Goal: Use online tool/utility: Utilize a website feature to perform a specific function

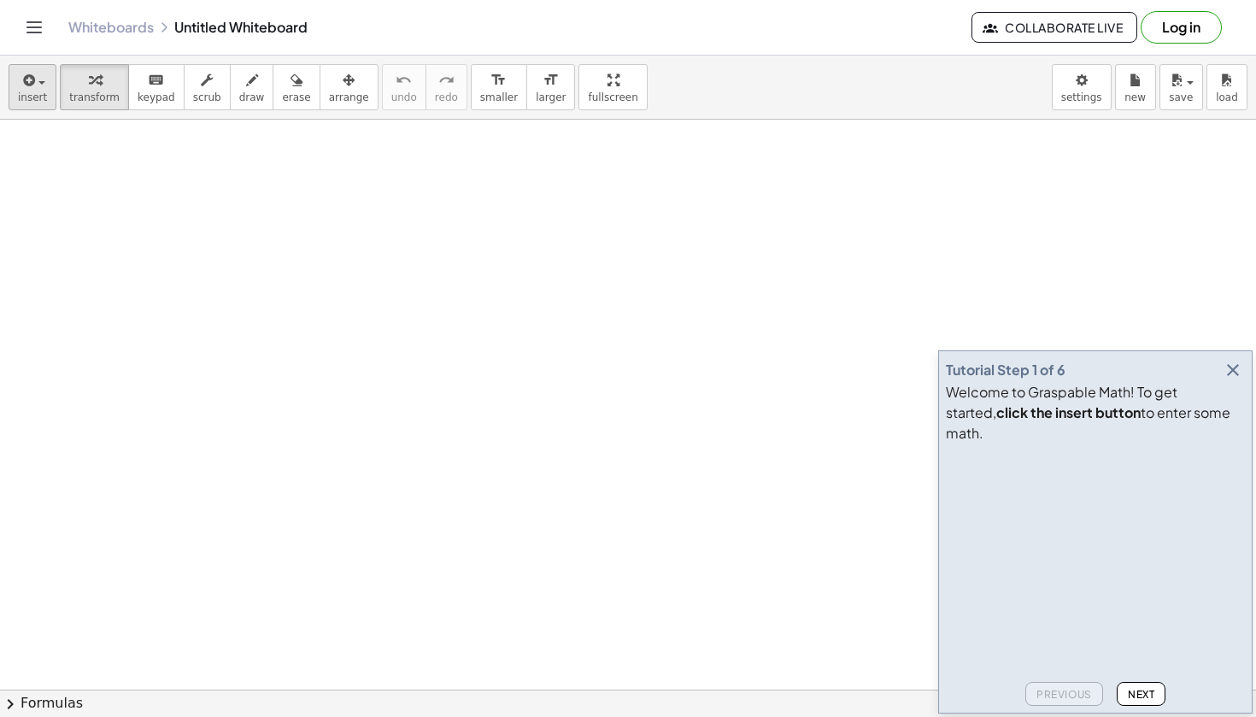
click at [26, 93] on span "insert" at bounding box center [32, 97] width 29 height 12
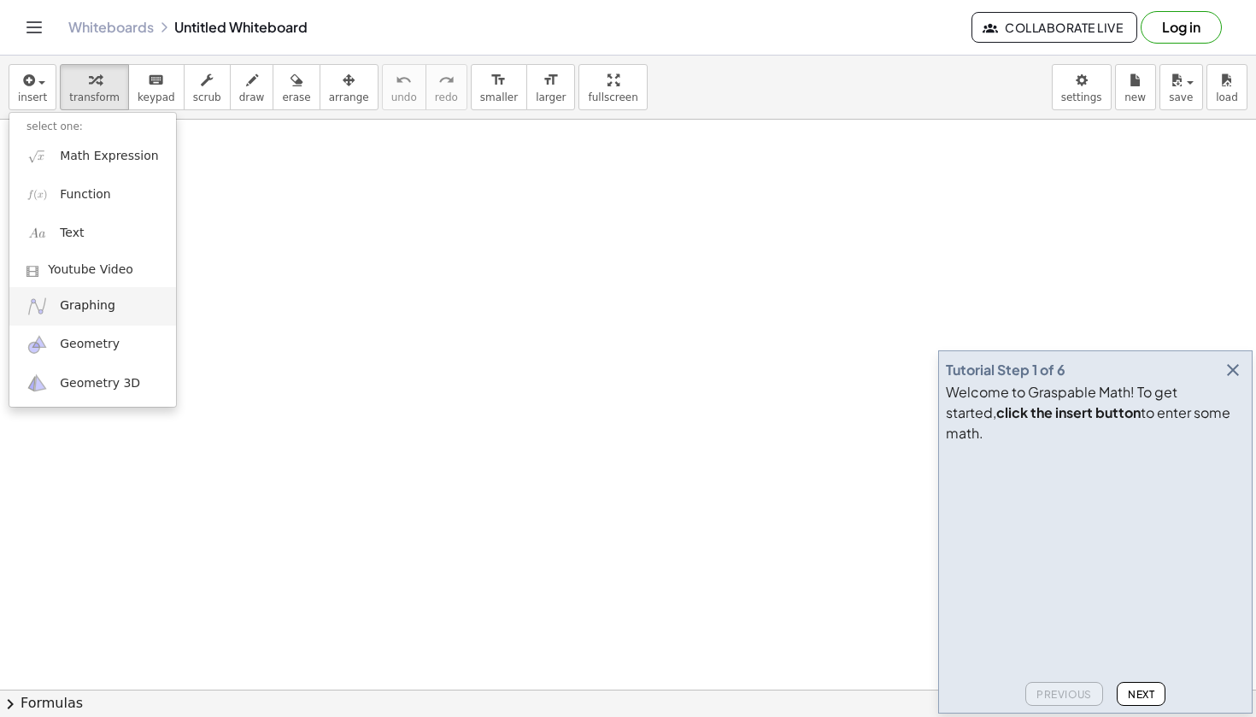
click at [119, 304] on link "Graphing" at bounding box center [92, 306] width 167 height 38
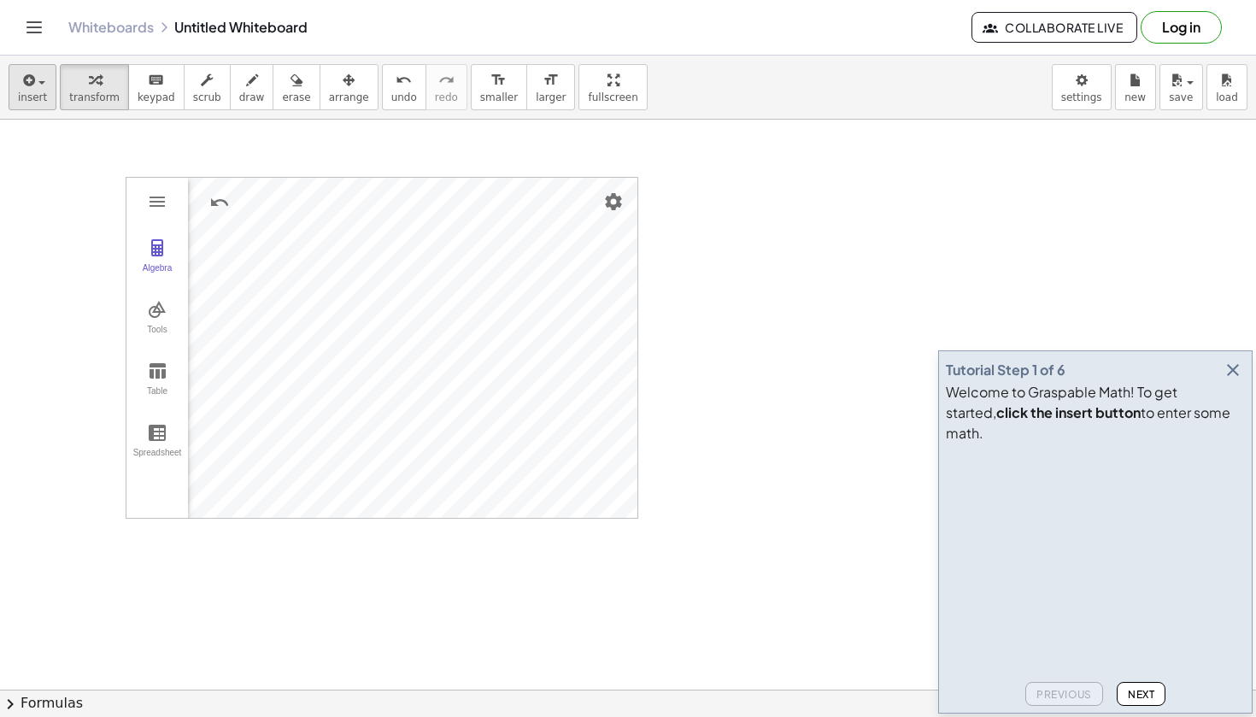
click at [39, 93] on span "insert" at bounding box center [32, 97] width 29 height 12
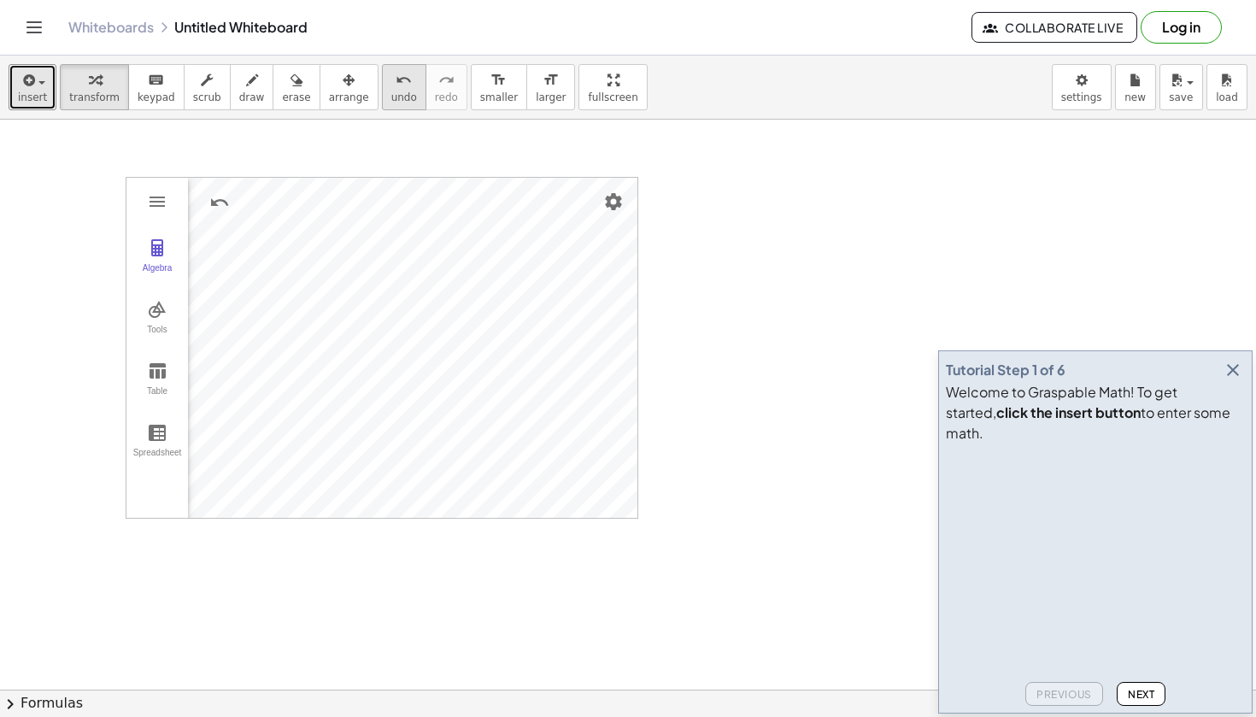
click at [394, 93] on span "undo" at bounding box center [404, 97] width 26 height 12
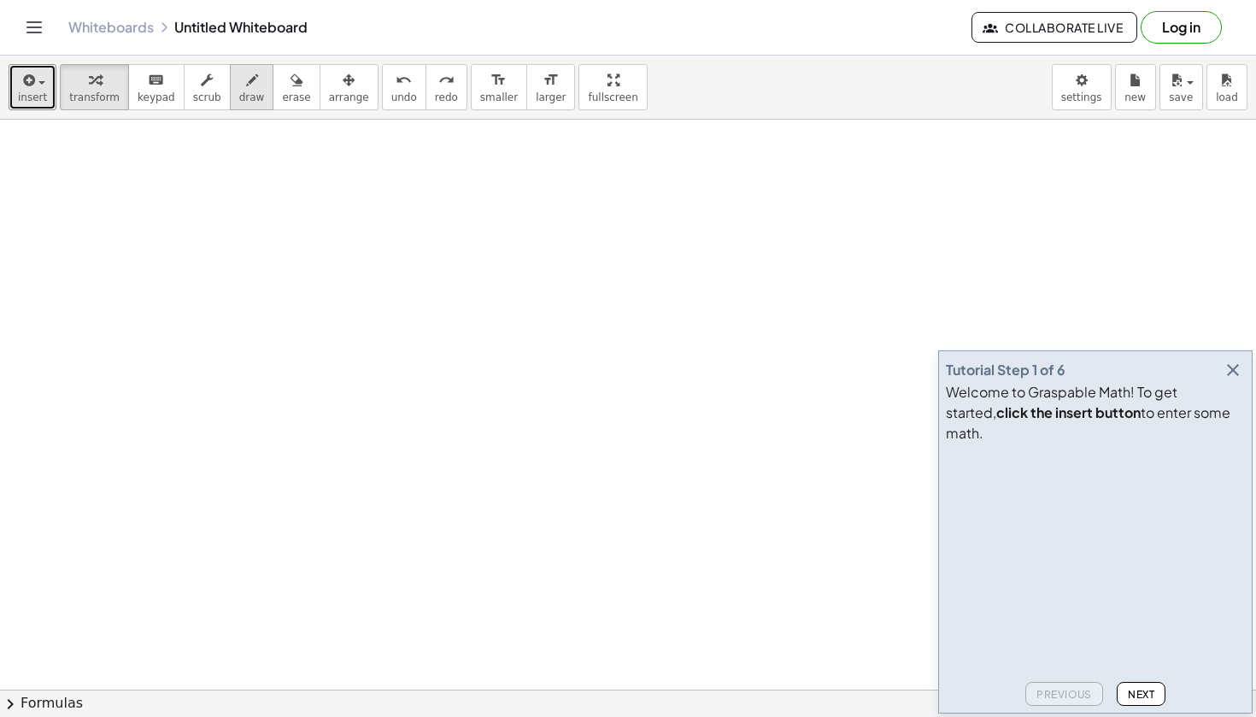
click at [246, 88] on icon "button" at bounding box center [252, 80] width 12 height 21
drag, startPoint x: 374, startPoint y: 214, endPoint x: 383, endPoint y: 372, distance: 158.3
click at [384, 68] on button "undo undo" at bounding box center [404, 87] width 44 height 46
drag, startPoint x: 414, startPoint y: 199, endPoint x: 444, endPoint y: 438, distance: 241.1
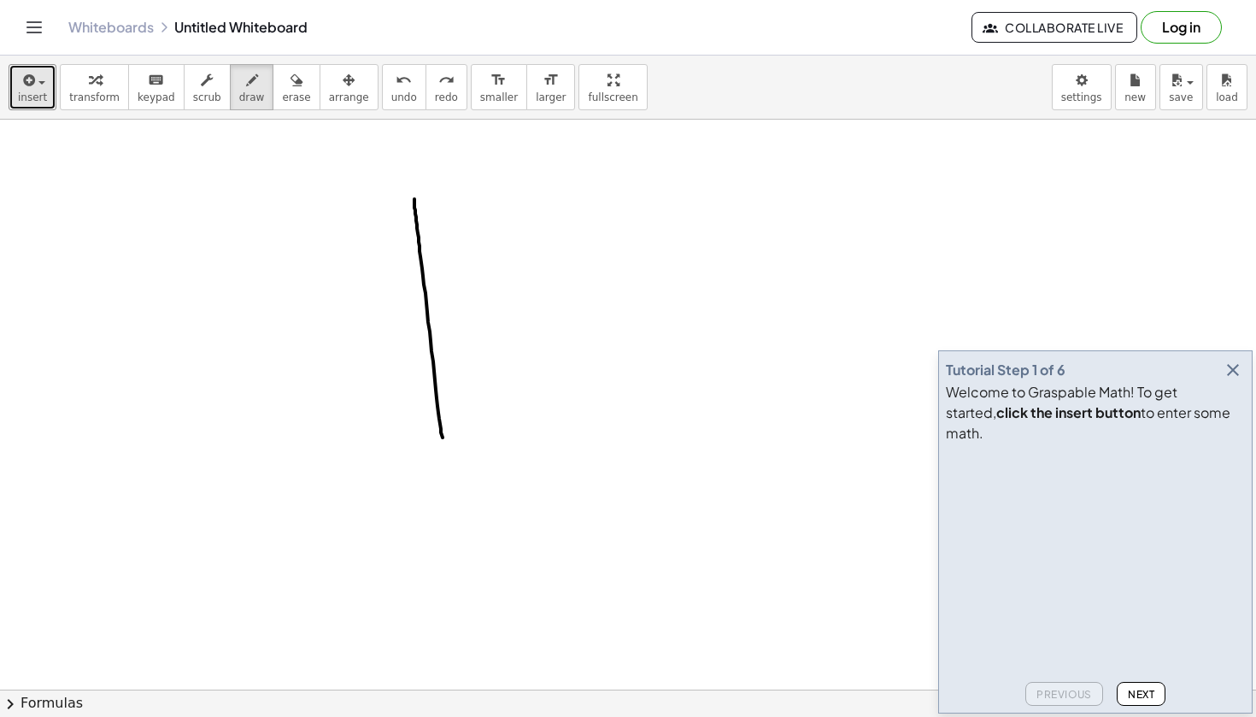
drag, startPoint x: 341, startPoint y: 330, endPoint x: 692, endPoint y: 301, distance: 352.3
click at [392, 94] on span "undo" at bounding box center [404, 97] width 26 height 12
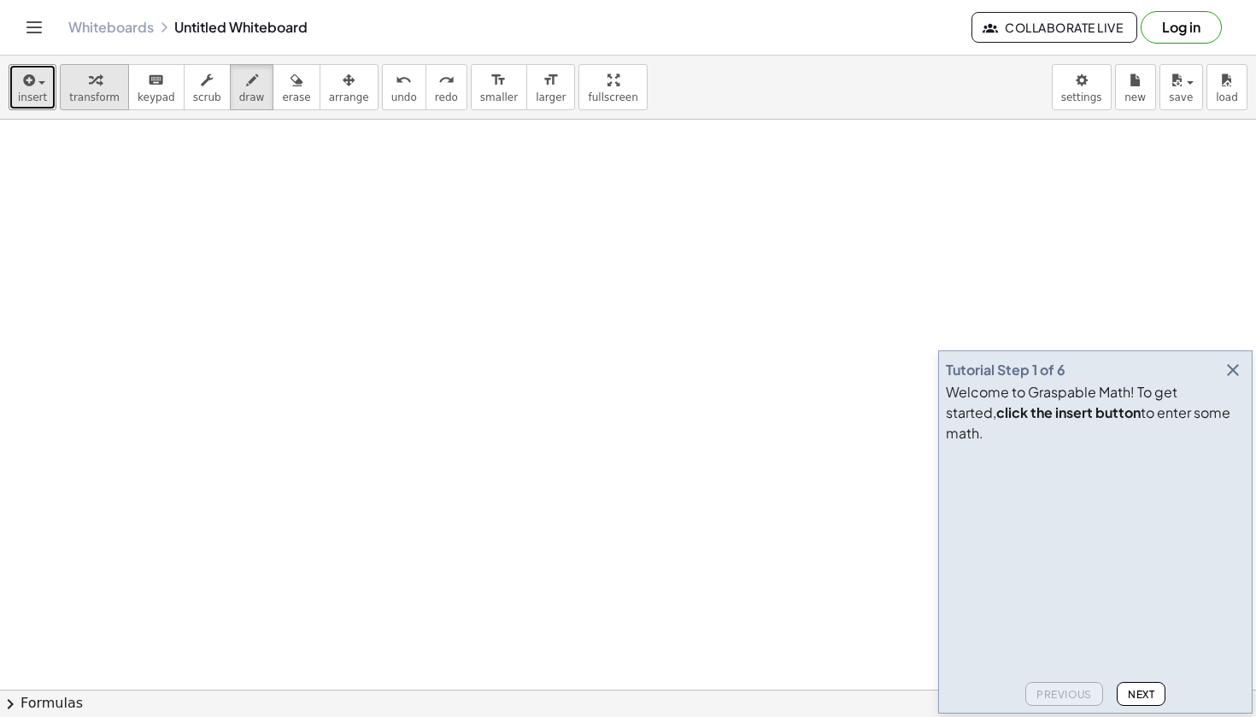
click at [101, 94] on span "transform" at bounding box center [94, 97] width 50 height 12
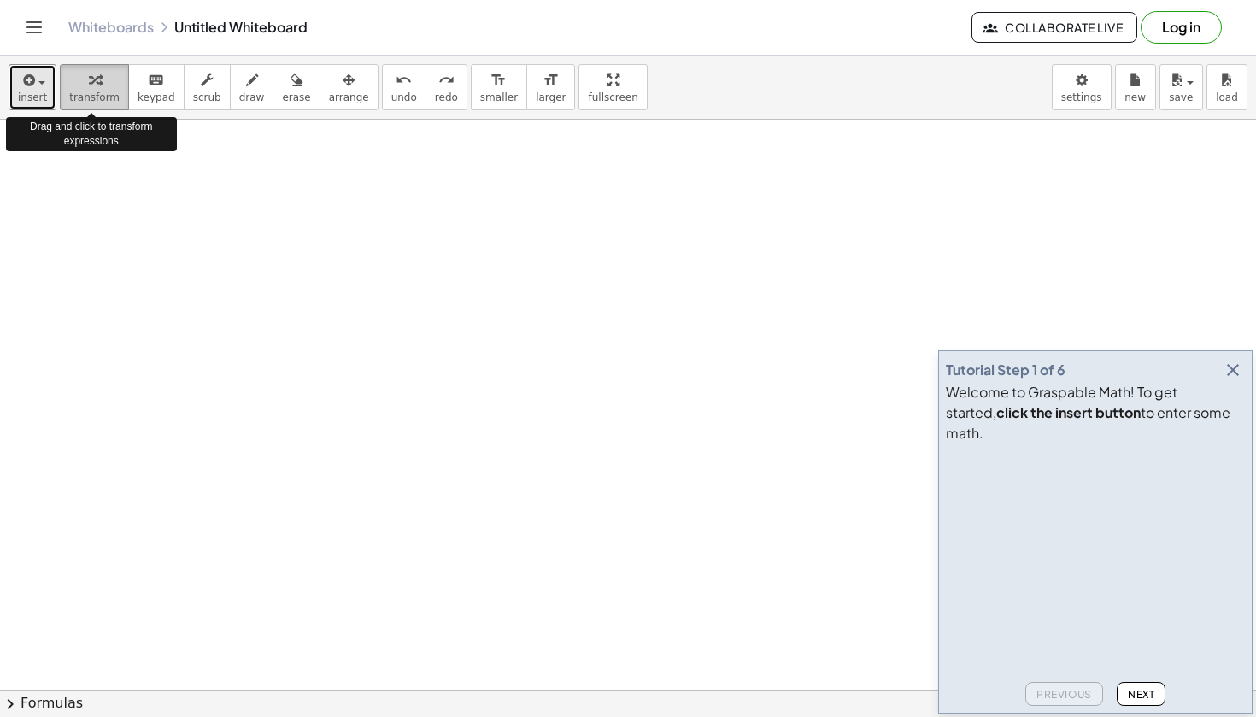
click at [102, 97] on span "transform" at bounding box center [94, 97] width 50 height 12
drag, startPoint x: 102, startPoint y: 96, endPoint x: 231, endPoint y: 249, distance: 200.7
click at [231, 249] on div "insert select one: Math Expression Function Text Youtube Video Graphing Geometr…" at bounding box center [628, 386] width 1256 height 661
click at [98, 102] on span "transform" at bounding box center [94, 97] width 50 height 12
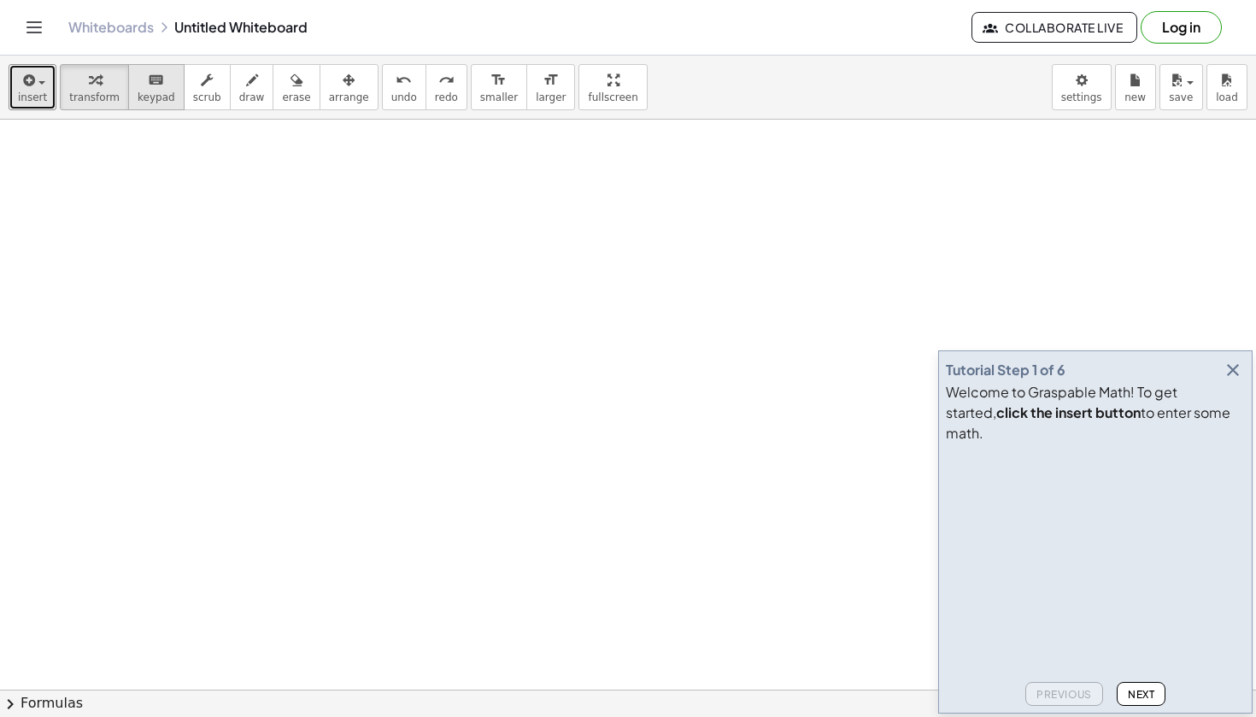
click at [154, 85] on icon "keyboard" at bounding box center [156, 80] width 16 height 21
click at [152, 85] on icon "keyboard" at bounding box center [156, 80] width 16 height 21
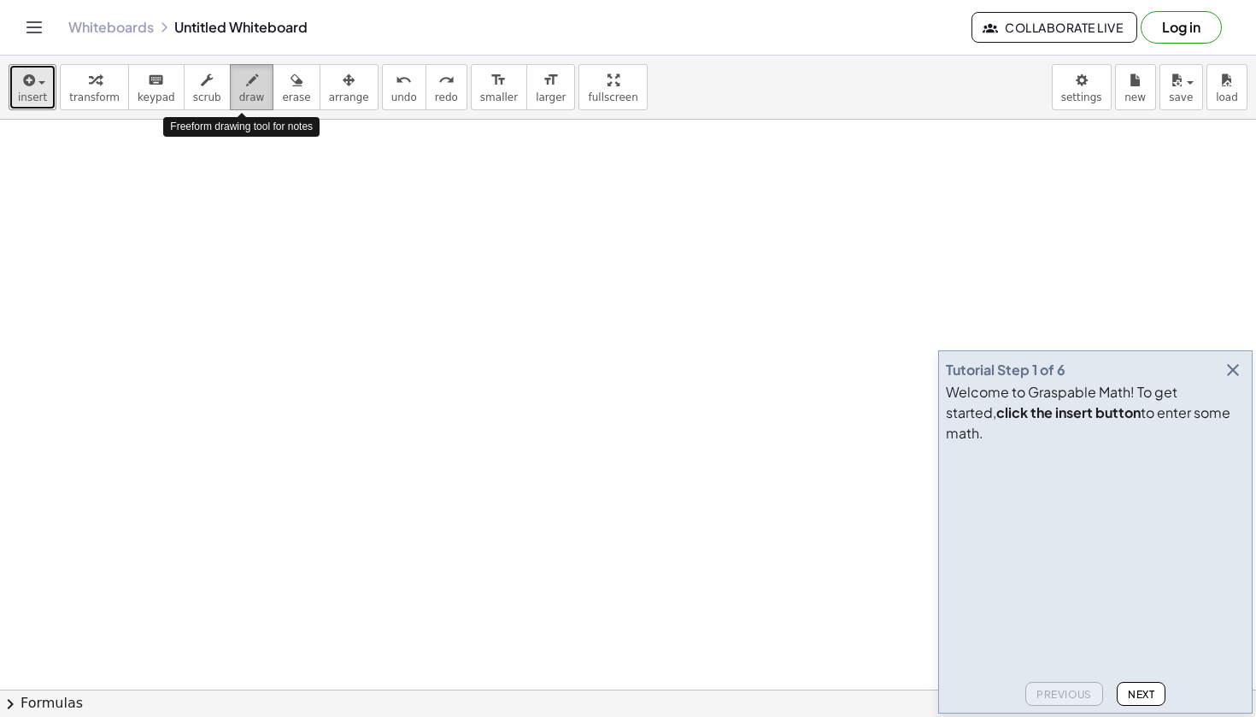
click at [246, 89] on icon "button" at bounding box center [252, 80] width 12 height 21
click at [340, 97] on span "arrange" at bounding box center [349, 97] width 40 height 12
click at [249, 80] on icon "button" at bounding box center [252, 80] width 12 height 21
drag, startPoint x: 506, startPoint y: 207, endPoint x: 502, endPoint y: 496, distance: 289.6
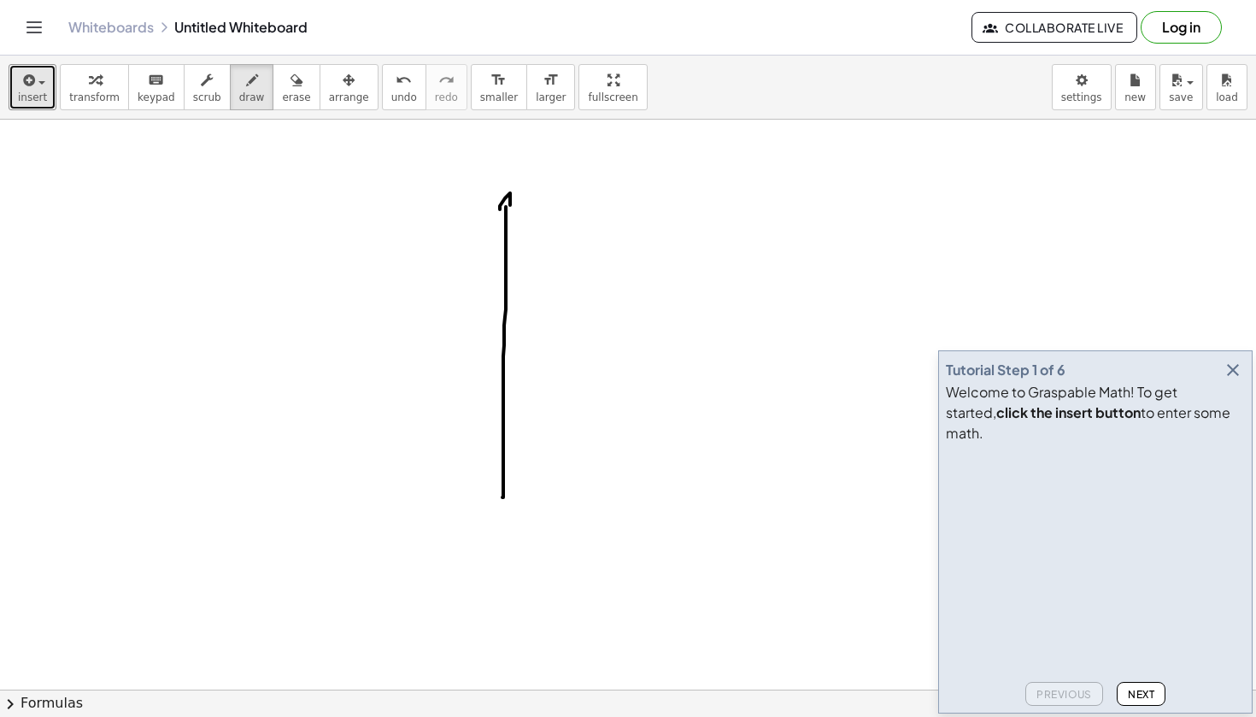
drag, startPoint x: 500, startPoint y: 209, endPoint x: 512, endPoint y: 214, distance: 12.7
drag, startPoint x: 390, startPoint y: 373, endPoint x: 721, endPoint y: 366, distance: 330.7
drag, startPoint x: 711, startPoint y: 358, endPoint x: 712, endPoint y: 381, distance: 23.1
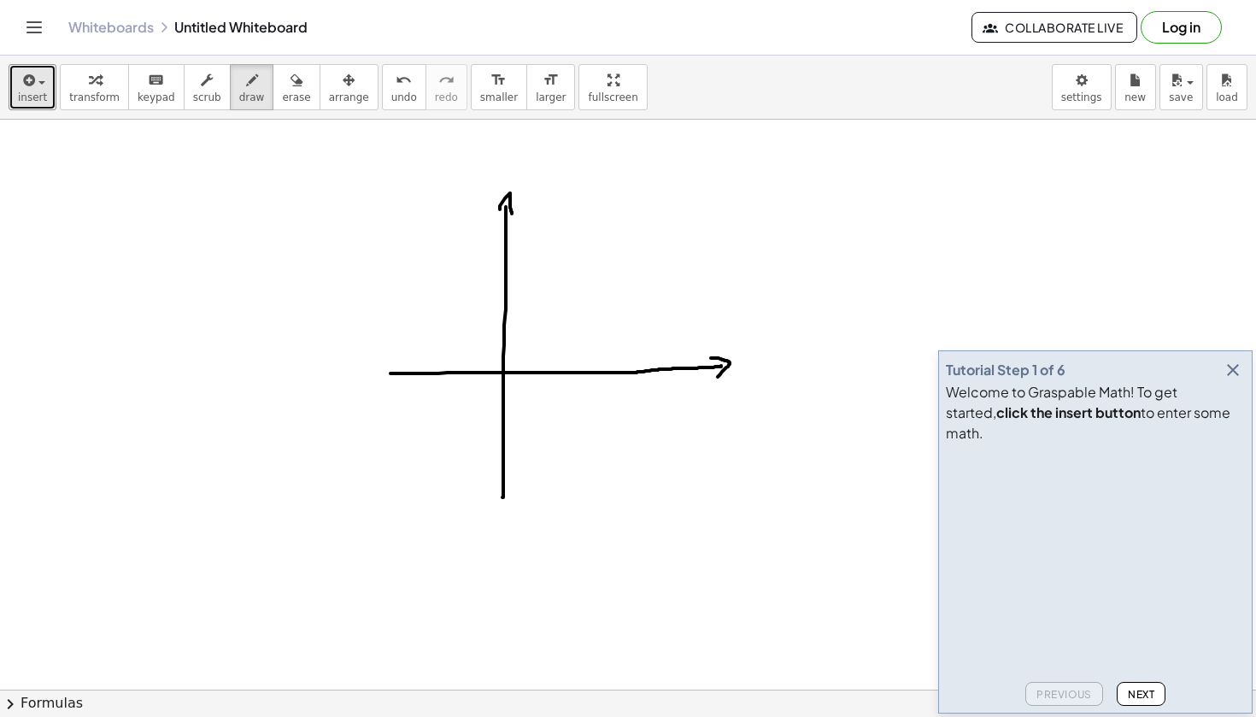
drag, startPoint x: 262, startPoint y: 155, endPoint x: 260, endPoint y: 177, distance: 21.5
drag, startPoint x: 284, startPoint y: 160, endPoint x: 275, endPoint y: 177, distance: 19.1
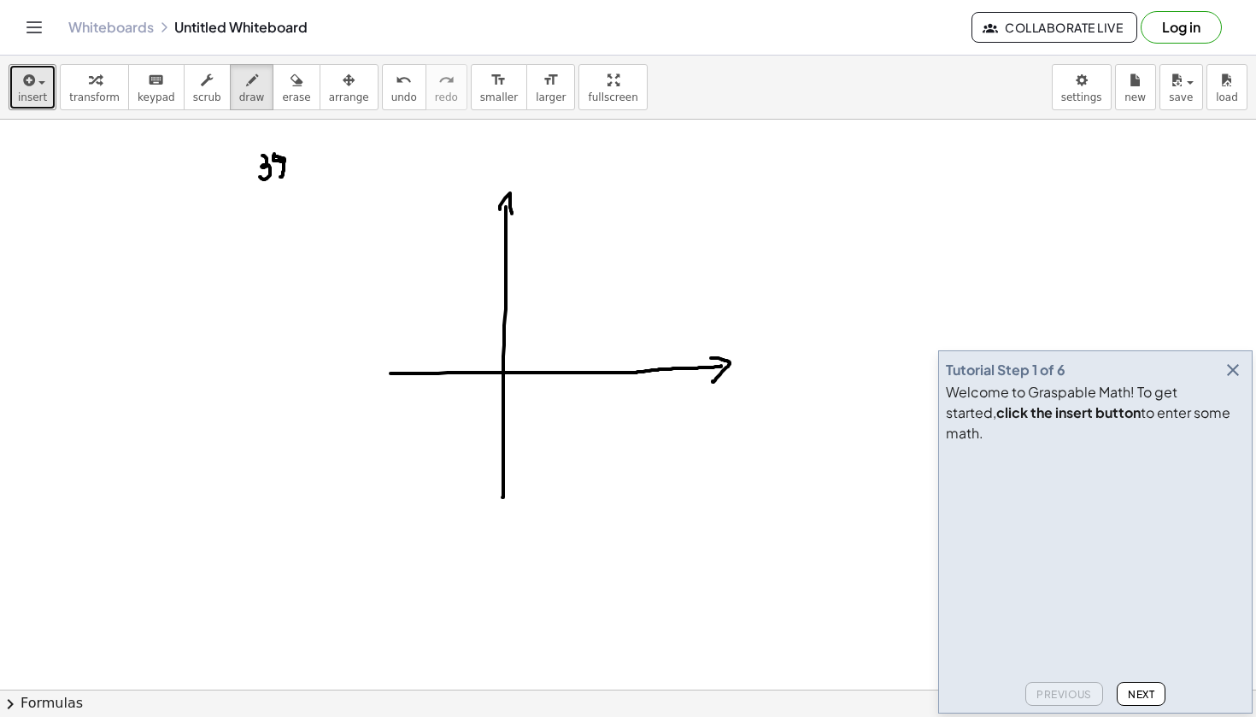
drag, startPoint x: 294, startPoint y: 156, endPoint x: 310, endPoint y: 157, distance: 16.3
drag, startPoint x: 301, startPoint y: 157, endPoint x: 298, endPoint y: 181, distance: 24.1
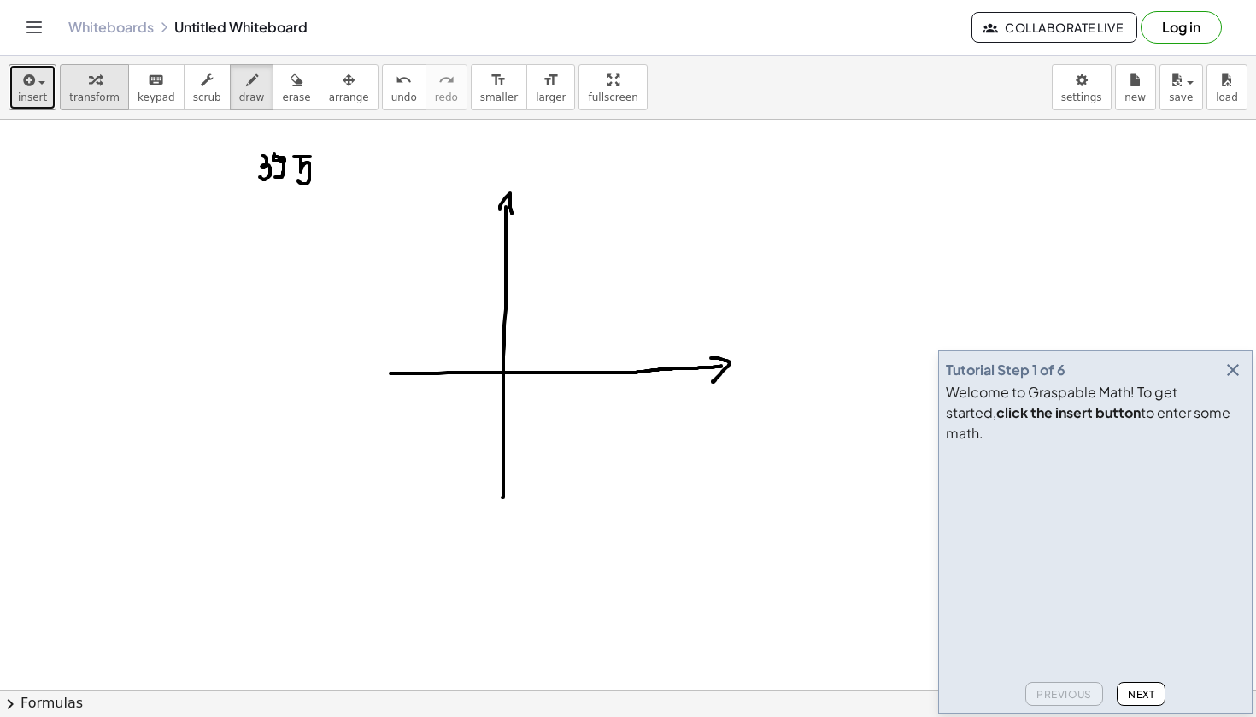
click at [104, 91] on span "transform" at bounding box center [94, 97] width 50 height 12
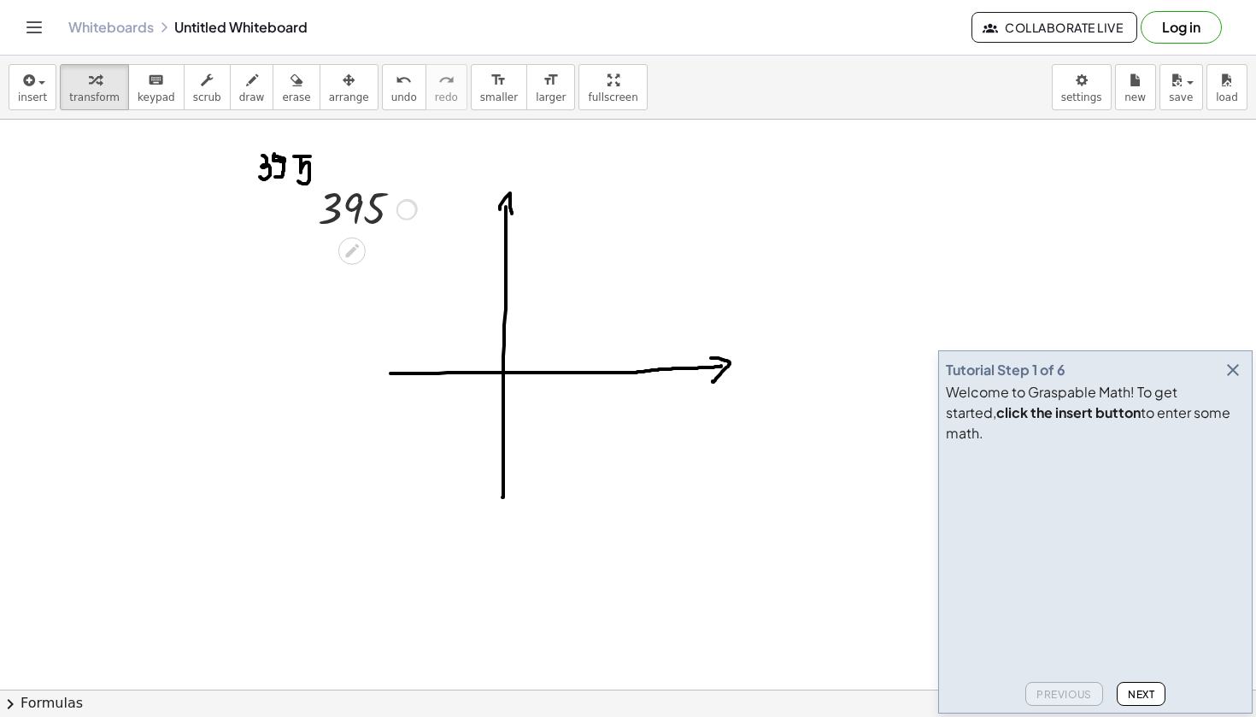
click at [409, 202] on div at bounding box center [407, 209] width 19 height 19
click at [291, 84] on icon "button" at bounding box center [296, 80] width 12 height 21
drag, startPoint x: 301, startPoint y: 188, endPoint x: 278, endPoint y: 174, distance: 26.1
click at [391, 86] on div "undo" at bounding box center [404, 79] width 26 height 21
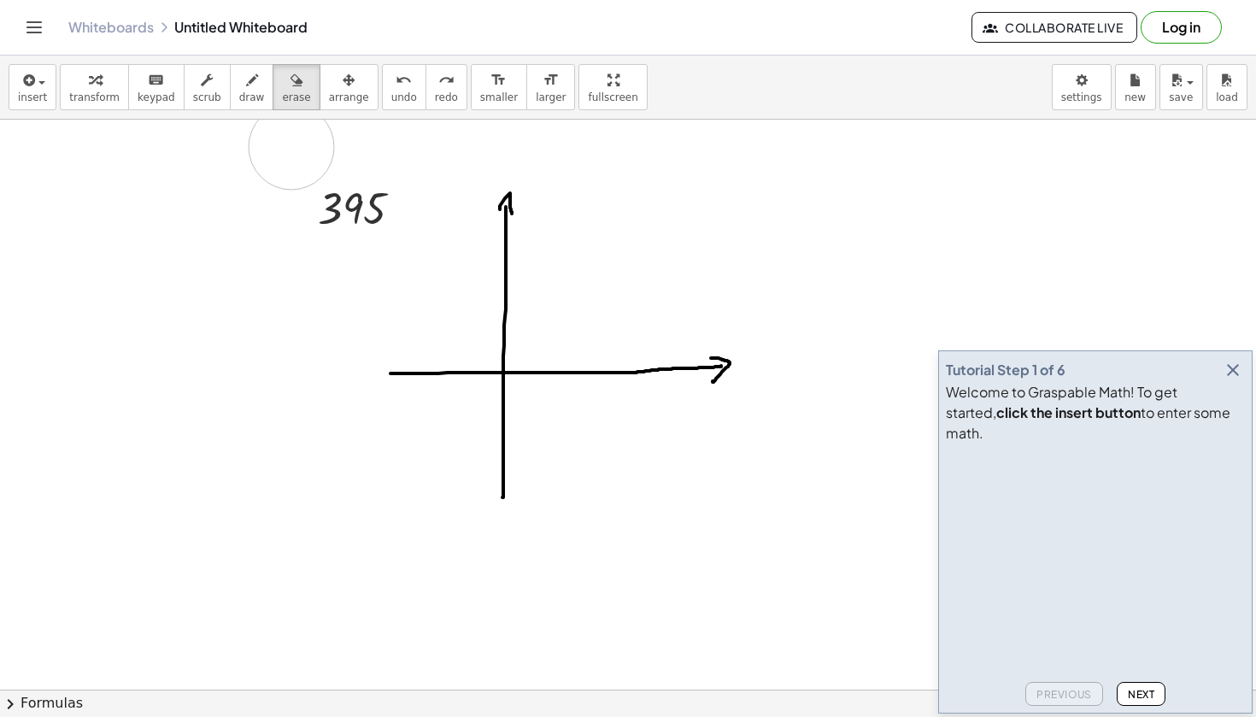
drag, startPoint x: 251, startPoint y: 148, endPoint x: 300, endPoint y: 145, distance: 48.8
click at [239, 91] on span "draw" at bounding box center [252, 97] width 26 height 12
click at [119, 89] on button "transform" at bounding box center [94, 87] width 69 height 46
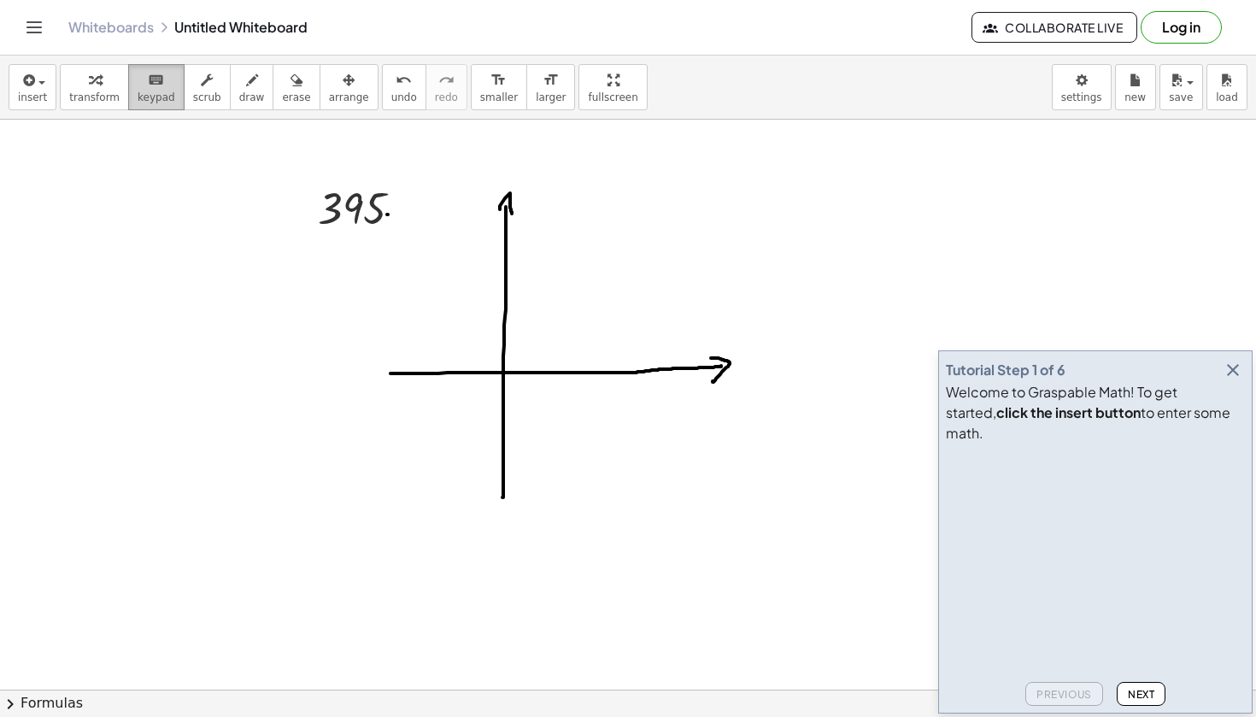
click at [157, 88] on icon "keyboard" at bounding box center [156, 80] width 16 height 21
click at [93, 91] on span "transform" at bounding box center [94, 97] width 50 height 12
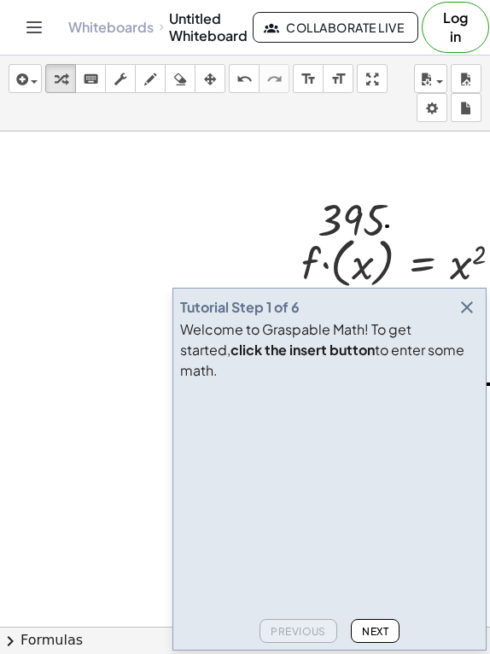
click at [473, 318] on icon "button" at bounding box center [467, 307] width 21 height 21
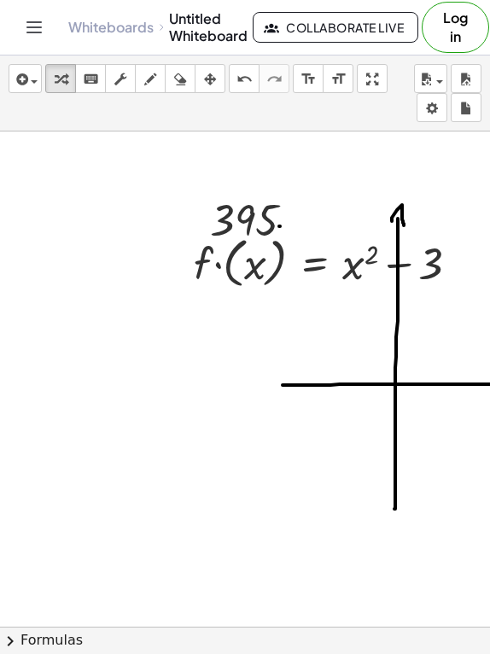
scroll to position [0, 108]
click at [401, 263] on div at bounding box center [333, 262] width 296 height 62
click at [293, 262] on div at bounding box center [333, 262] width 296 height 62
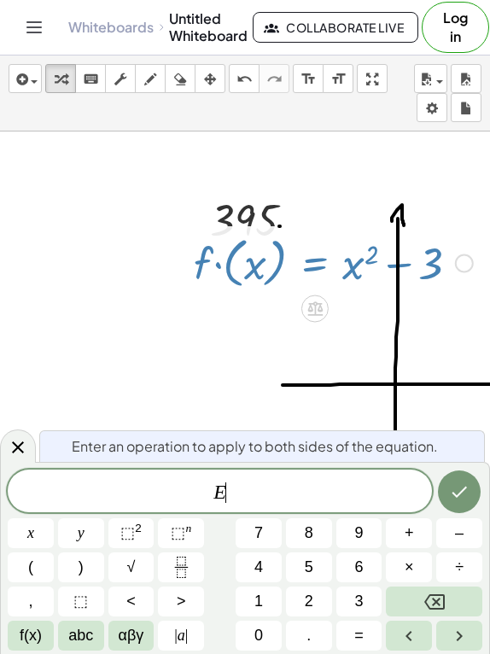
drag, startPoint x: 155, startPoint y: 250, endPoint x: 450, endPoint y: 261, distance: 295.8
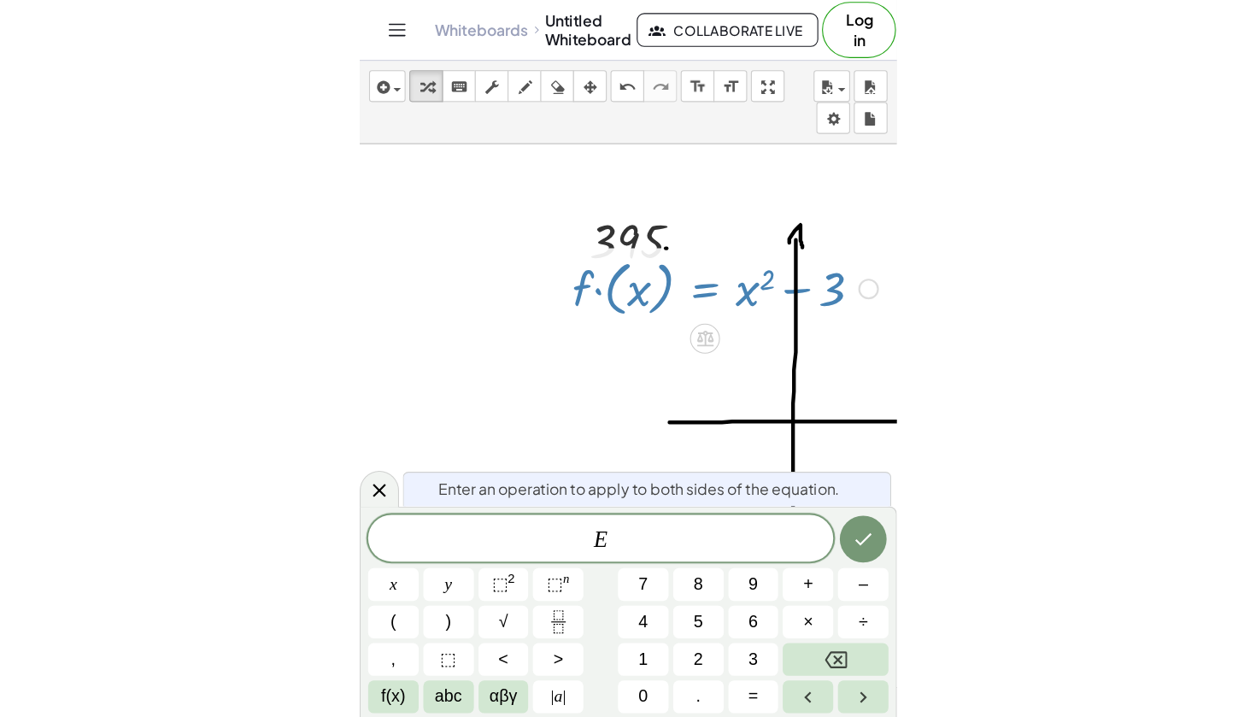
scroll to position [0, 0]
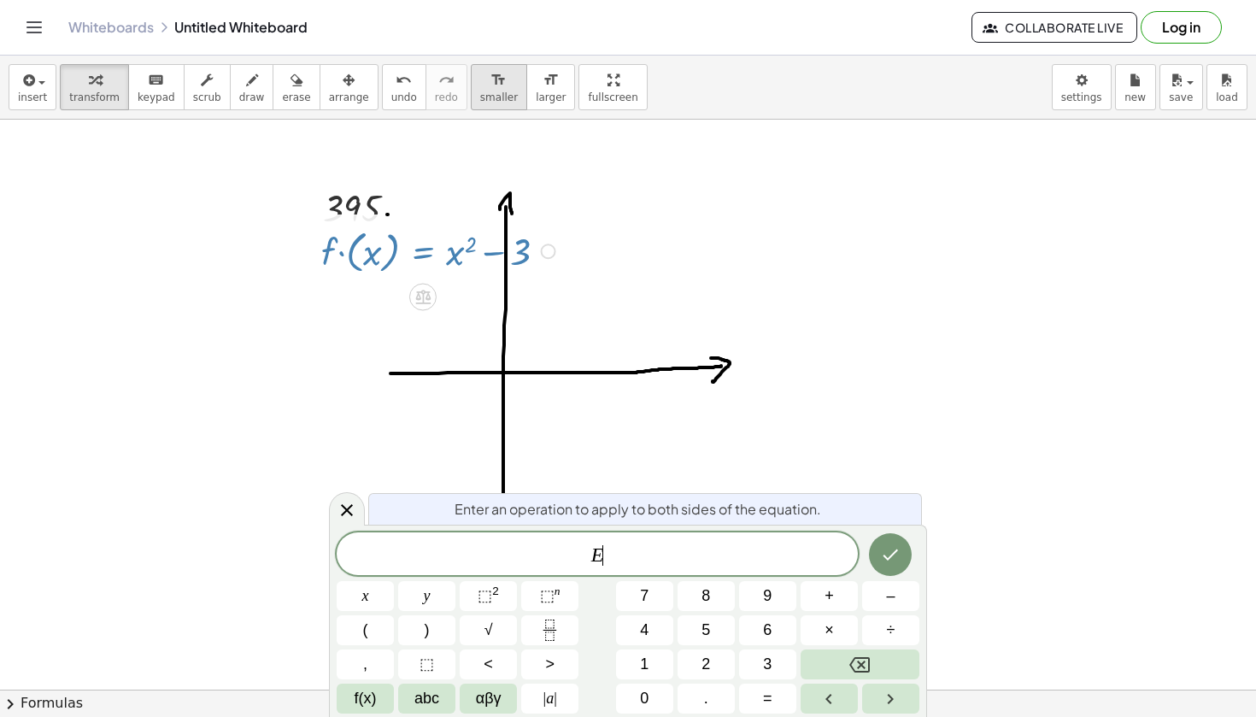
click at [497, 94] on span "smaller" at bounding box center [499, 97] width 38 height 12
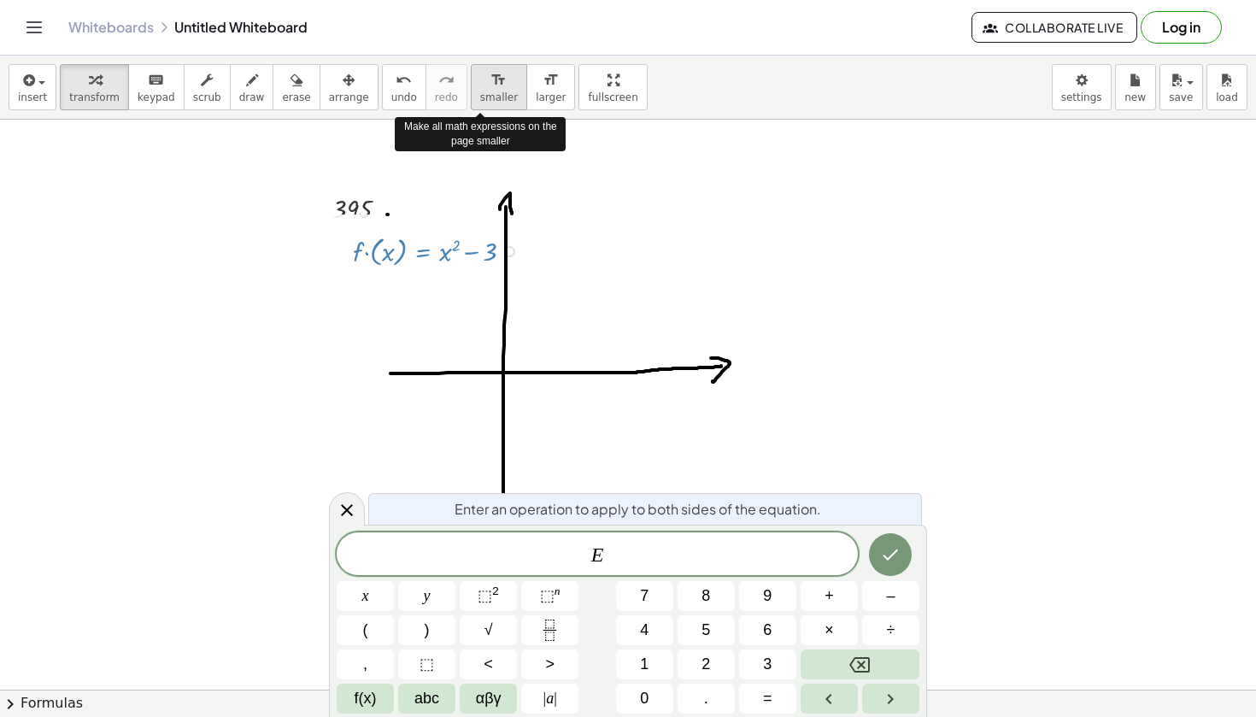
click at [497, 94] on span "smaller" at bounding box center [499, 97] width 38 height 12
drag, startPoint x: 353, startPoint y: 251, endPoint x: 319, endPoint y: 251, distance: 34.2
click at [319, 251] on div at bounding box center [451, 249] width 317 height 34
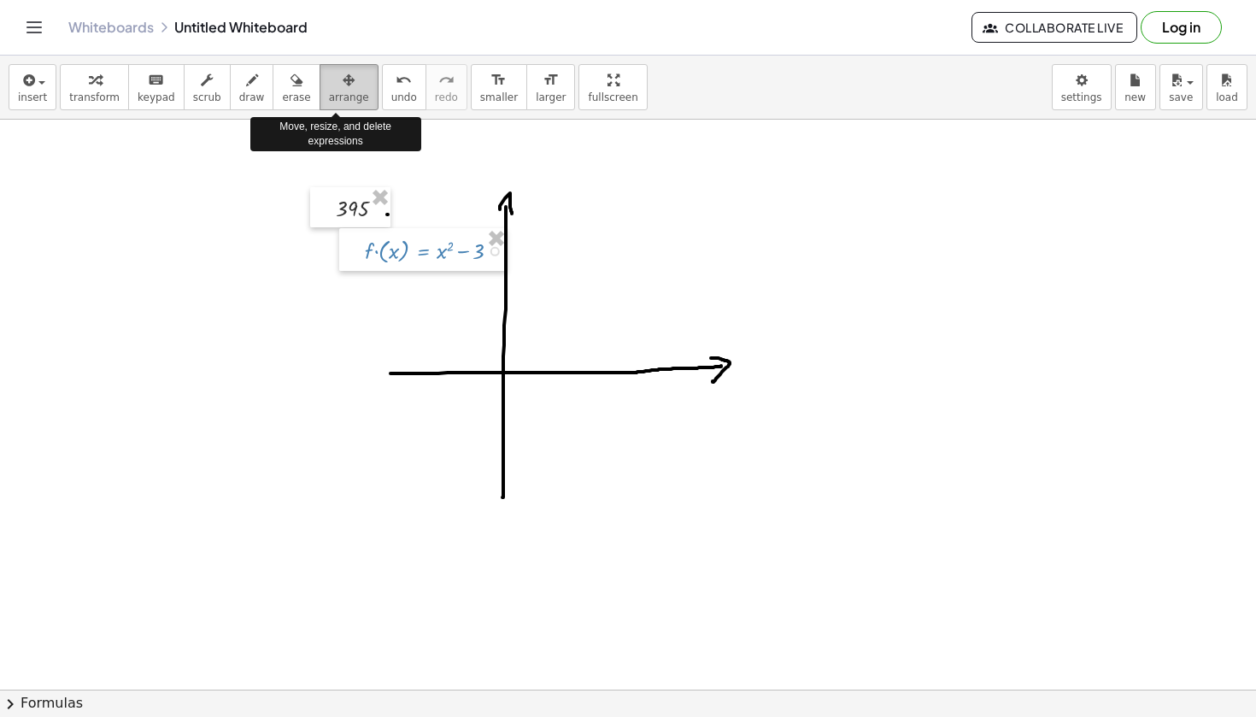
click at [343, 81] on icon "button" at bounding box center [349, 80] width 12 height 21
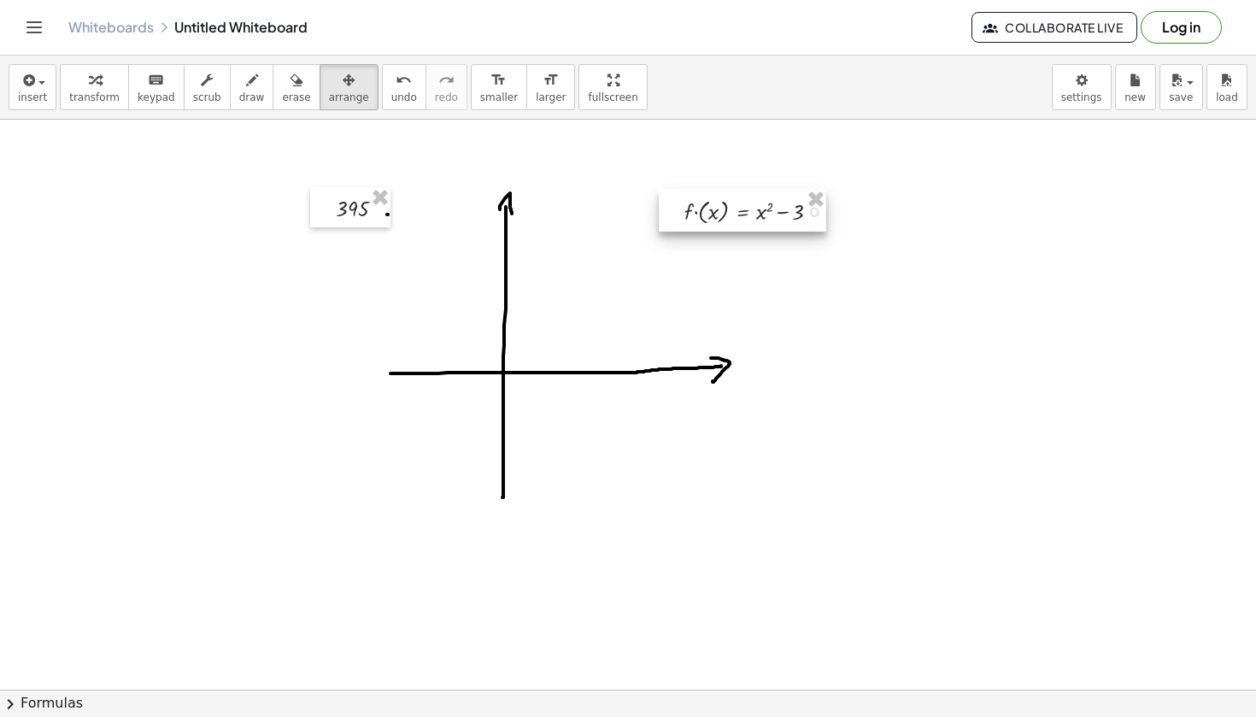
drag, startPoint x: 340, startPoint y: 255, endPoint x: 655, endPoint y: 214, distance: 317.8
click at [659, 214] on div at bounding box center [742, 210] width 167 height 43
click at [334, 92] on span "arrange" at bounding box center [349, 97] width 40 height 12
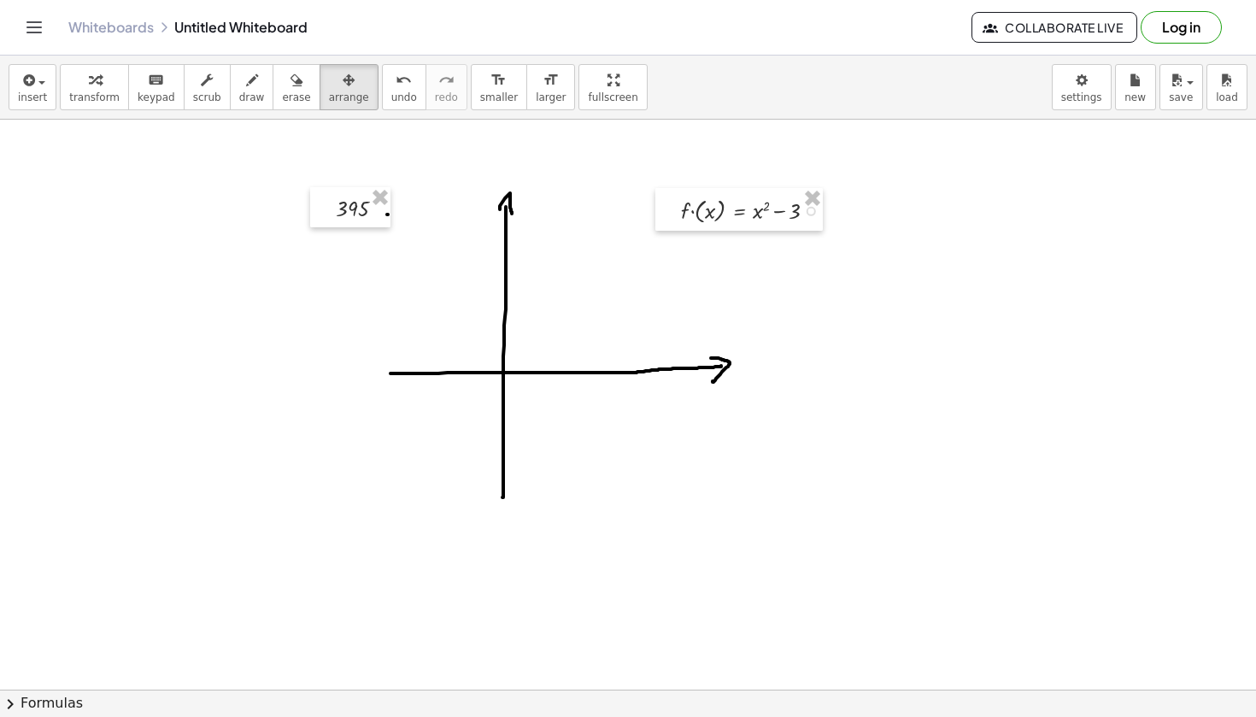
click at [144, 104] on button "keyboard keypad" at bounding box center [156, 87] width 56 height 46
click at [91, 75] on icon "button" at bounding box center [95, 80] width 12 height 21
click at [144, 96] on span "keypad" at bounding box center [157, 97] width 38 height 12
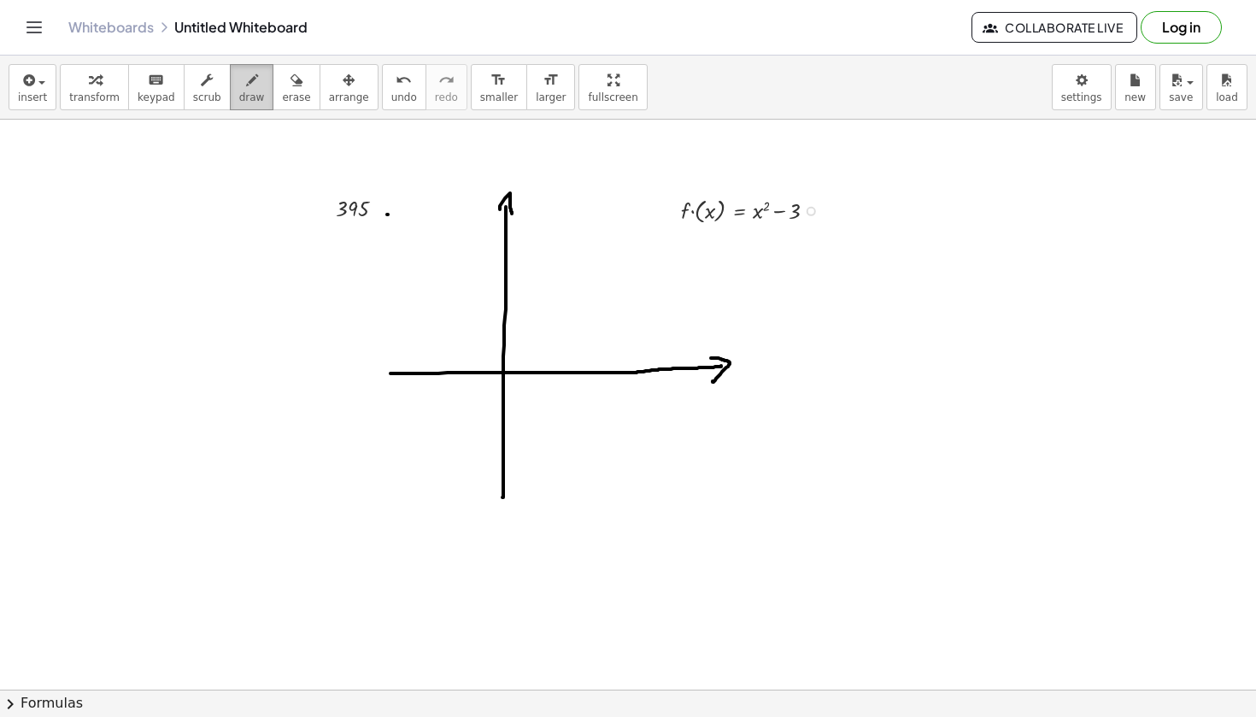
click at [247, 91] on span "draw" at bounding box center [252, 97] width 26 height 12
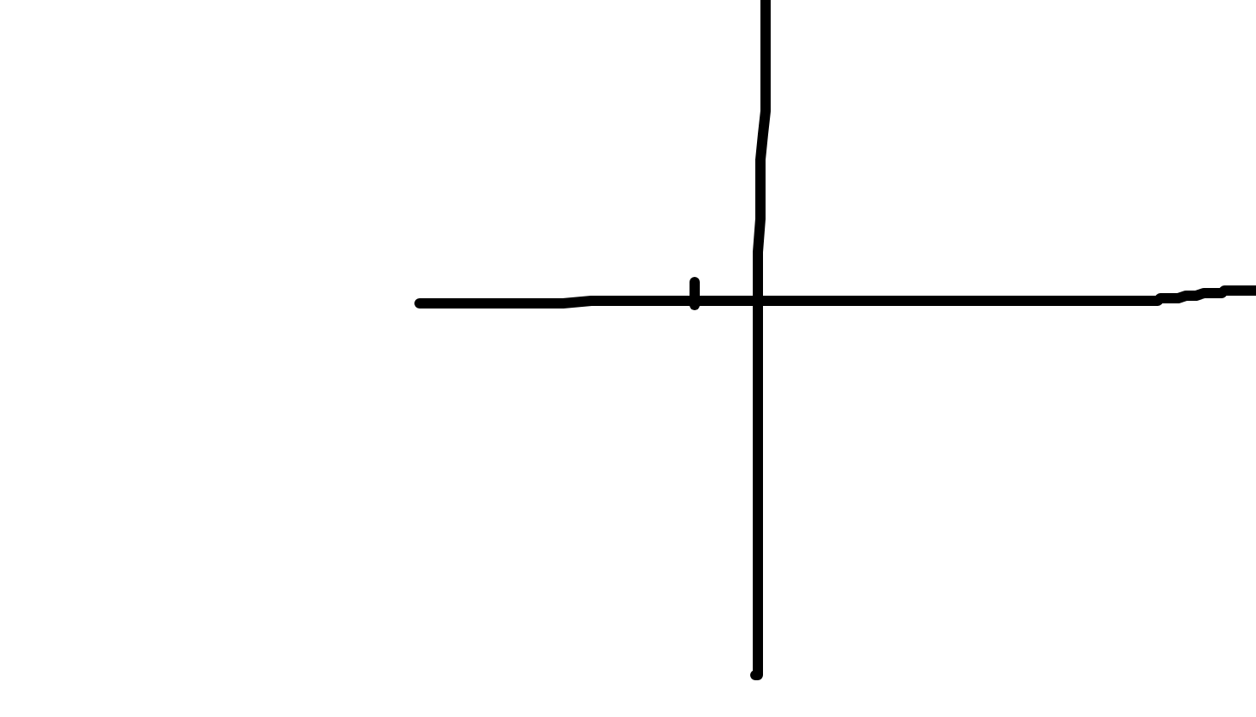
drag, startPoint x: 95, startPoint y: 93, endPoint x: 95, endPoint y: 108, distance: 14.5
drag, startPoint x: 64, startPoint y: 91, endPoint x: 64, endPoint y: 101, distance: 9.4
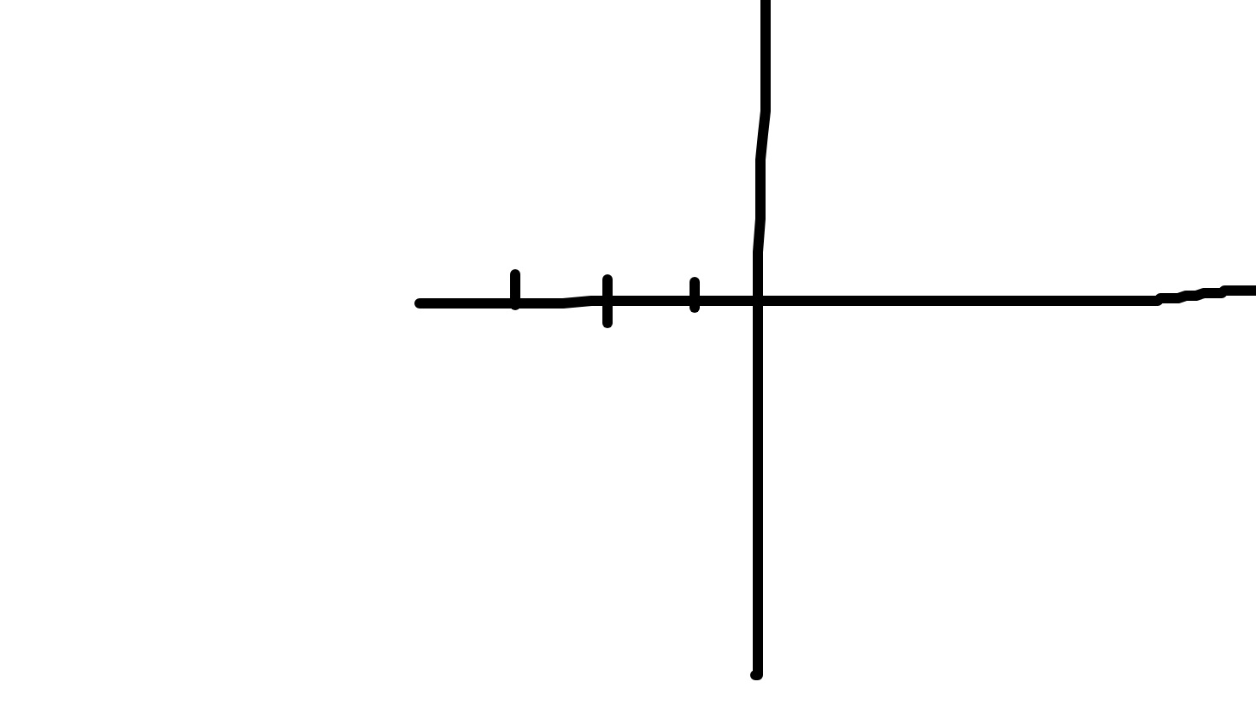
drag, startPoint x: 38, startPoint y: 94, endPoint x: 38, endPoint y: 109, distance: 15.4
drag, startPoint x: 122, startPoint y: 89, endPoint x: 122, endPoint y: 109, distance: 20.5
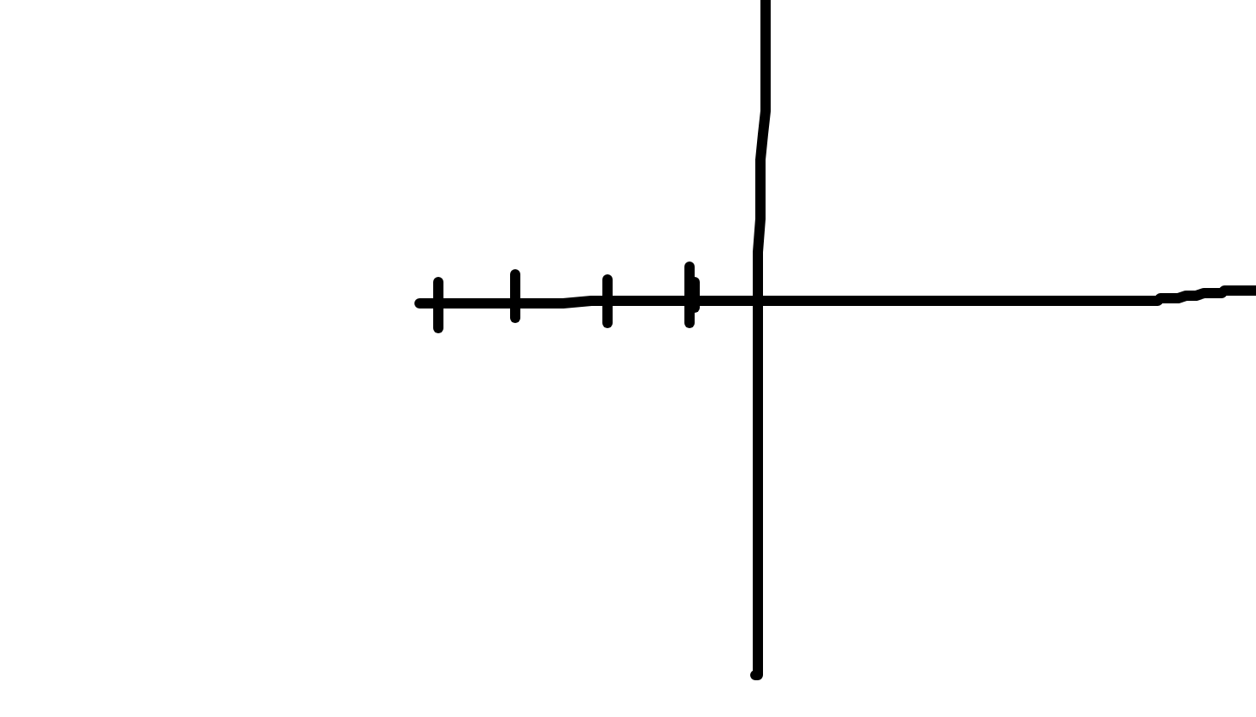
drag, startPoint x: 167, startPoint y: 93, endPoint x: 167, endPoint y: 107, distance: 13.7
drag, startPoint x: 191, startPoint y: 94, endPoint x: 191, endPoint y: 110, distance: 16.2
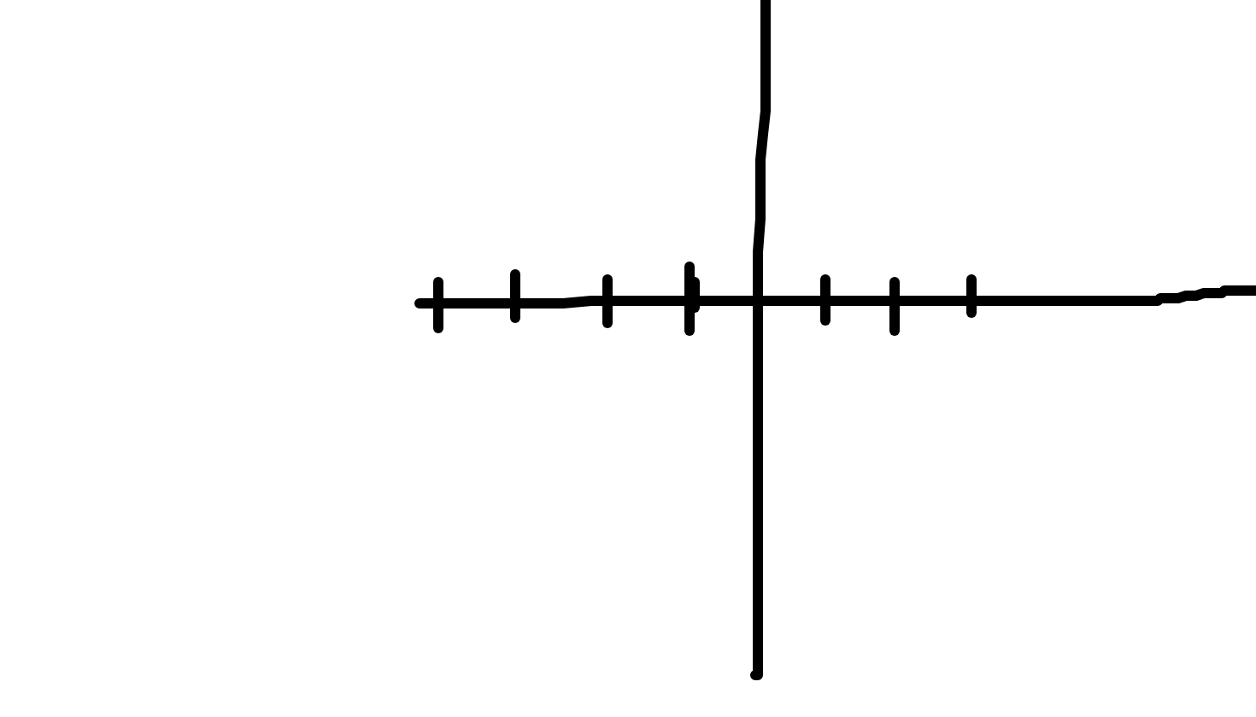
drag, startPoint x: 216, startPoint y: 93, endPoint x: 216, endPoint y: 108, distance: 14.5
drag, startPoint x: 246, startPoint y: 94, endPoint x: 246, endPoint y: 108, distance: 13.7
drag, startPoint x: 139, startPoint y: 123, endPoint x: 150, endPoint y: 123, distance: 11.1
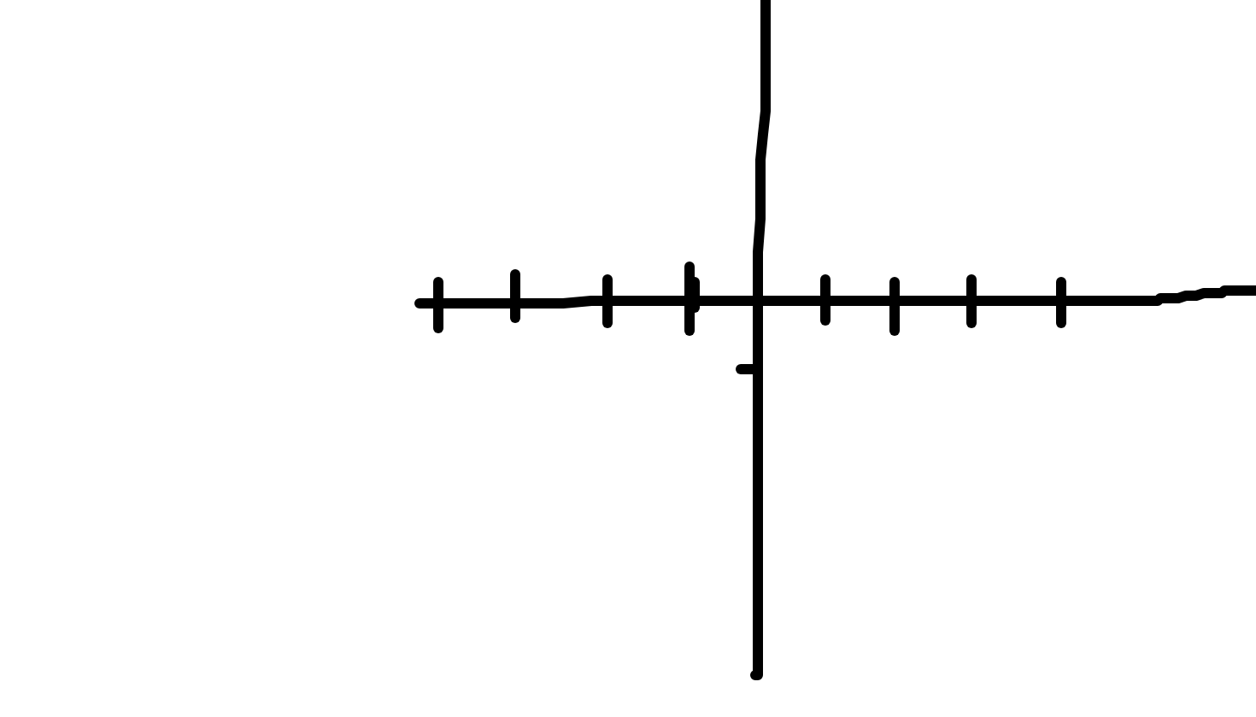
drag, startPoint x: 140, startPoint y: 140, endPoint x: 154, endPoint y: 141, distance: 13.7
drag, startPoint x: 140, startPoint y: 159, endPoint x: 154, endPoint y: 159, distance: 13.7
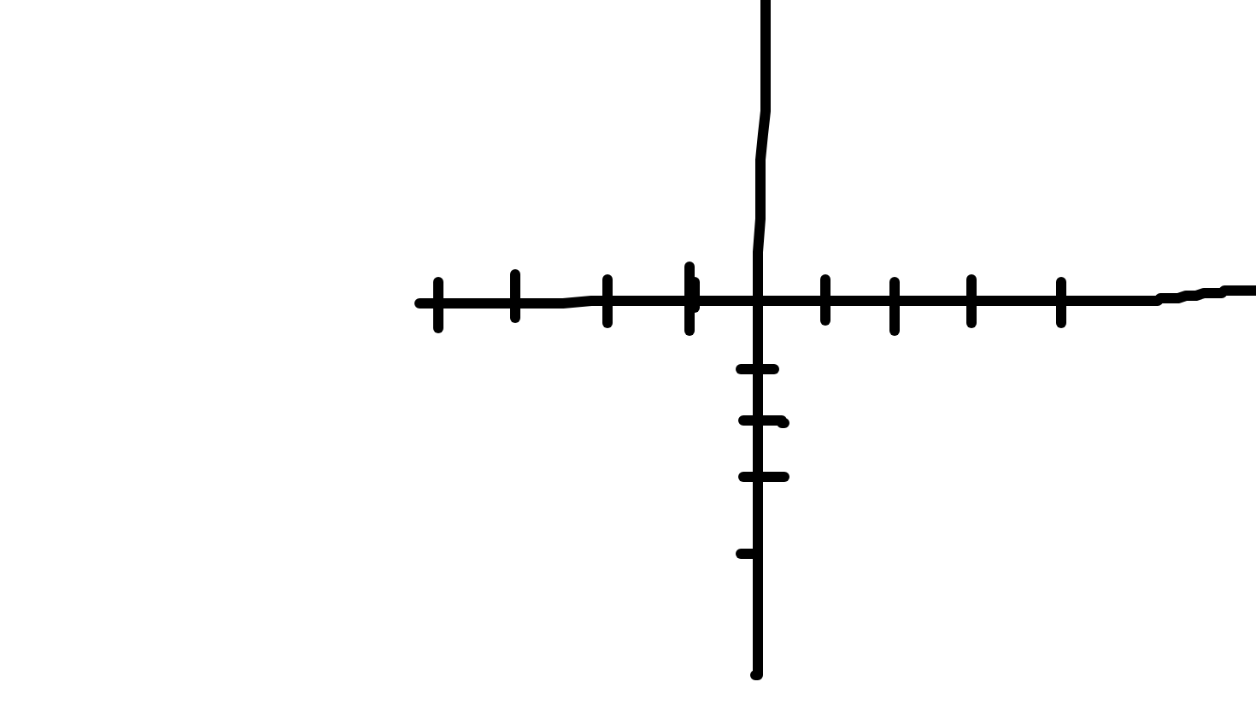
drag, startPoint x: 139, startPoint y: 185, endPoint x: 151, endPoint y: 185, distance: 12.0
drag, startPoint x: 248, startPoint y: 71, endPoint x: 261, endPoint y: 71, distance: 12.8
drag, startPoint x: 248, startPoint y: 49, endPoint x: 259, endPoint y: 49, distance: 11.1
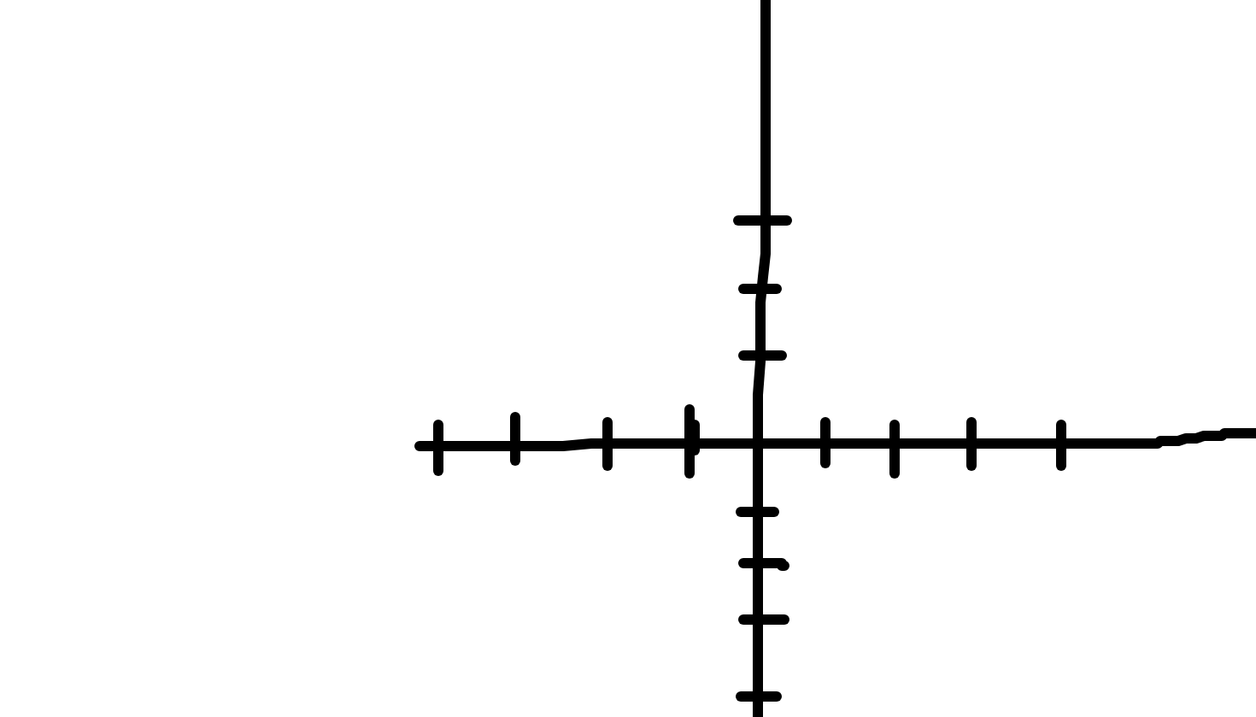
drag, startPoint x: 246, startPoint y: 73, endPoint x: 262, endPoint y: 73, distance: 16.2
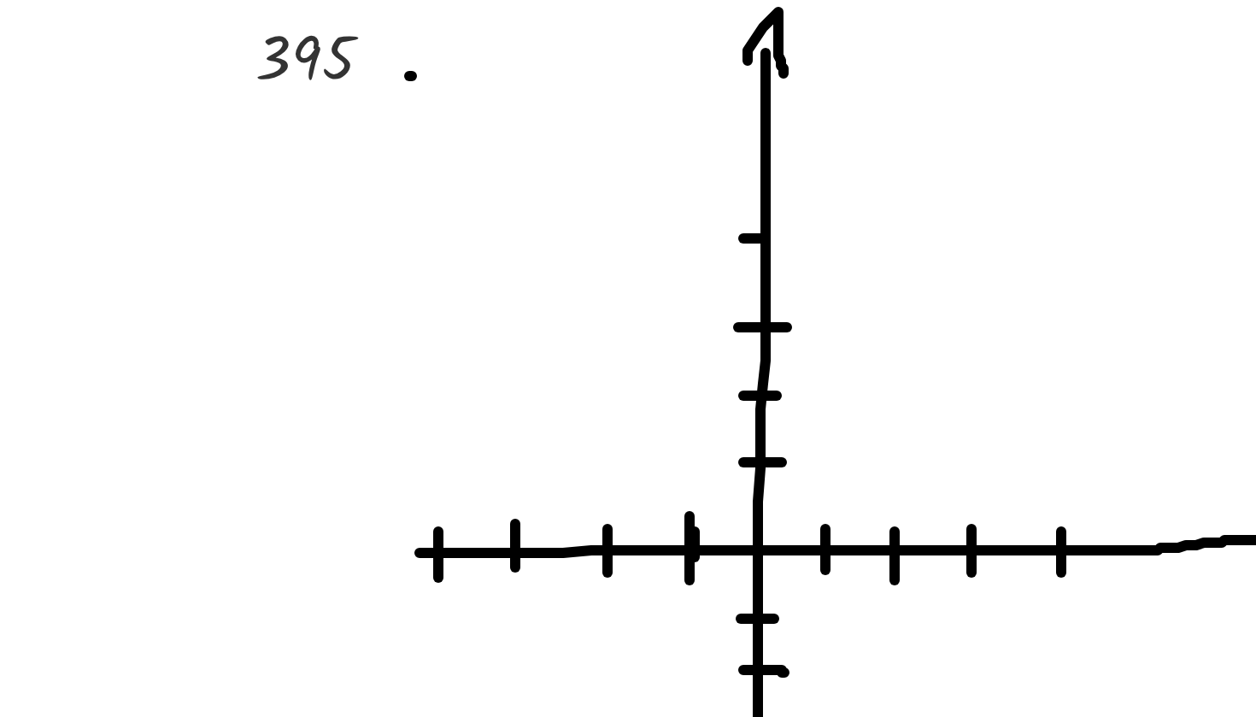
drag, startPoint x: 248, startPoint y: 79, endPoint x: 258, endPoint y: 79, distance: 10.3
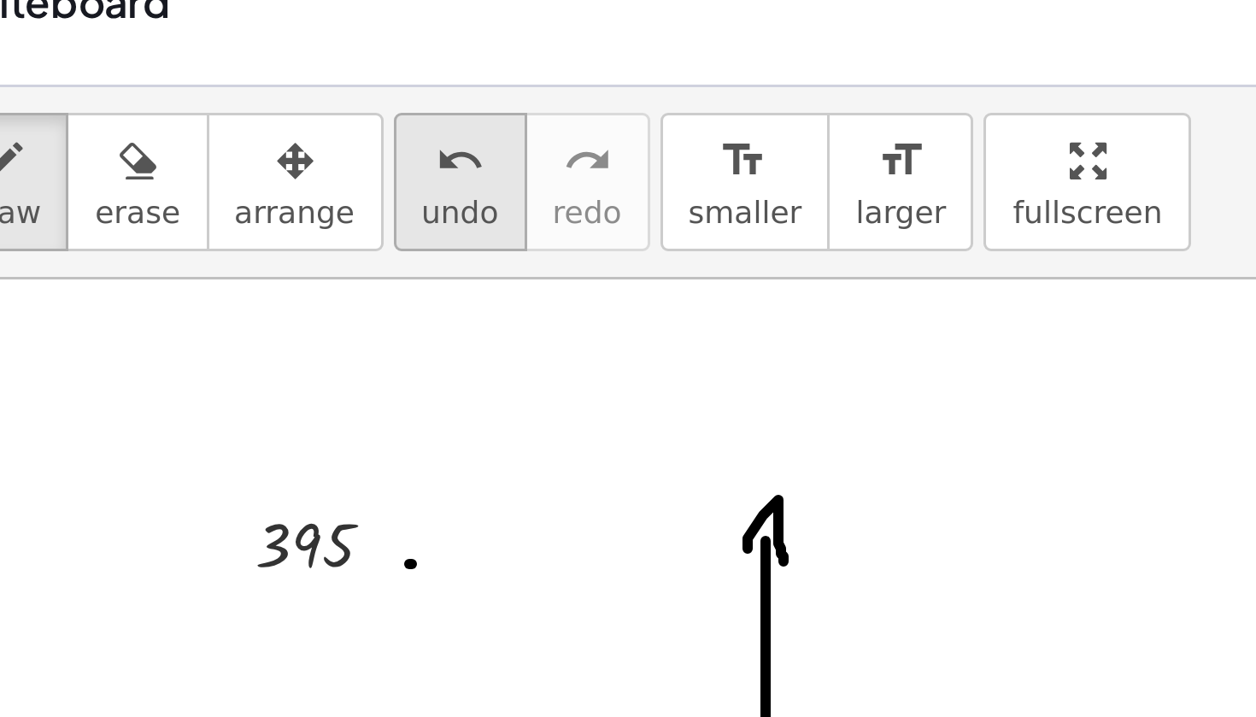
click at [396, 70] on icon "undo" at bounding box center [404, 80] width 16 height 21
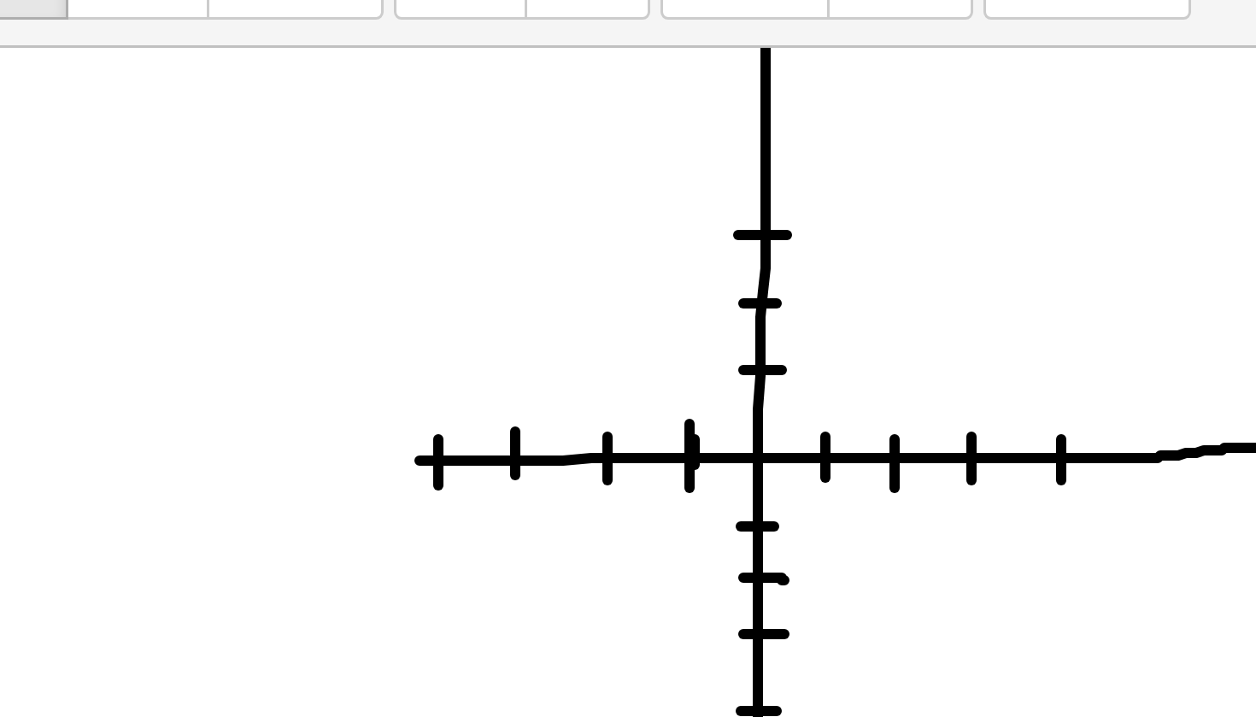
scroll to position [82, 0]
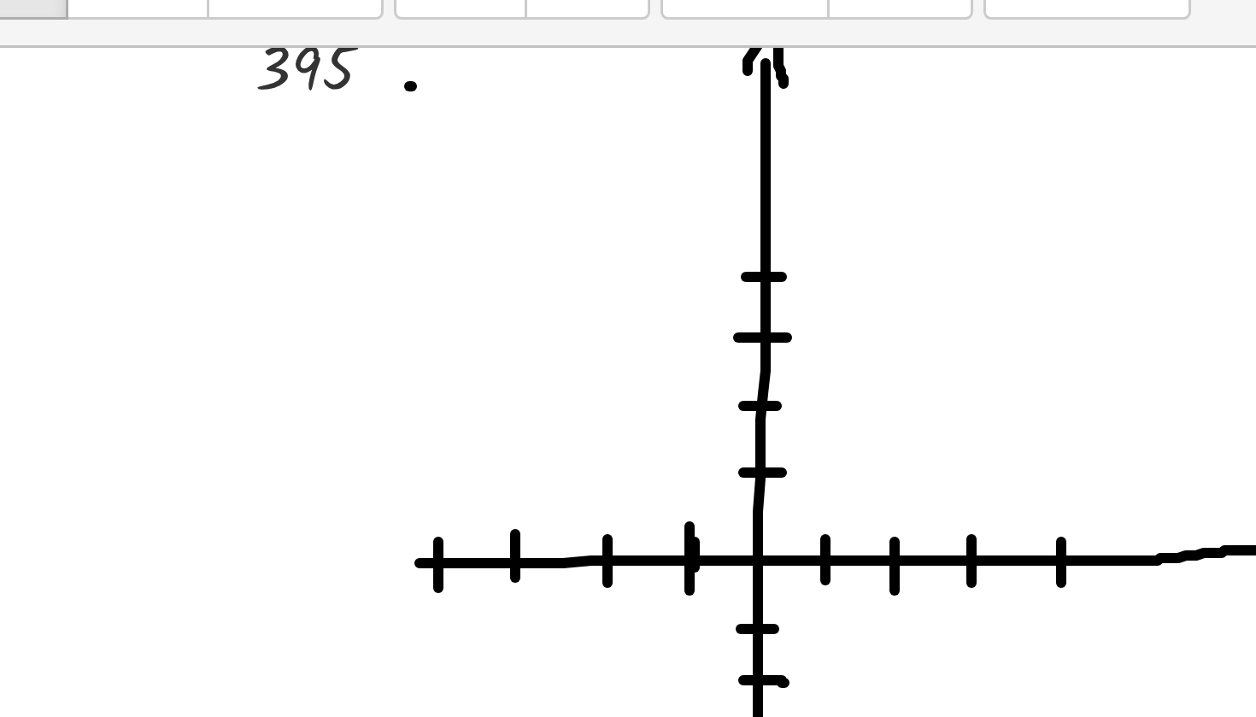
drag, startPoint x: 249, startPoint y: 92, endPoint x: 262, endPoint y: 92, distance: 13.7
click at [263, 92] on div at bounding box center [628, 663] width 1256 height 1251
drag, startPoint x: 249, startPoint y: 73, endPoint x: 261, endPoint y: 73, distance: 12.8
click at [261, 73] on div at bounding box center [628, 663] width 1256 height 1251
drag, startPoint x: 249, startPoint y: 50, endPoint x: 264, endPoint y: 50, distance: 14.5
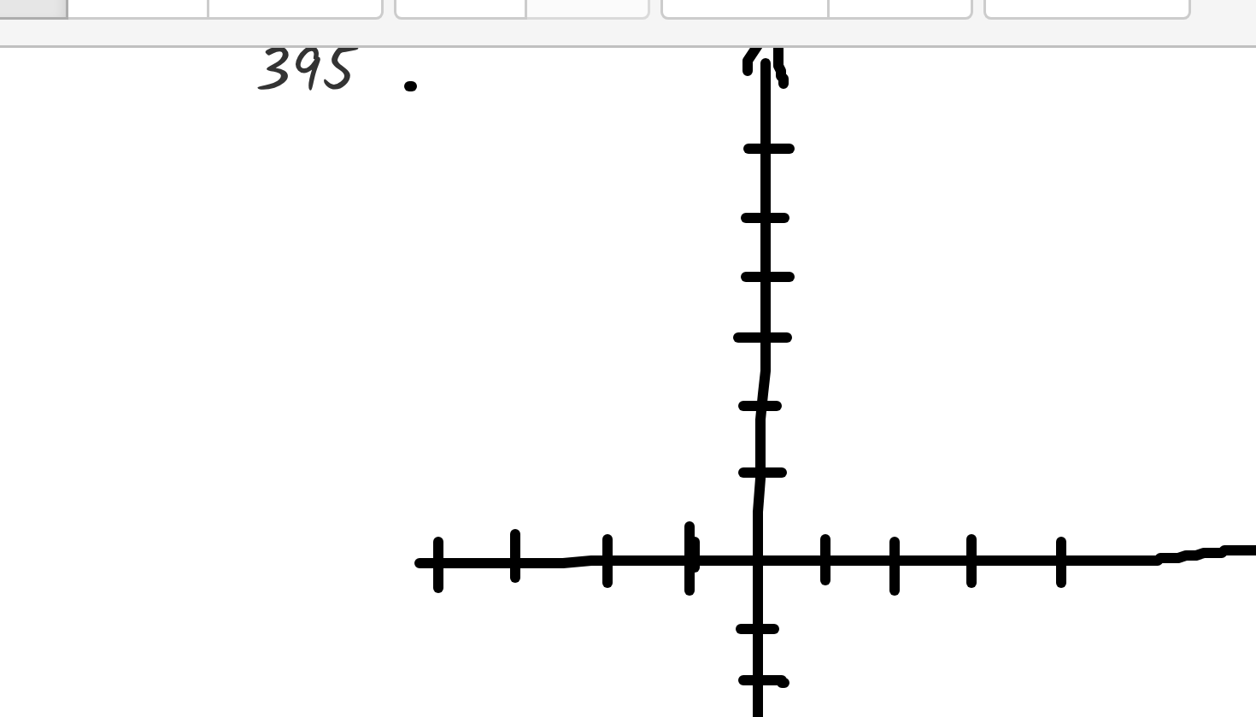
click at [264, 50] on div at bounding box center [628, 663] width 1256 height 1251
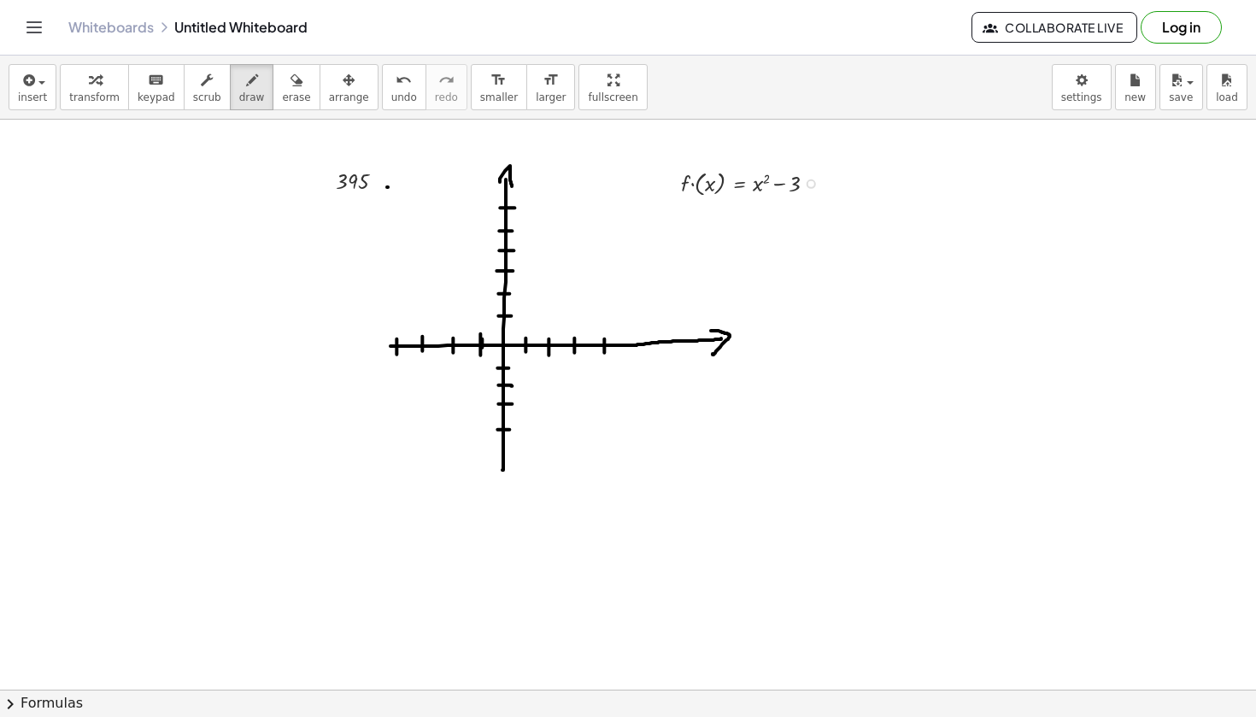
scroll to position [27, 0]
click at [490, 85] on icon "format_size" at bounding box center [498, 80] width 16 height 21
click at [290, 91] on span "erase" at bounding box center [296, 97] width 28 height 12
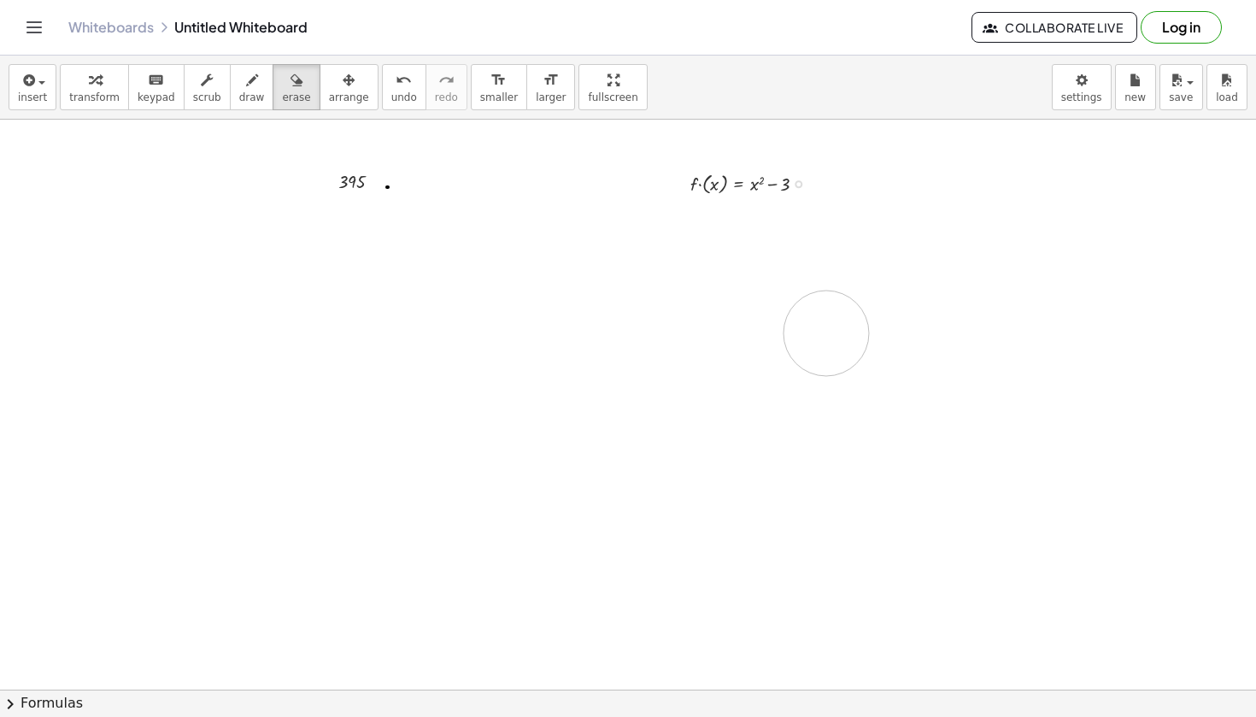
drag, startPoint x: 559, startPoint y: 409, endPoint x: 826, endPoint y: 333, distance: 278.0
click at [826, 333] on div at bounding box center [628, 717] width 1256 height 1251
click at [37, 93] on span "insert" at bounding box center [32, 97] width 29 height 12
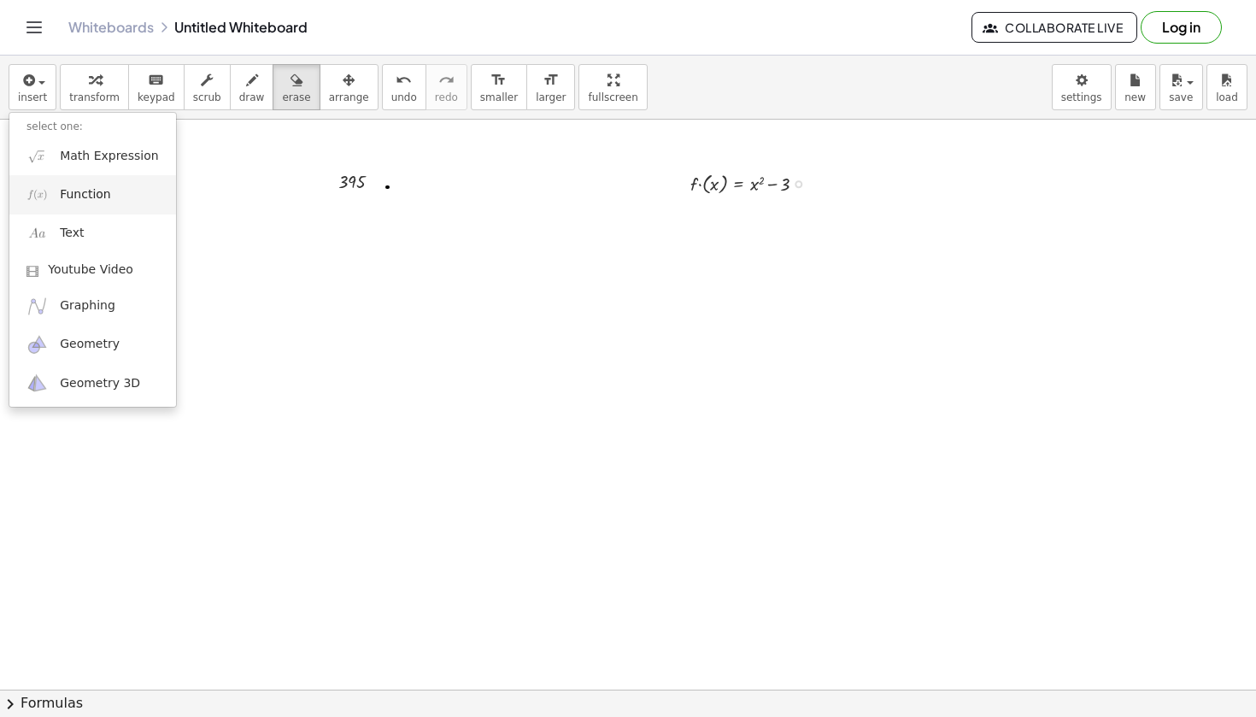
click at [98, 193] on span "Function" at bounding box center [85, 194] width 51 height 17
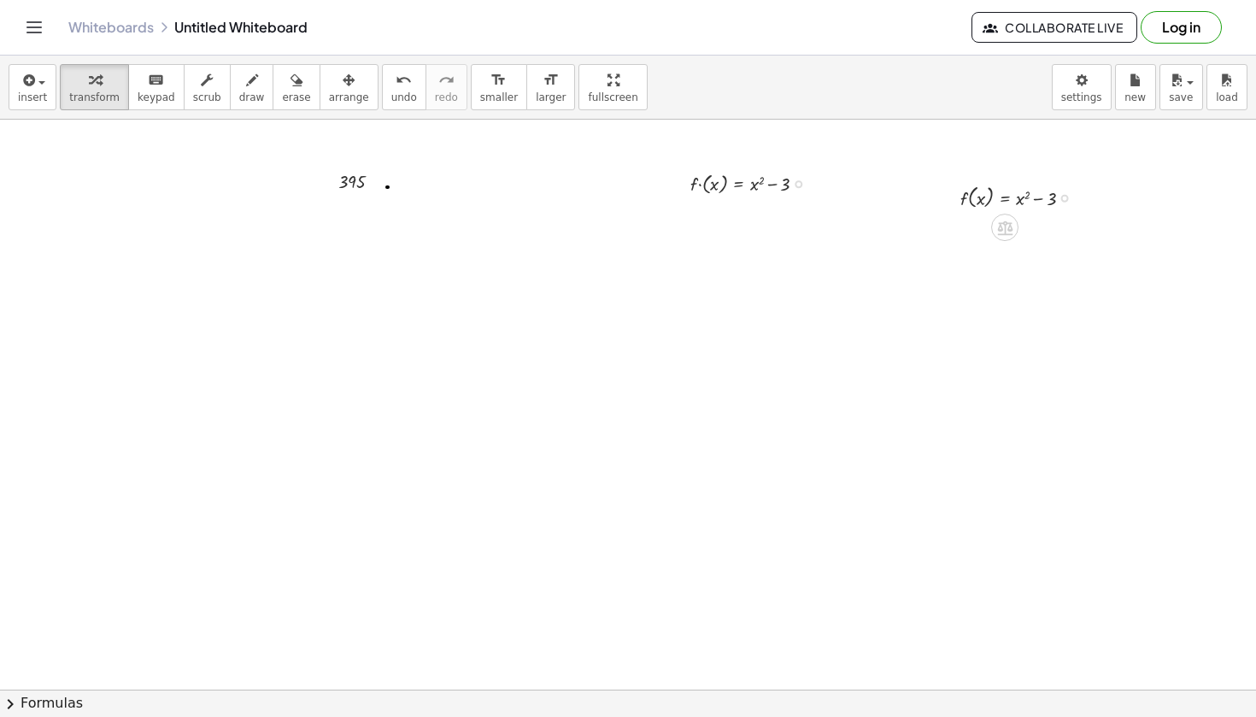
click at [982, 215] on div "f ( , x ) = + x 2 − 3" at bounding box center [1005, 196] width 140 height 39
click at [991, 202] on div at bounding box center [1023, 196] width 143 height 31
click at [396, 90] on icon "undo" at bounding box center [404, 80] width 16 height 21
click at [32, 84] on icon "button" at bounding box center [27, 80] width 15 height 21
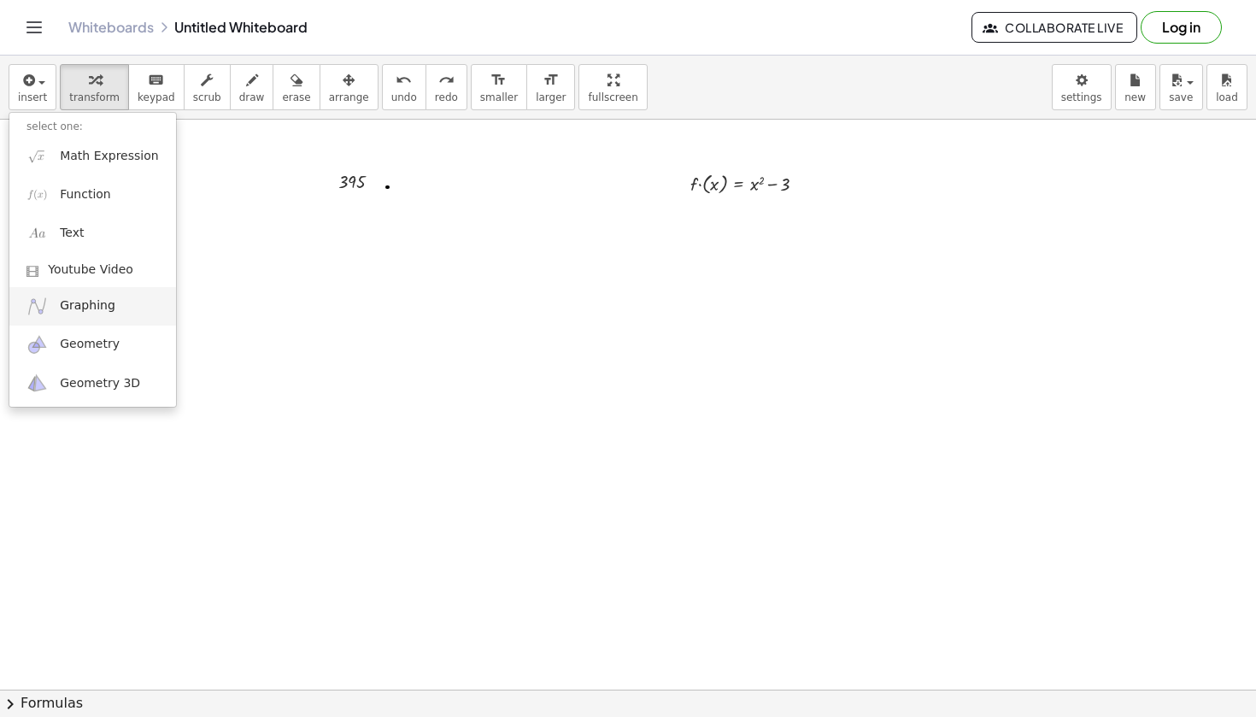
click at [103, 306] on span "Graphing" at bounding box center [88, 305] width 56 height 17
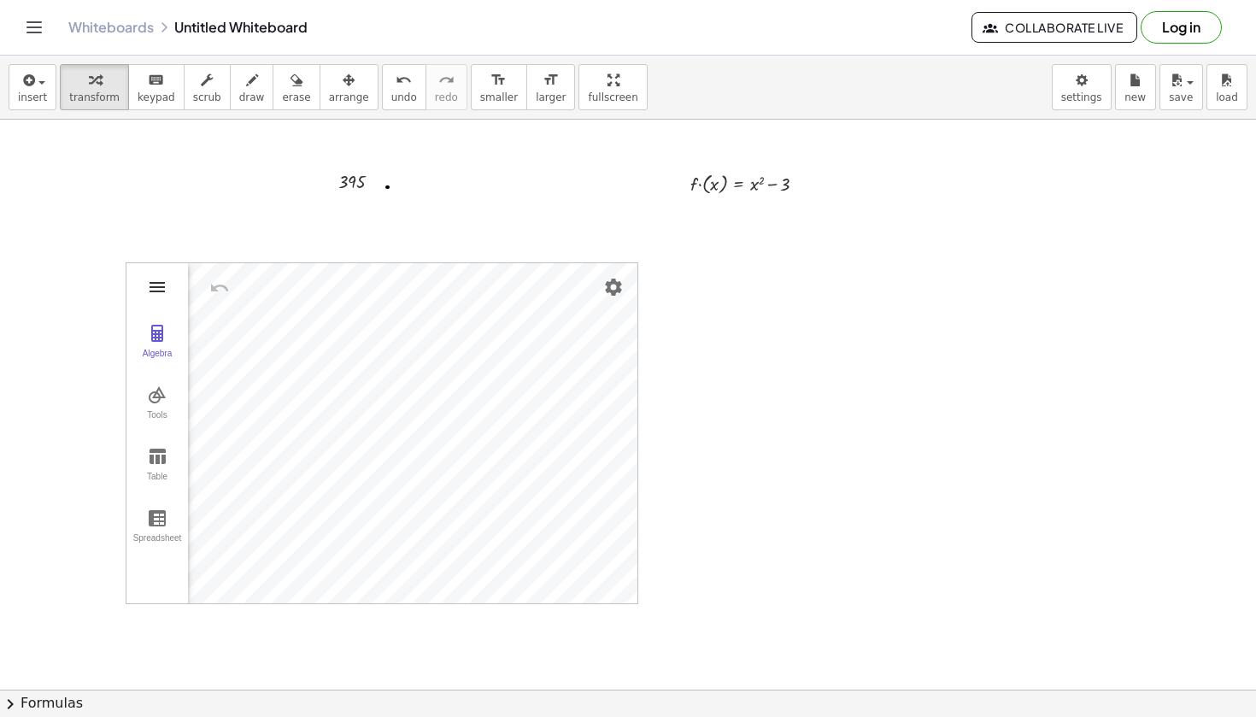
click at [154, 293] on img "Graphing Calculator" at bounding box center [157, 287] width 21 height 21
click at [161, 463] on img "Graphing Calculator" at bounding box center [157, 456] width 21 height 21
click at [150, 407] on button "Tools" at bounding box center [157, 403] width 62 height 62
click at [160, 359] on div "Algebra" at bounding box center [157, 361] width 55 height 24
click at [273, 289] on li "Expression" at bounding box center [287, 288] width 162 height 27
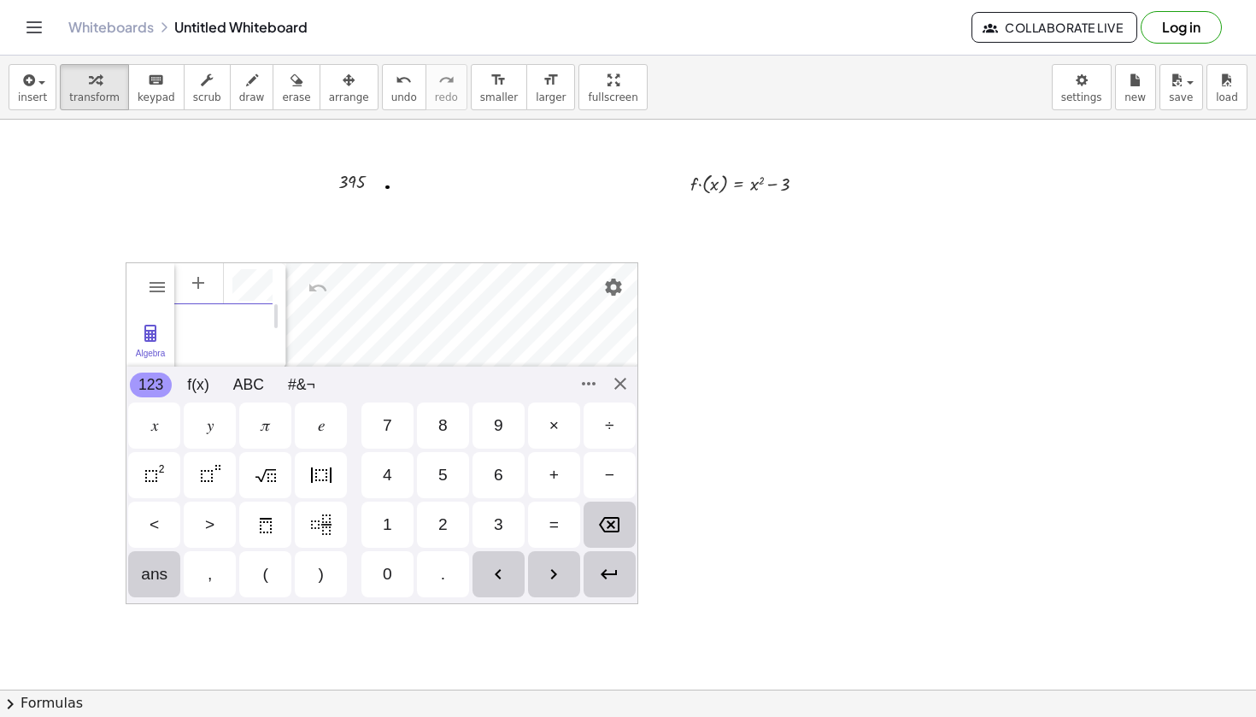
scroll to position [0, 0]
click at [621, 380] on div "GeoGebra Graphing Calculator Clear All Open Save online Save to your computer S…" at bounding box center [382, 433] width 513 height 342
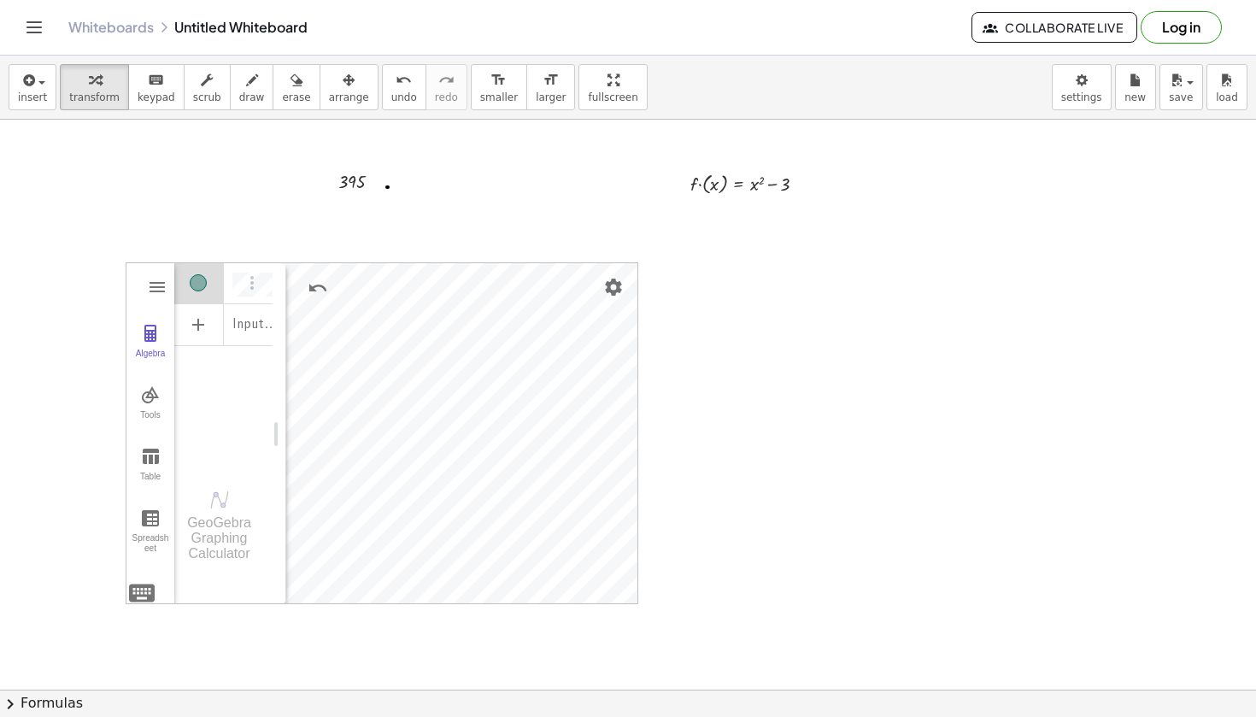
click at [126, 482] on div "GeoGebra Graphing Calculator Clear All Open Save online Save to your computer S…" at bounding box center [382, 433] width 513 height 342
click at [44, 97] on span "insert" at bounding box center [32, 97] width 29 height 12
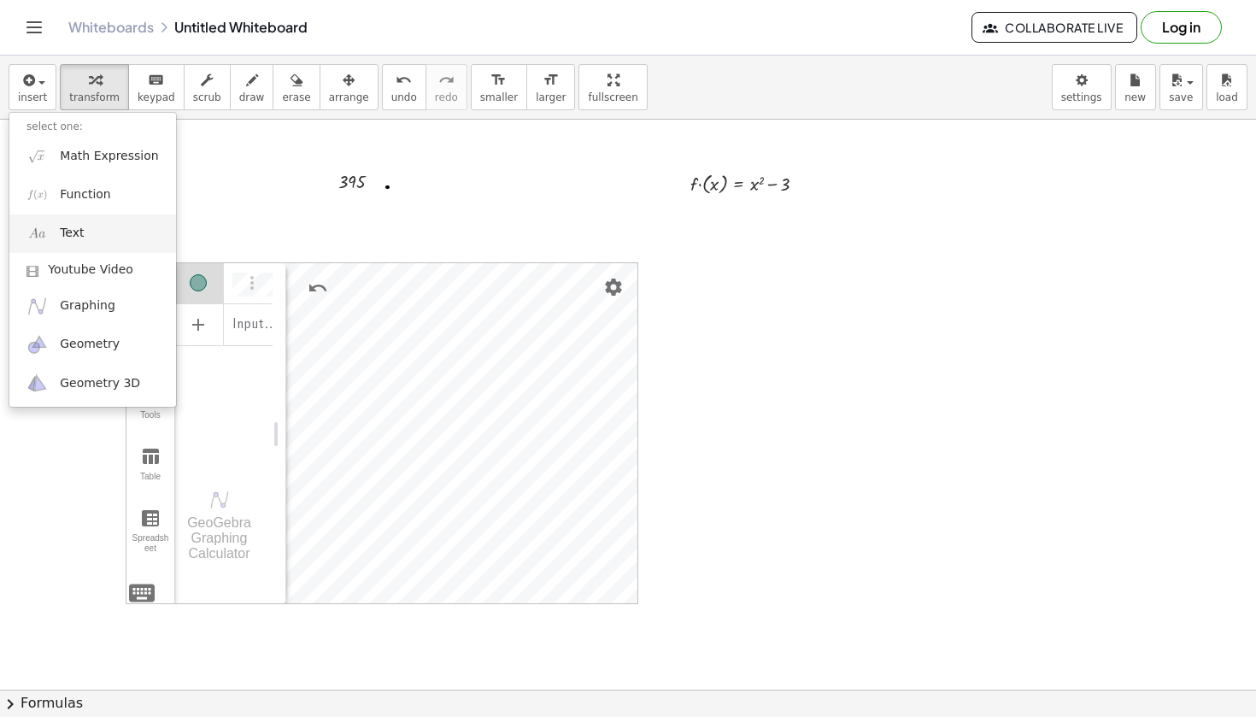
click at [99, 237] on link "Text" at bounding box center [92, 233] width 167 height 38
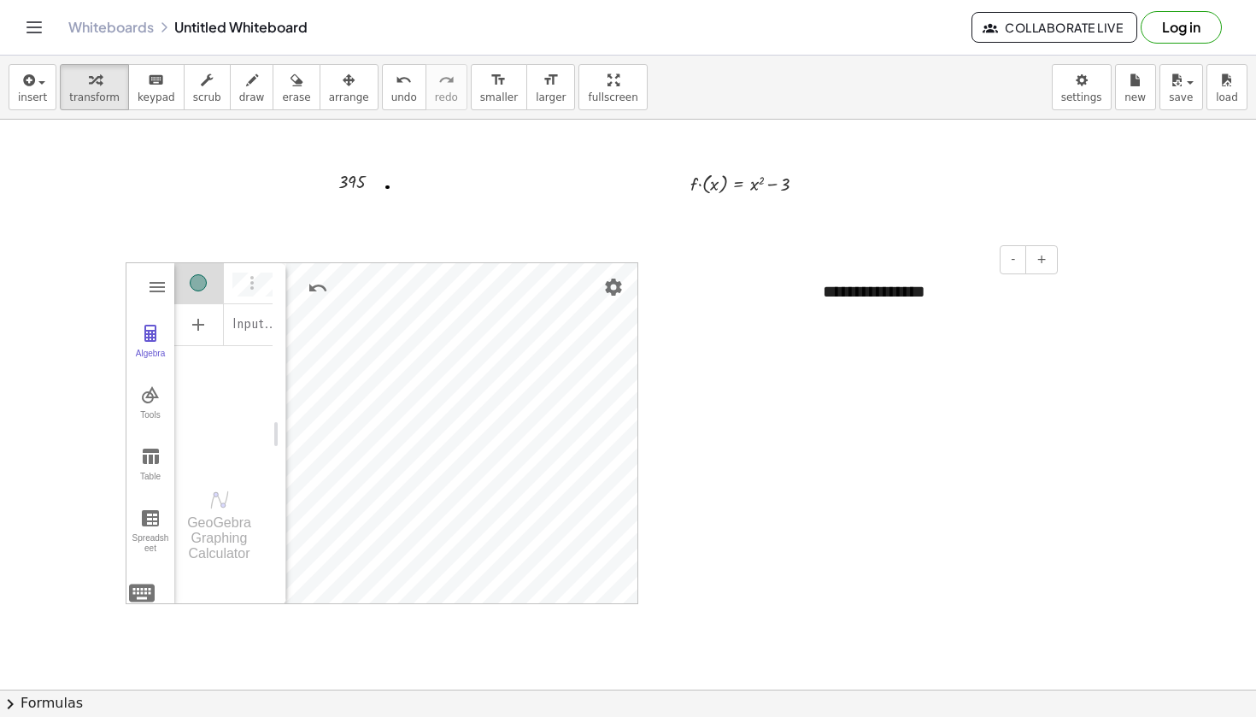
click at [895, 300] on div "**********" at bounding box center [934, 291] width 256 height 58
drag, startPoint x: 942, startPoint y: 301, endPoint x: 761, endPoint y: 308, distance: 181.2
click at [761, 308] on div "**********" at bounding box center [628, 717] width 1256 height 1251
click at [930, 293] on div "**********" at bounding box center [934, 291] width 256 height 58
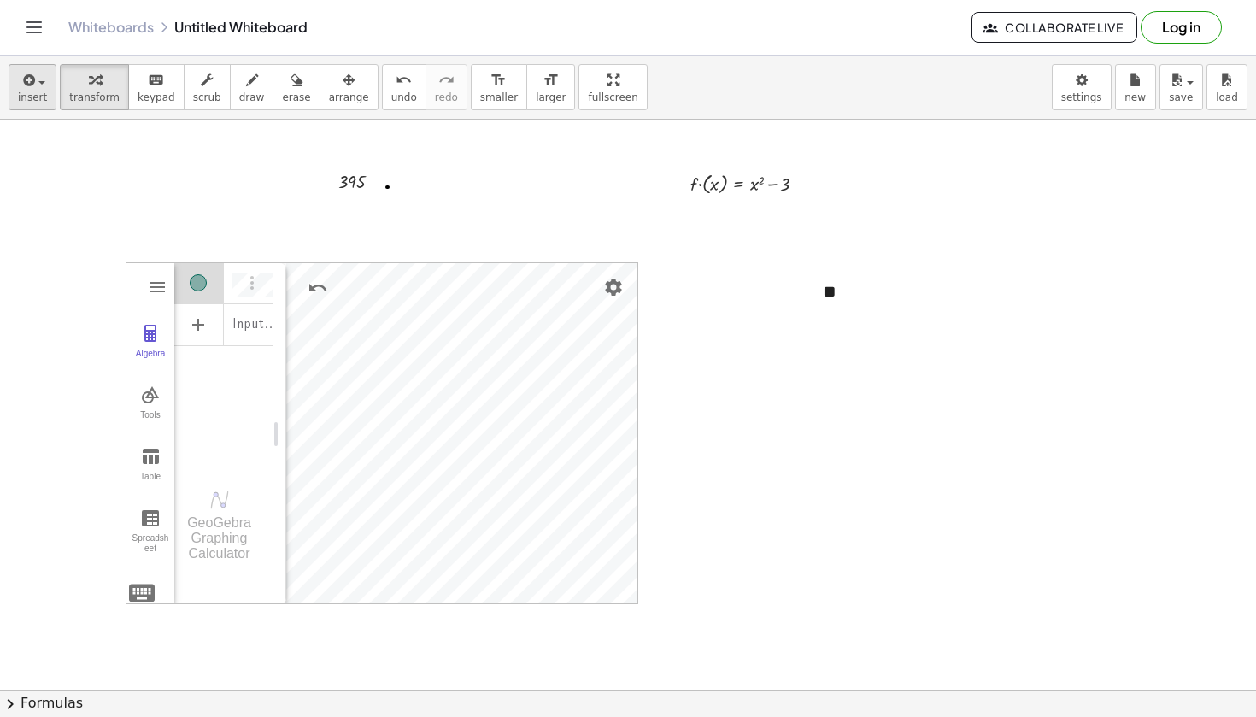
click at [24, 90] on icon "button" at bounding box center [27, 80] width 15 height 21
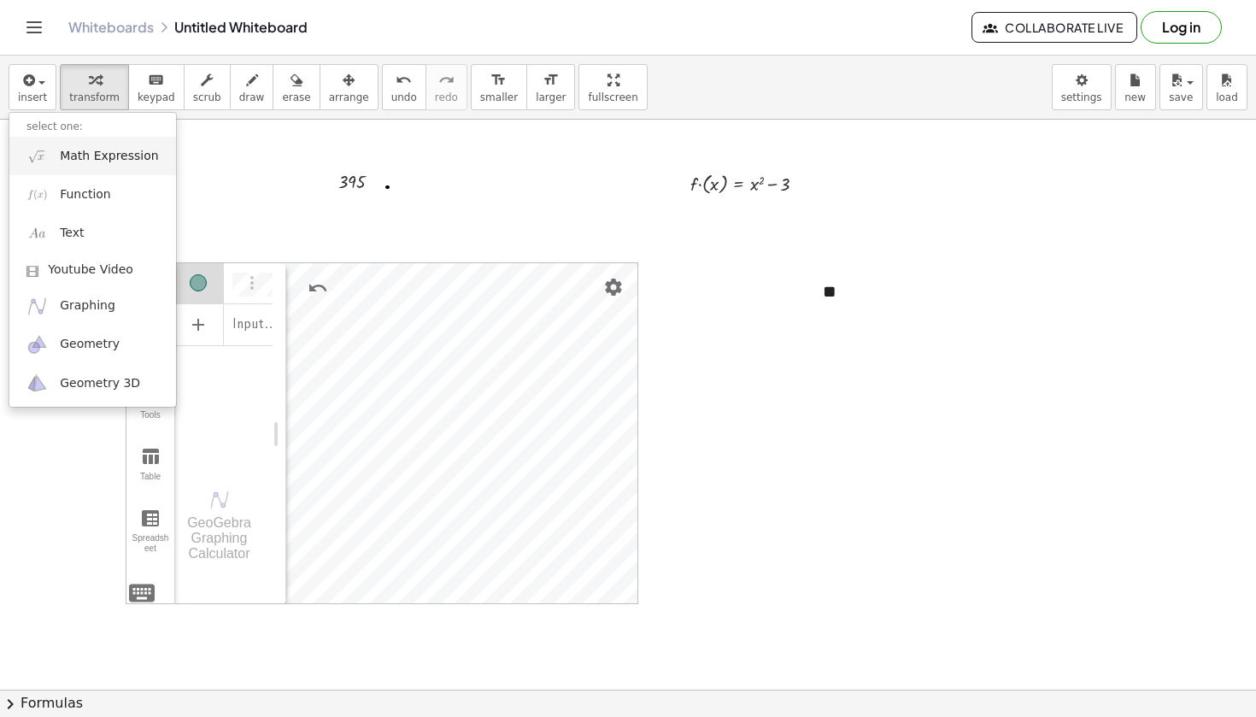
click at [94, 163] on span "Math Expression" at bounding box center [109, 156] width 98 height 17
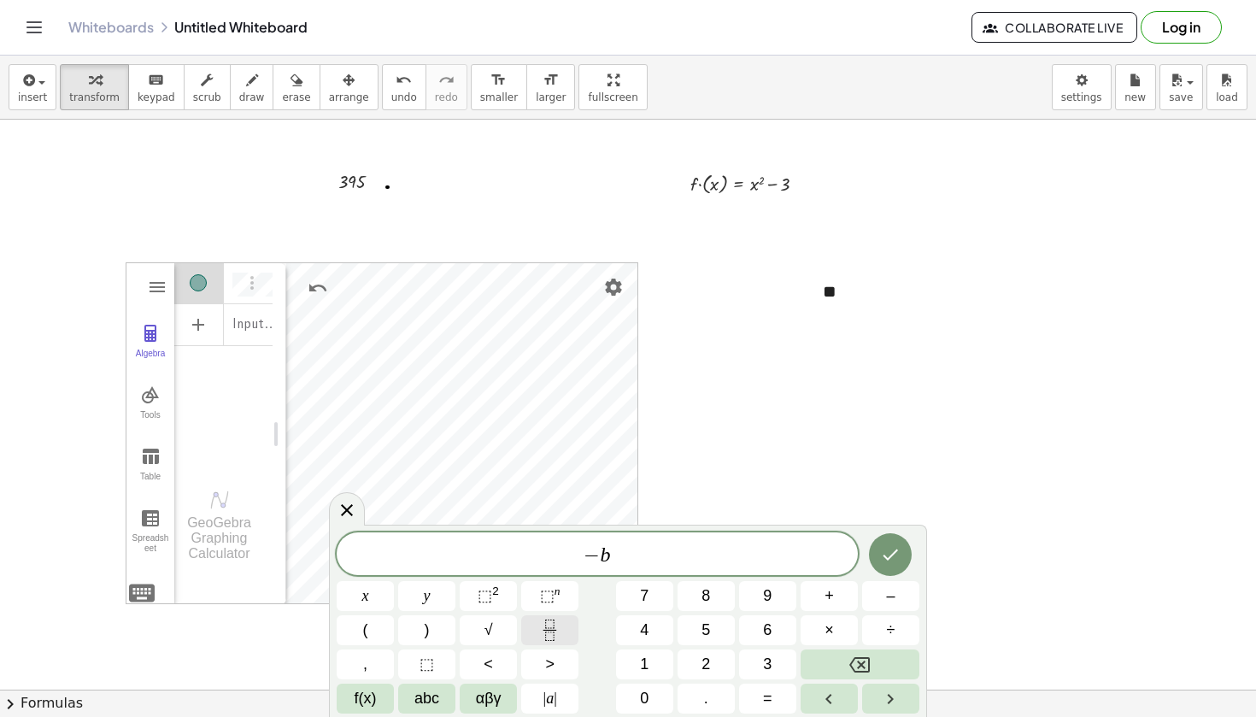
click at [556, 635] on icon "Fraction" at bounding box center [549, 629] width 21 height 21
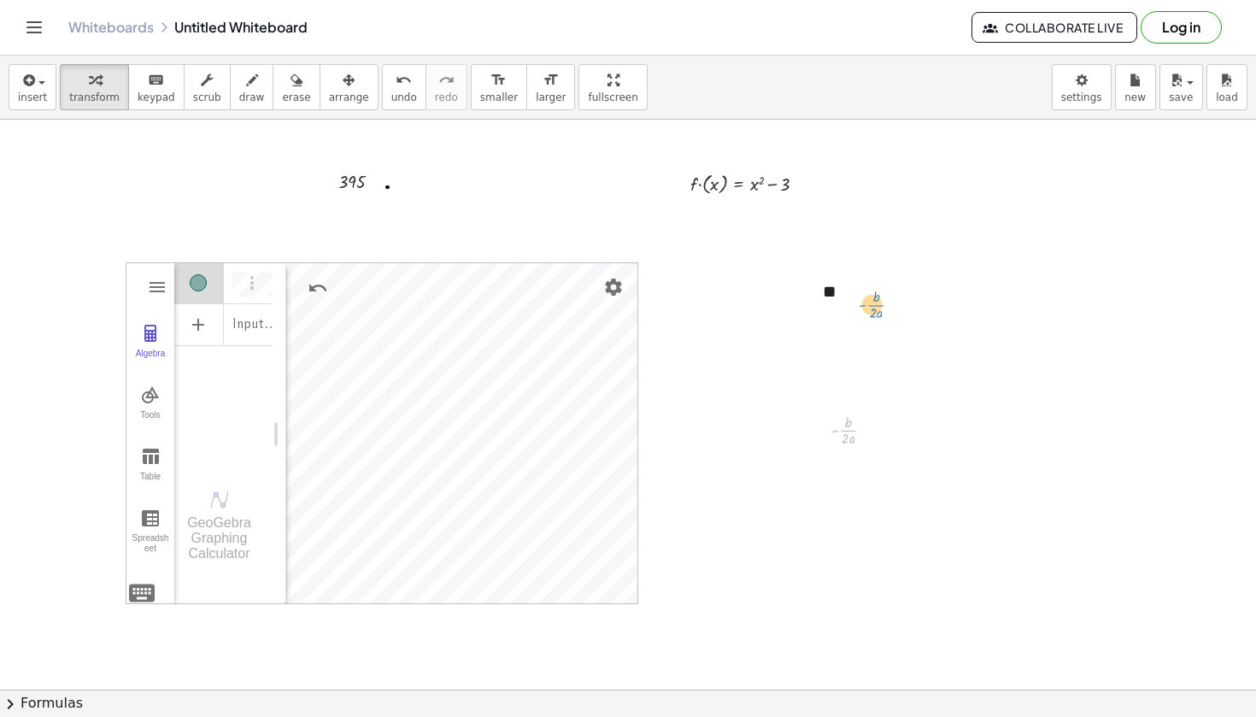
drag, startPoint x: 849, startPoint y: 435, endPoint x: 876, endPoint y: 308, distance: 129.4
click at [876, 308] on div "**" at bounding box center [934, 291] width 256 height 58
drag, startPoint x: 846, startPoint y: 424, endPoint x: 864, endPoint y: 290, distance: 135.3
click at [870, 391] on div at bounding box center [628, 717] width 1256 height 1251
click at [853, 309] on div "**" at bounding box center [934, 291] width 256 height 58
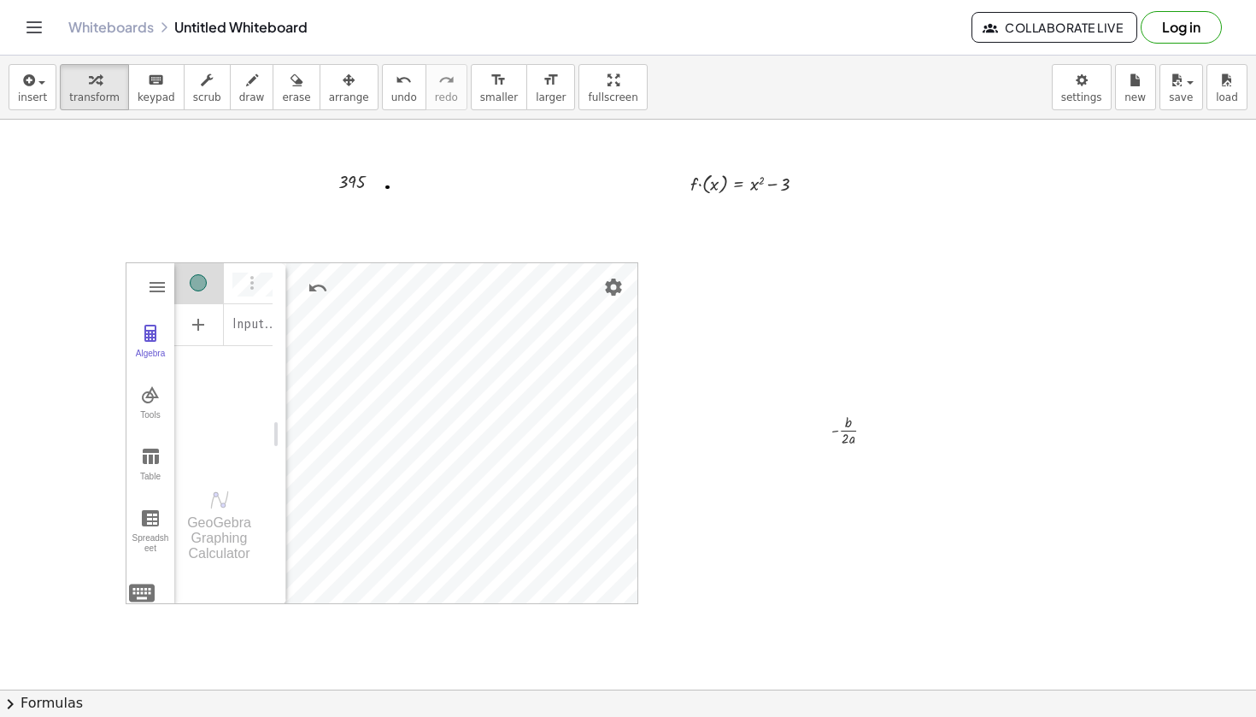
click at [942, 393] on div at bounding box center [628, 717] width 1256 height 1251
click at [925, 288] on div at bounding box center [934, 291] width 256 height 58
drag, startPoint x: 921, startPoint y: 302, endPoint x: 918, endPoint y: 166, distance: 135.9
click at [918, 166] on div "395 · f · ( x ) = + x 2 − 3 GeoGebra Graphing Calculator Clear All Open Save on…" at bounding box center [628, 717] width 1256 height 1251
click at [918, 166] on div at bounding box center [628, 717] width 1256 height 1251
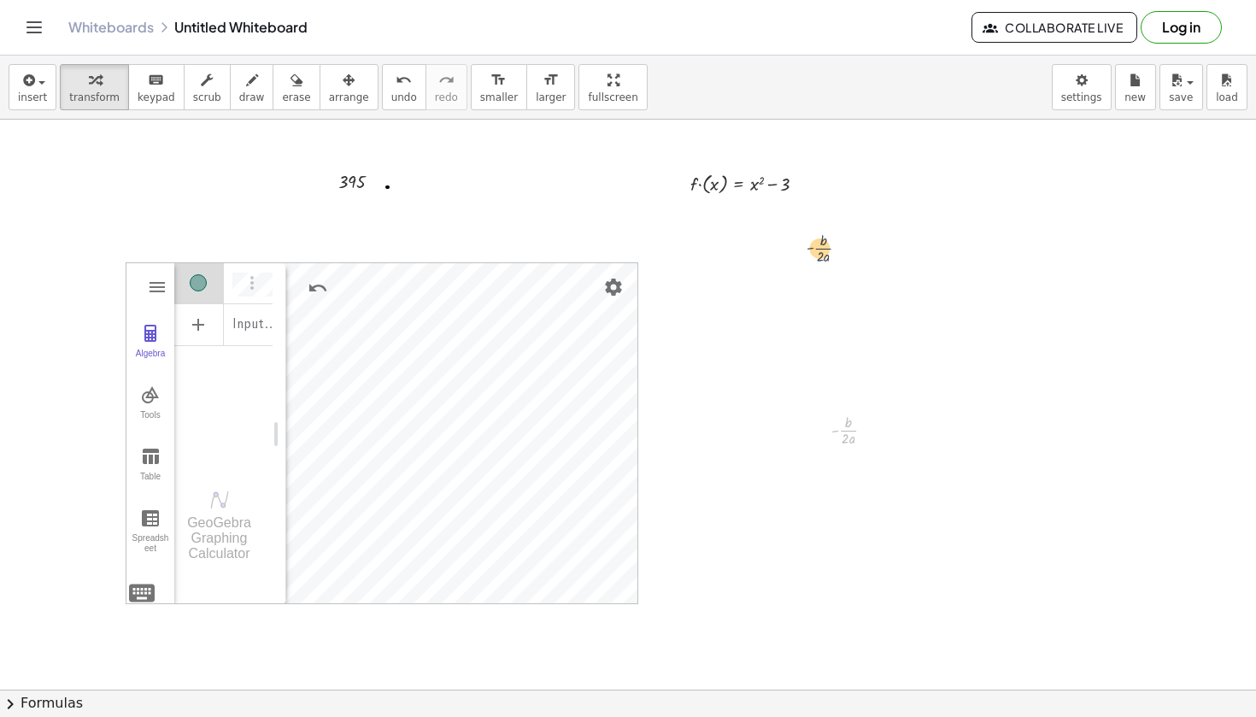
drag, startPoint x: 845, startPoint y: 426, endPoint x: 815, endPoint y: 234, distance: 194.5
click at [845, 320] on div at bounding box center [628, 717] width 1256 height 1251
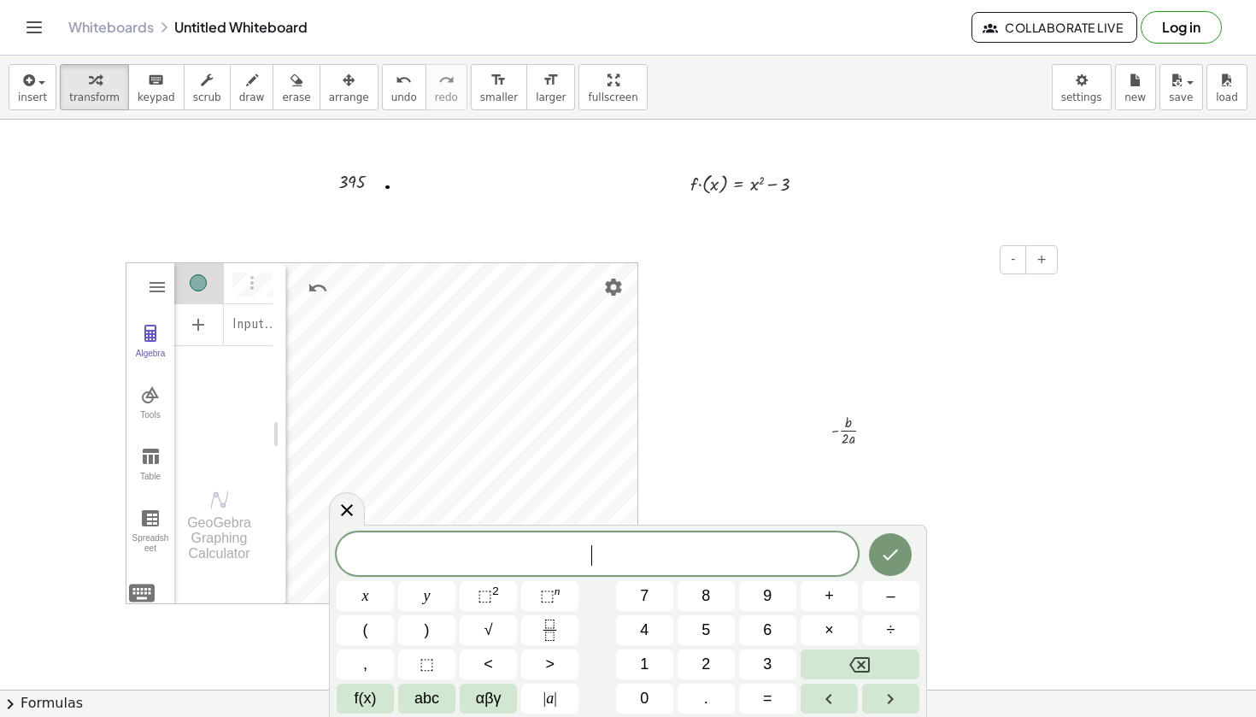
click at [904, 270] on div "- +" at bounding box center [929, 259] width 256 height 29
click at [1005, 262] on button "-" at bounding box center [1012, 259] width 26 height 29
click at [662, 464] on div at bounding box center [628, 717] width 1256 height 1251
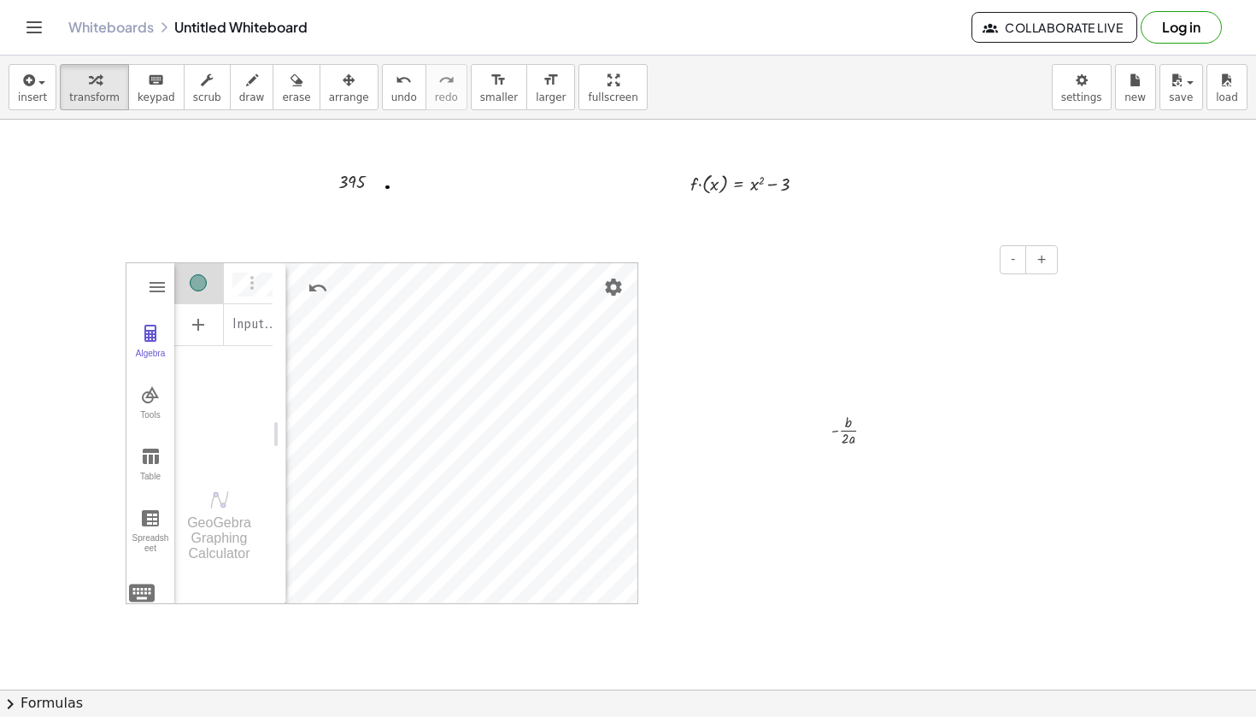
click at [907, 262] on div "- +" at bounding box center [929, 259] width 256 height 29
click at [817, 261] on div "- +" at bounding box center [929, 259] width 256 height 29
click at [880, 208] on div at bounding box center [628, 717] width 1256 height 1251
click at [929, 267] on div "- +" at bounding box center [929, 259] width 256 height 29
click at [892, 229] on div at bounding box center [628, 717] width 1256 height 1251
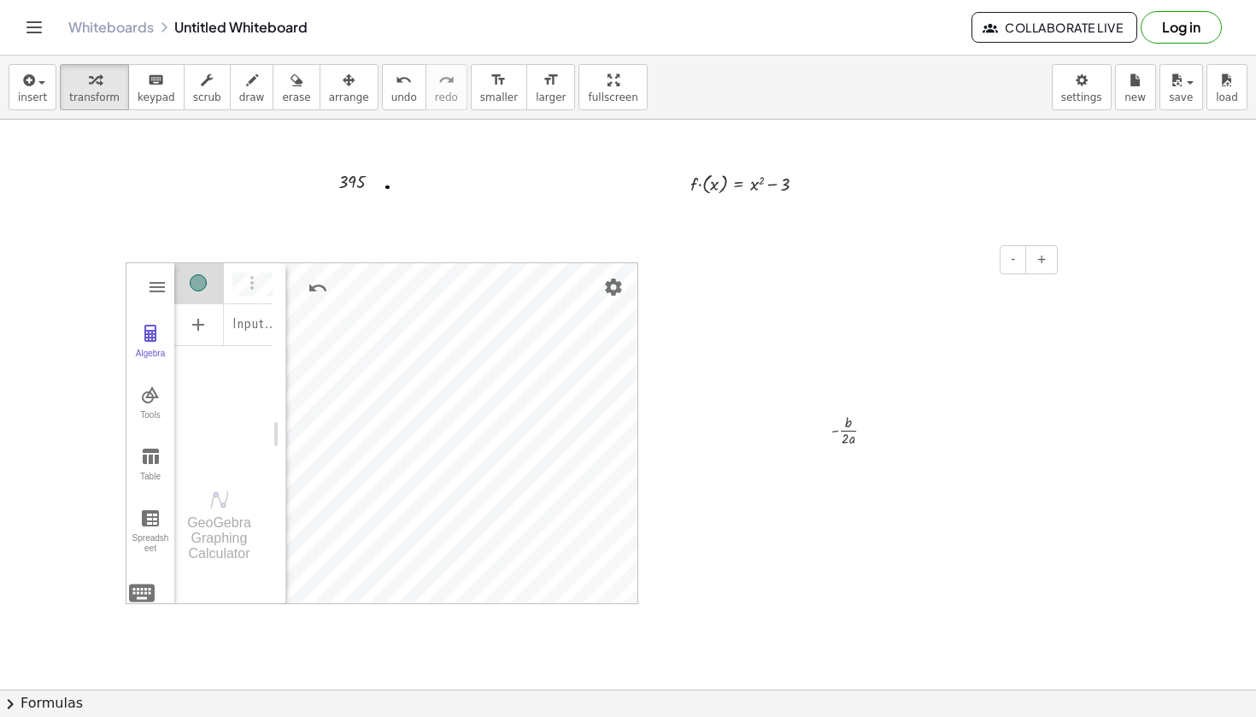
click at [988, 258] on div "- +" at bounding box center [929, 259] width 256 height 29
click at [1009, 260] on button "-" at bounding box center [1012, 259] width 26 height 29
click at [1035, 261] on button "+" at bounding box center [1041, 259] width 32 height 29
click at [935, 255] on div "- +" at bounding box center [929, 259] width 256 height 29
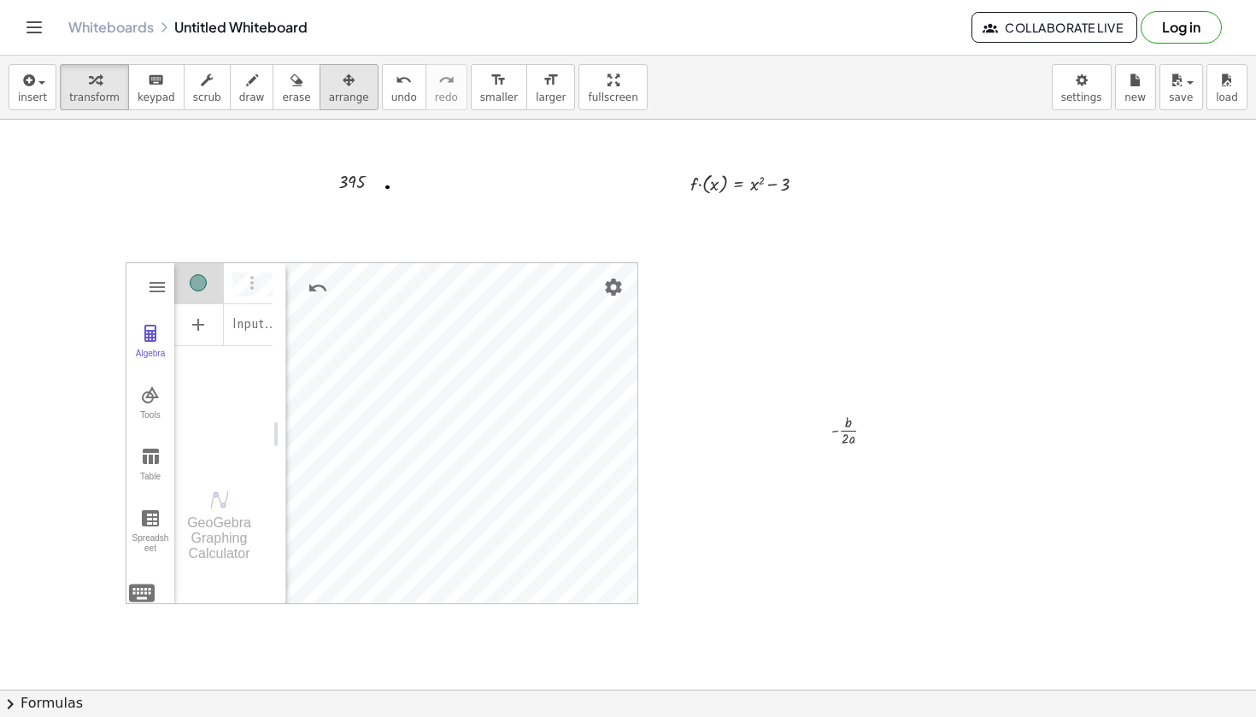
click at [338, 91] on span "arrange" at bounding box center [349, 97] width 40 height 12
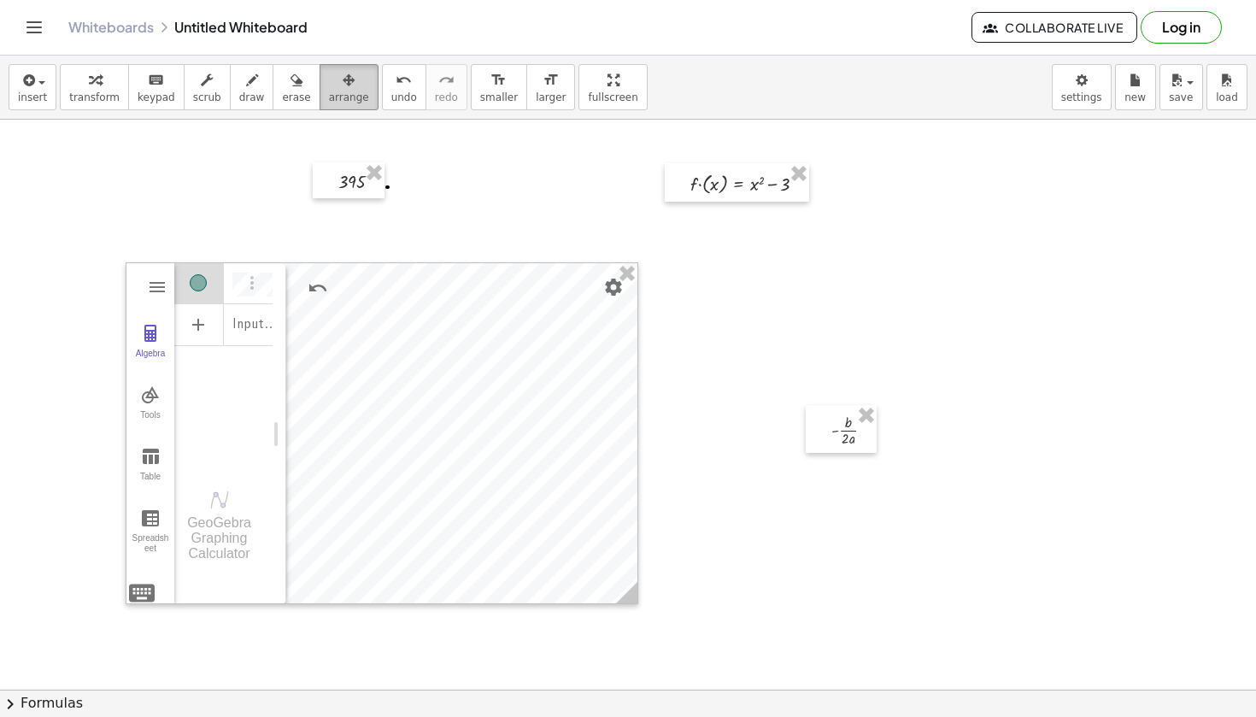
click at [343, 89] on icon "button" at bounding box center [349, 80] width 12 height 21
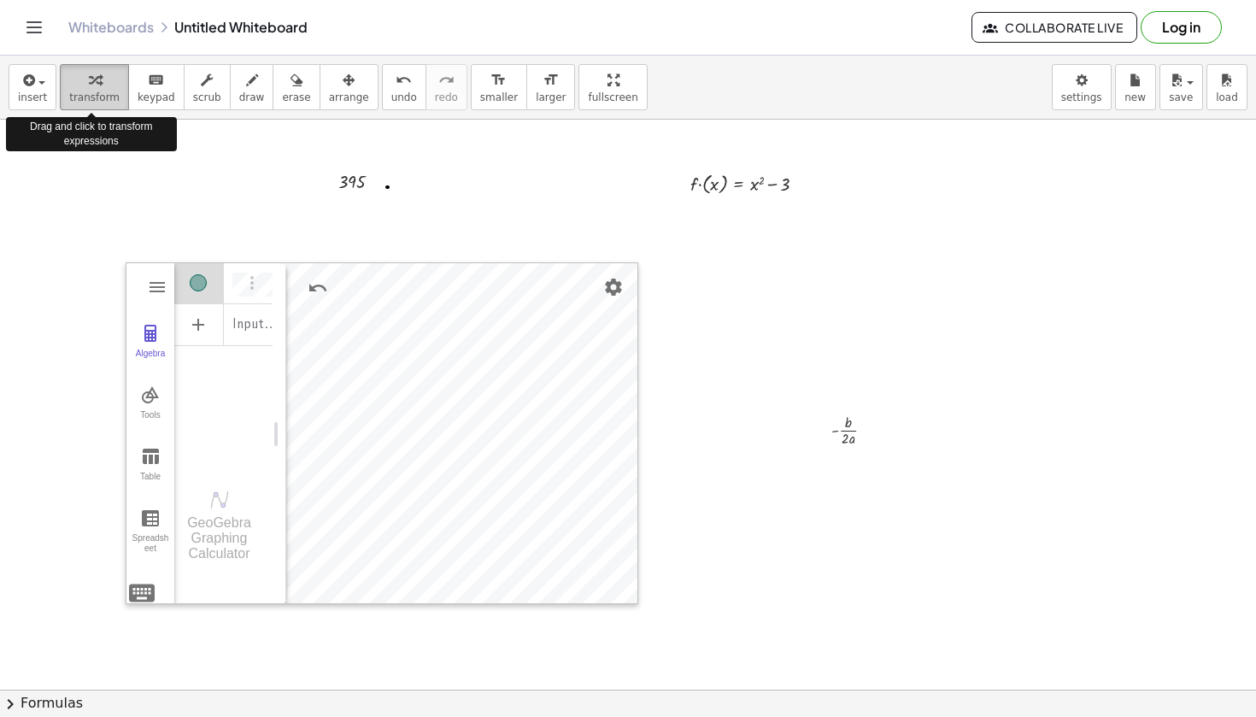
click at [79, 90] on button "transform" at bounding box center [94, 87] width 69 height 46
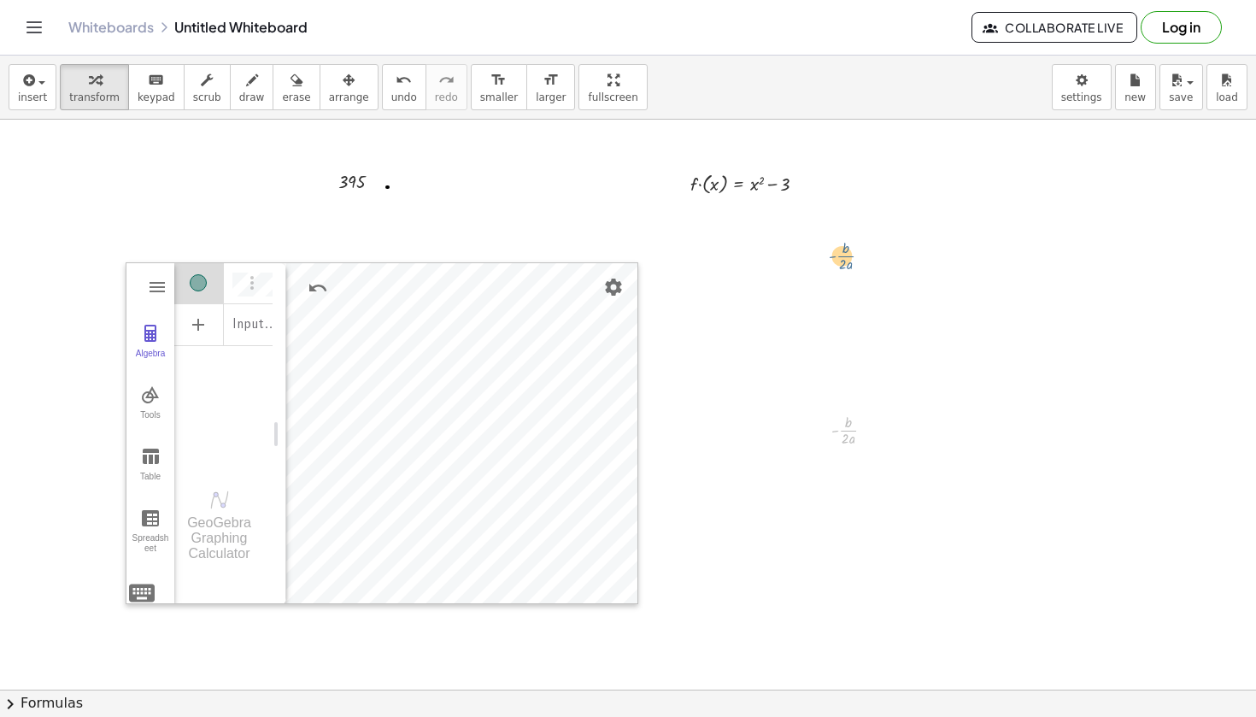
drag, startPoint x: 841, startPoint y: 434, endPoint x: 834, endPoint y: 260, distance: 174.4
click at [343, 79] on icon "button" at bounding box center [349, 80] width 12 height 21
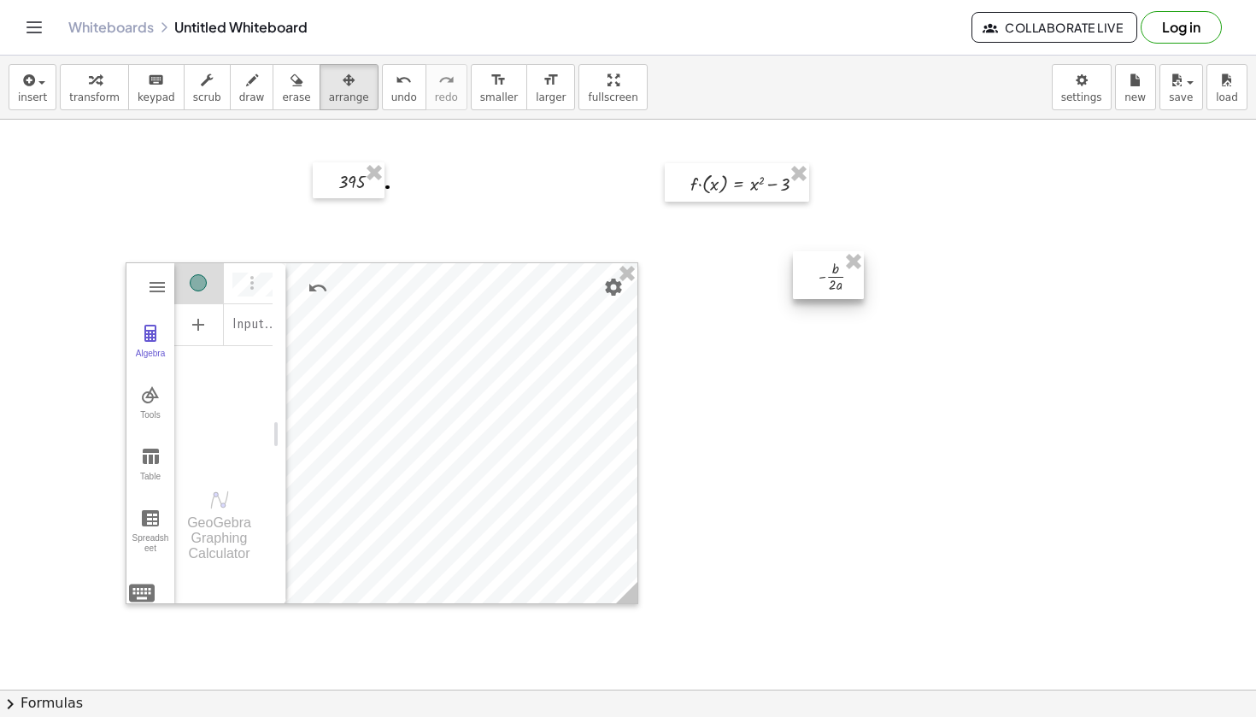
drag, startPoint x: 852, startPoint y: 439, endPoint x: 839, endPoint y: 286, distance: 153.4
click at [839, 286] on div at bounding box center [828, 275] width 71 height 48
drag, startPoint x: 828, startPoint y: 267, endPoint x: 795, endPoint y: 274, distance: 33.4
click at [795, 274] on div at bounding box center [795, 284] width 71 height 48
click at [772, 388] on div at bounding box center [628, 717] width 1256 height 1251
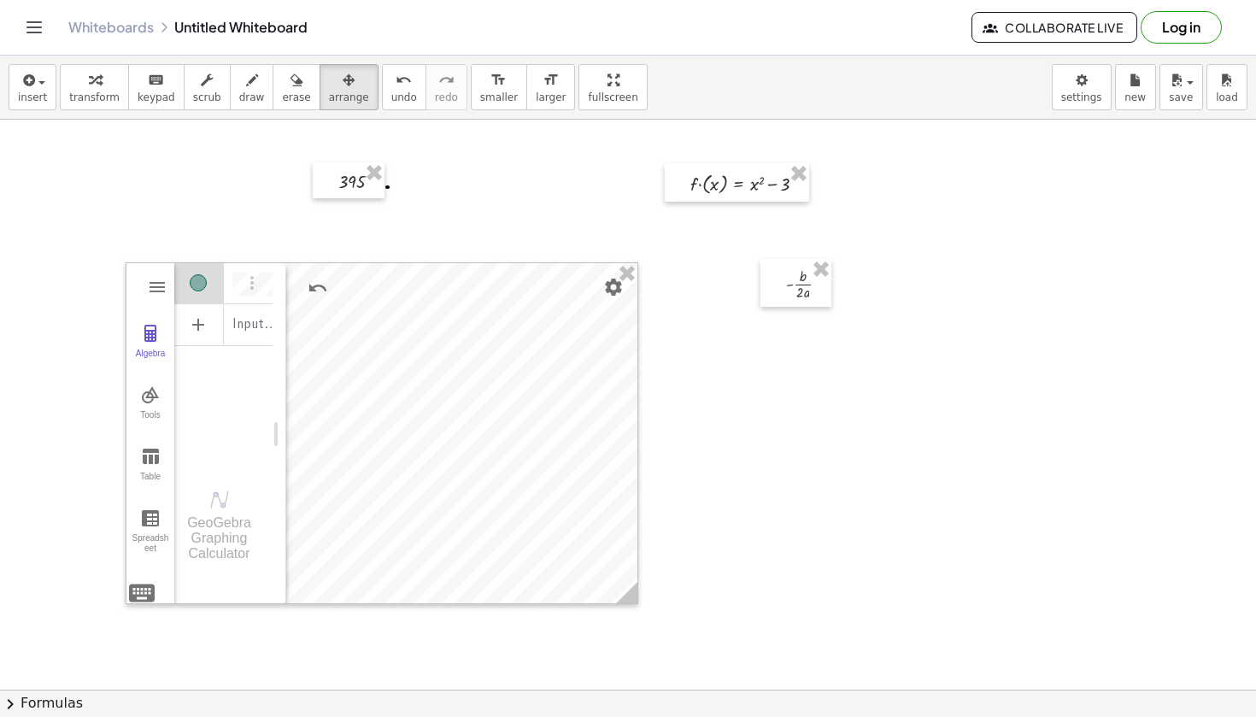
click at [772, 388] on div at bounding box center [628, 717] width 1256 height 1251
click at [343, 85] on icon "button" at bounding box center [349, 80] width 12 height 21
click at [102, 93] on span "transform" at bounding box center [94, 97] width 50 height 12
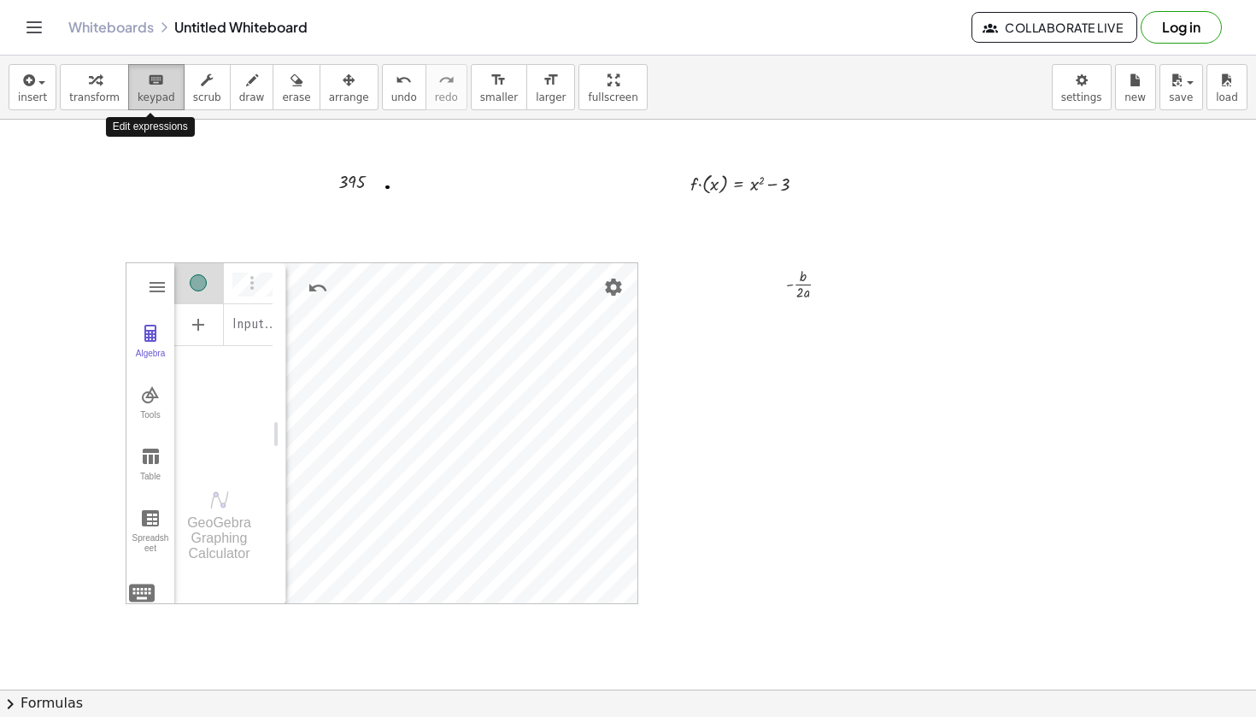
click at [161, 92] on span "keypad" at bounding box center [157, 97] width 38 height 12
click at [50, 94] on button "insert" at bounding box center [33, 87] width 48 height 46
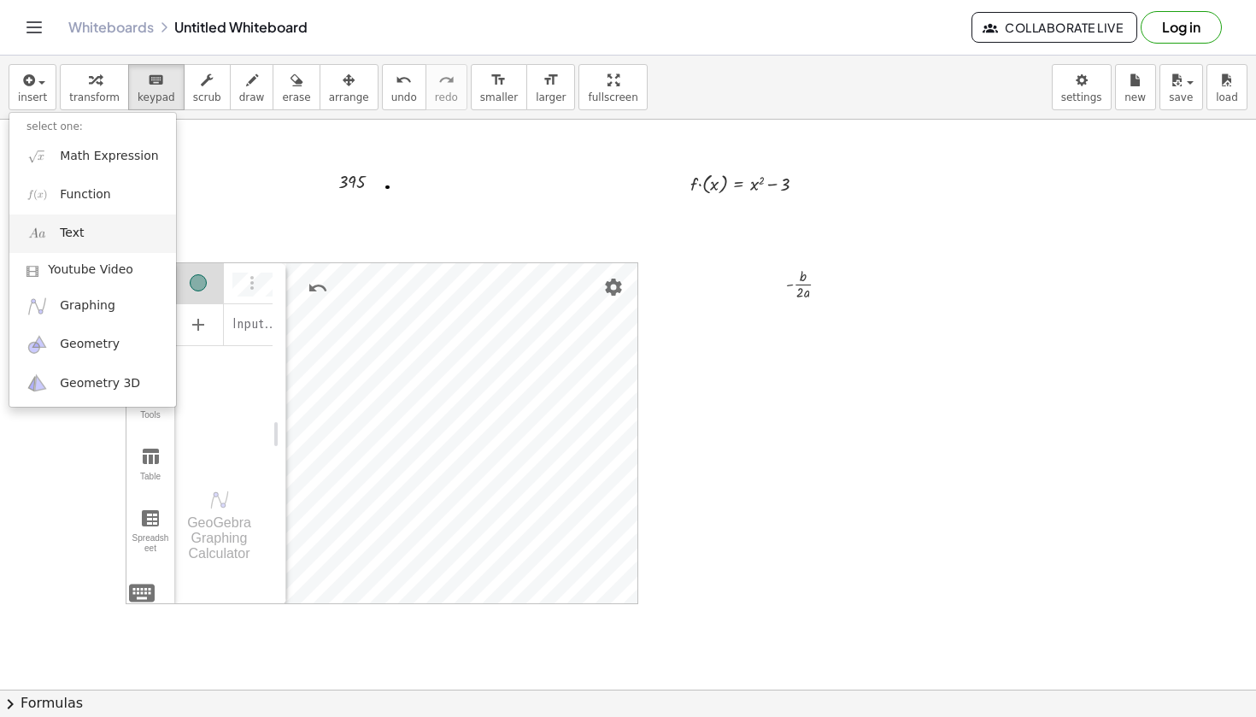
click at [107, 219] on link "Text" at bounding box center [92, 233] width 167 height 38
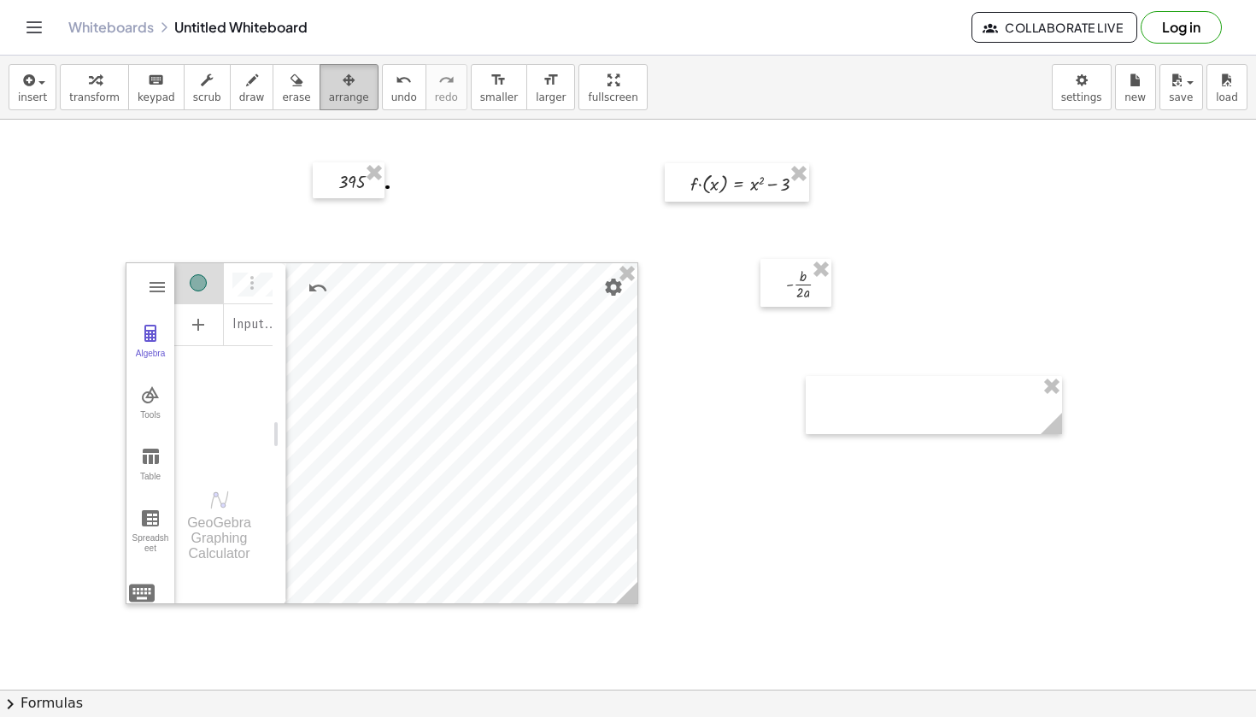
click at [353, 103] on button "arrange" at bounding box center [348, 87] width 59 height 46
click at [25, 95] on span "insert" at bounding box center [32, 97] width 29 height 12
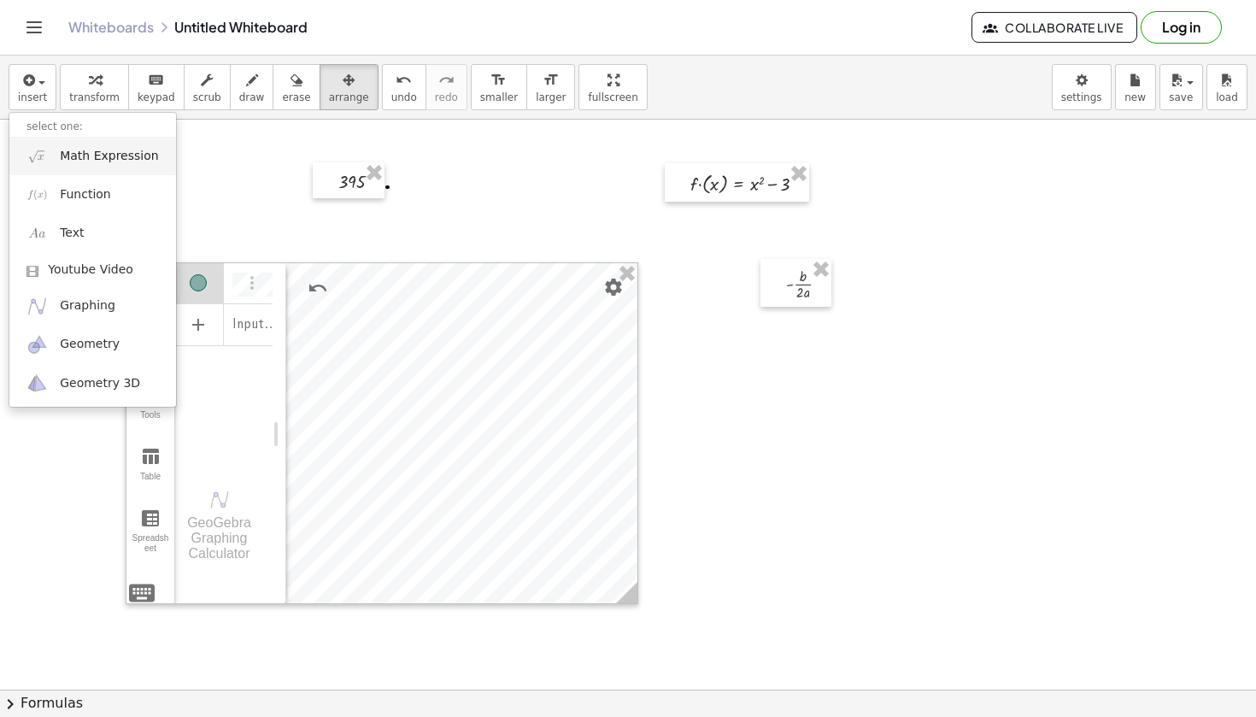
click at [108, 161] on span "Math Expression" at bounding box center [109, 156] width 98 height 17
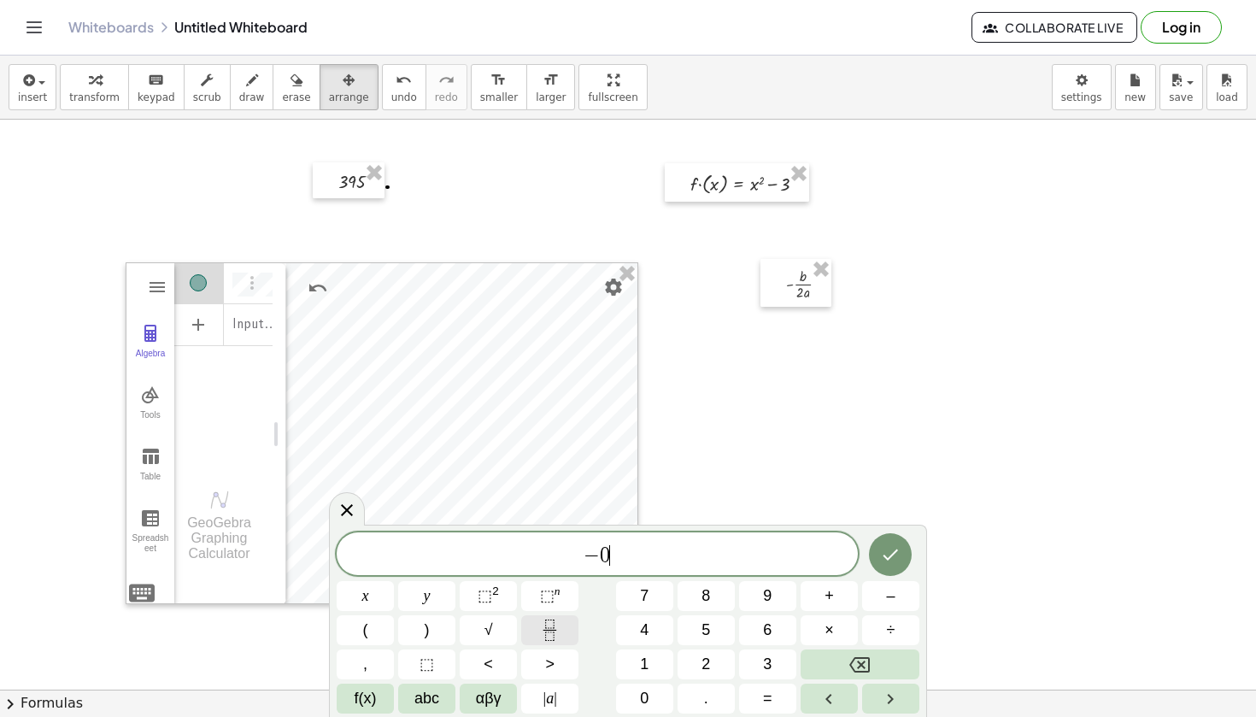
click at [560, 638] on icon "Fraction" at bounding box center [549, 629] width 21 height 21
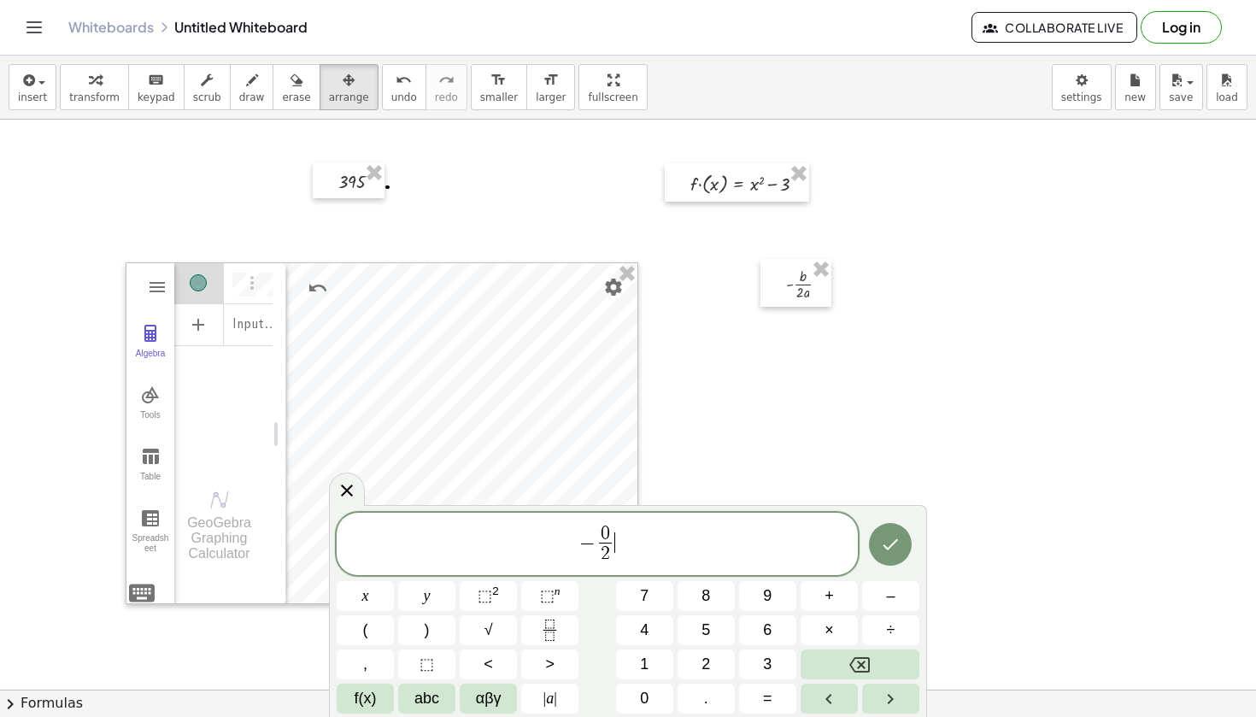
click at [634, 551] on span "− 0 2 ​ ​" at bounding box center [597, 545] width 521 height 45
click at [894, 548] on icon "Done" at bounding box center [890, 544] width 21 height 21
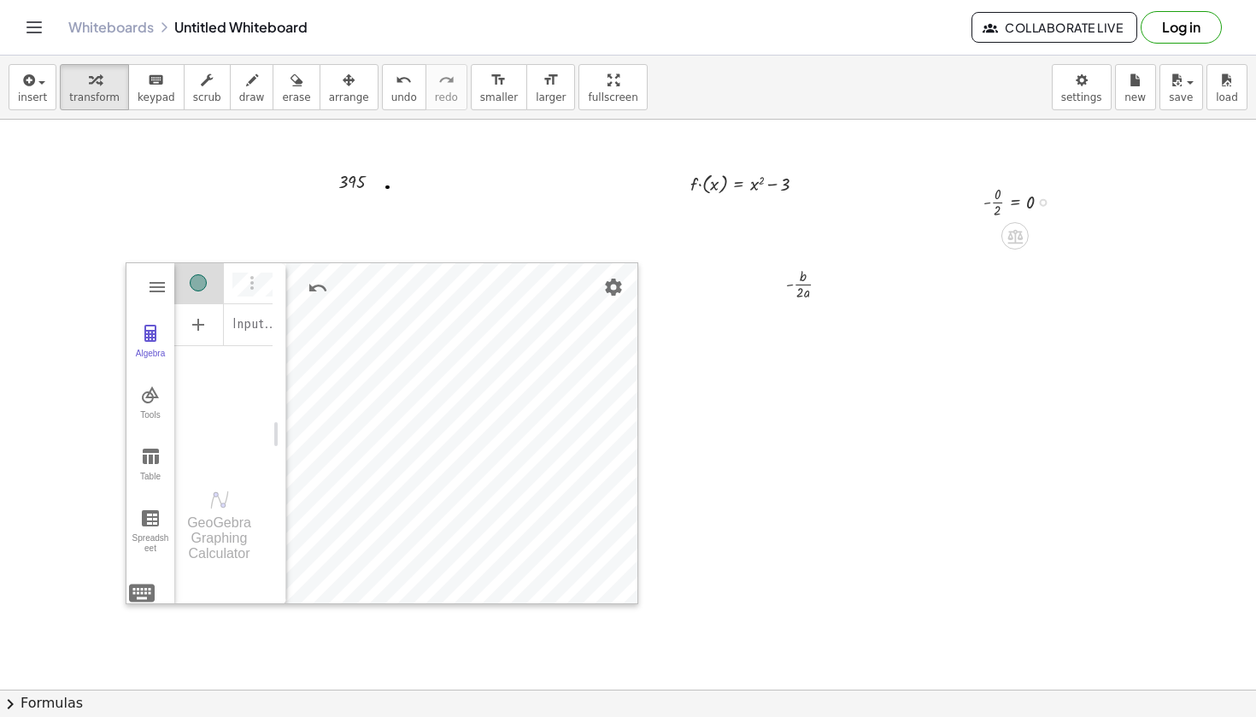
click at [1017, 206] on div at bounding box center [1024, 200] width 98 height 39
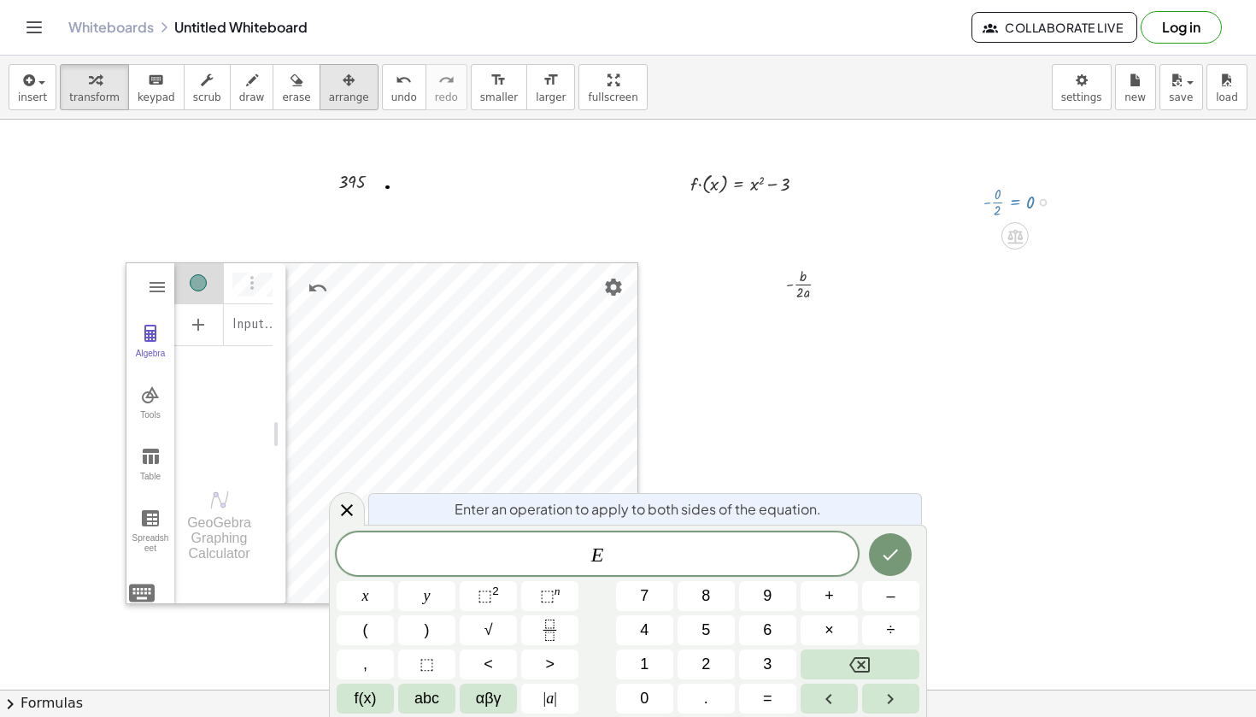
click at [343, 85] on icon "button" at bounding box center [349, 80] width 12 height 21
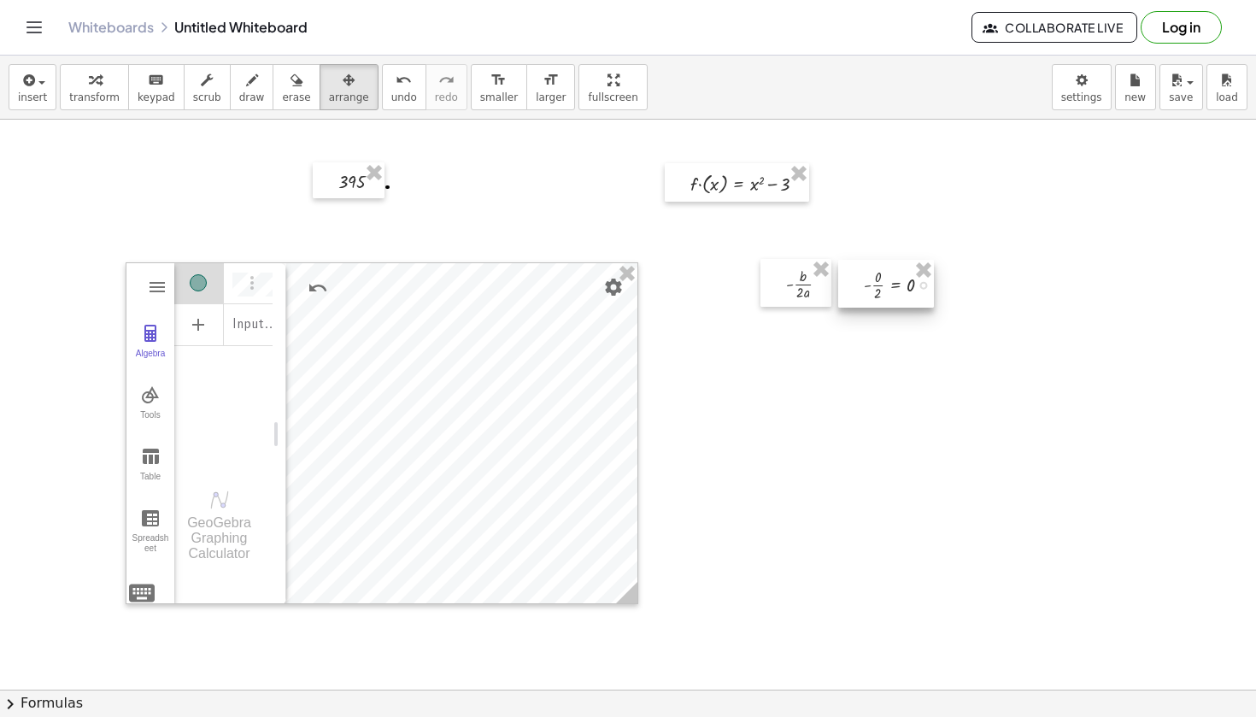
drag, startPoint x: 1004, startPoint y: 200, endPoint x: 886, endPoint y: 282, distance: 143.6
click at [886, 282] on div at bounding box center [886, 284] width 96 height 48
click at [863, 284] on div at bounding box center [887, 283] width 96 height 48
click at [343, 90] on icon "button" at bounding box center [349, 80] width 12 height 21
click at [103, 85] on div "button" at bounding box center [94, 79] width 50 height 21
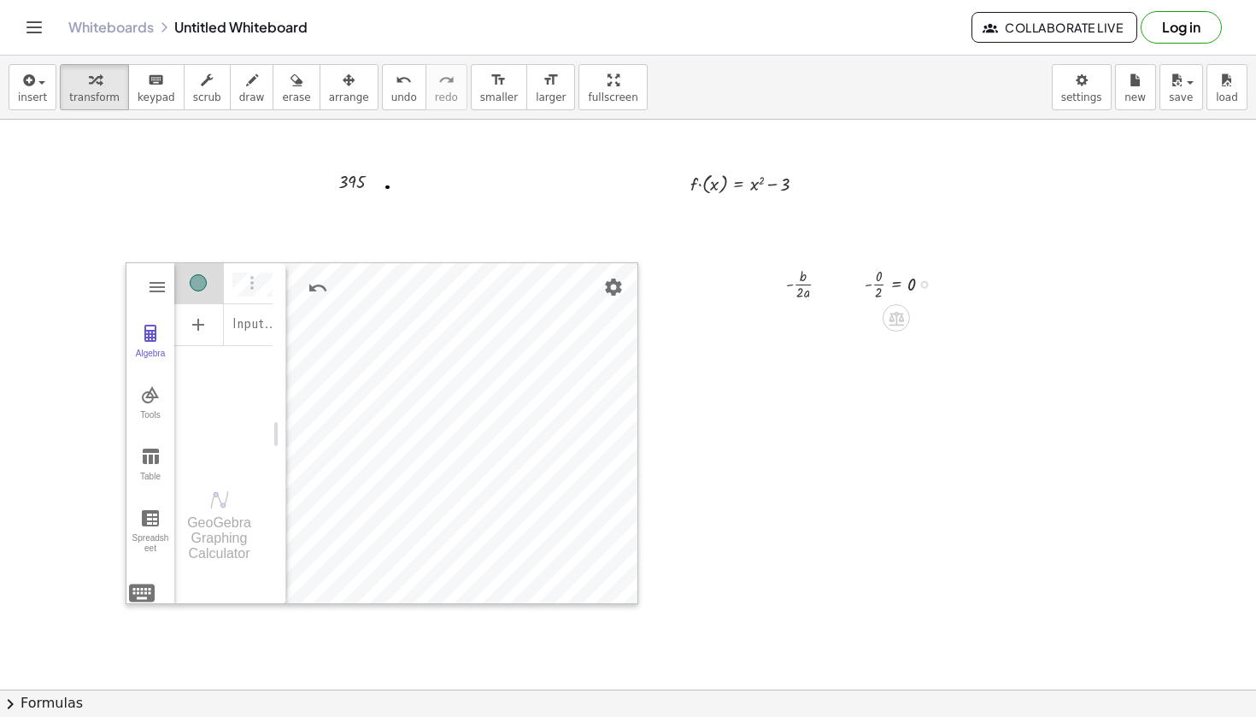
click at [894, 282] on div at bounding box center [905, 282] width 98 height 39
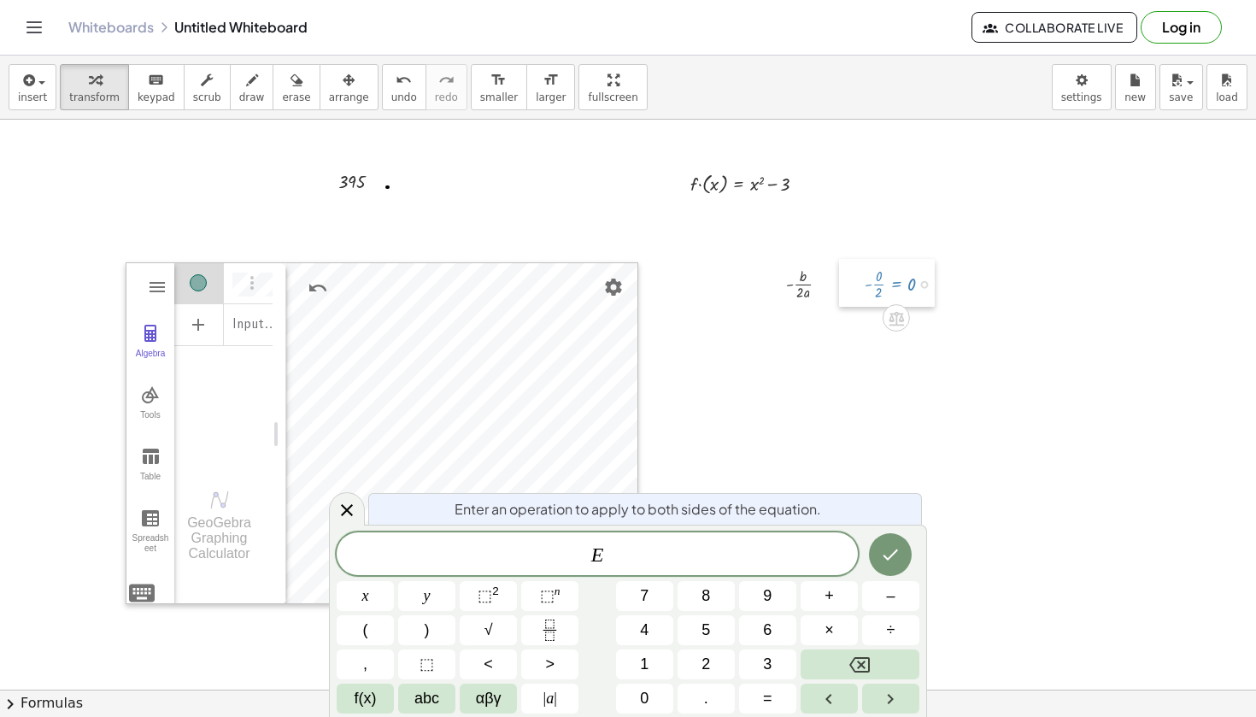
click at [856, 285] on div at bounding box center [852, 283] width 26 height 48
click at [872, 288] on div at bounding box center [905, 282] width 98 height 39
click at [867, 286] on div at bounding box center [905, 282] width 98 height 39
click at [812, 435] on div at bounding box center [628, 717] width 1256 height 1251
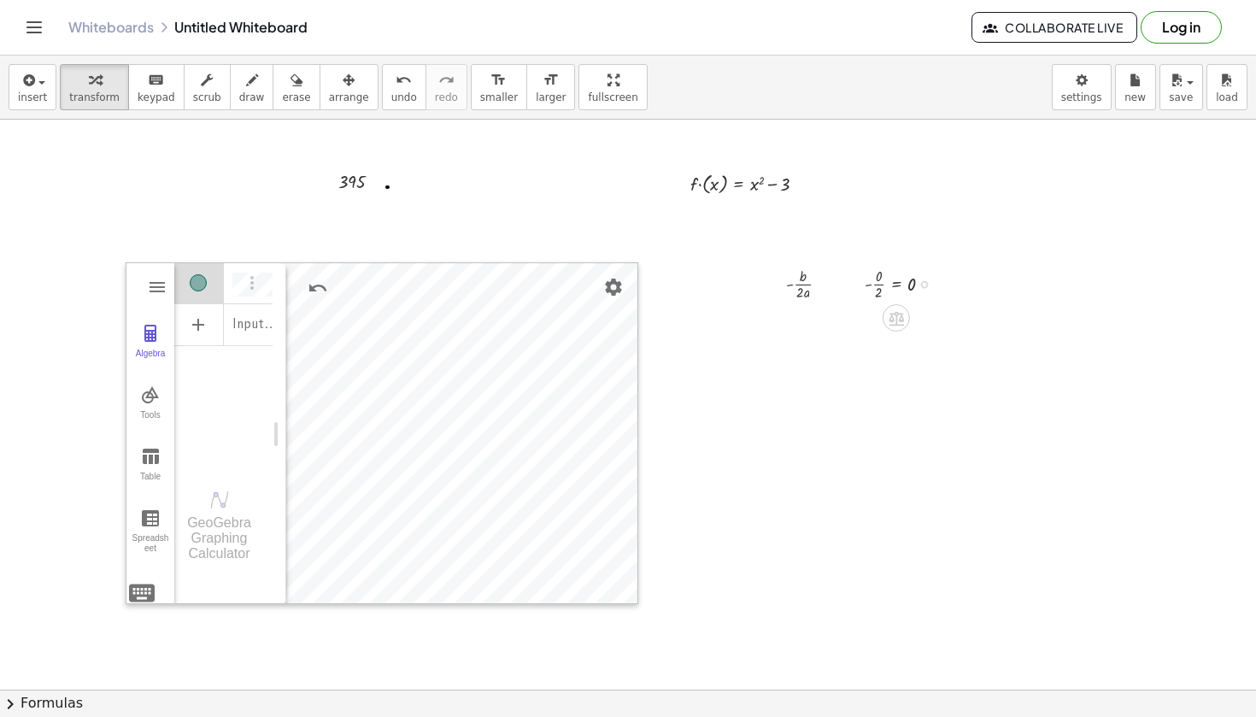
click at [877, 284] on div at bounding box center [905, 282] width 98 height 39
click at [888, 318] on div at bounding box center [905, 315] width 98 height 27
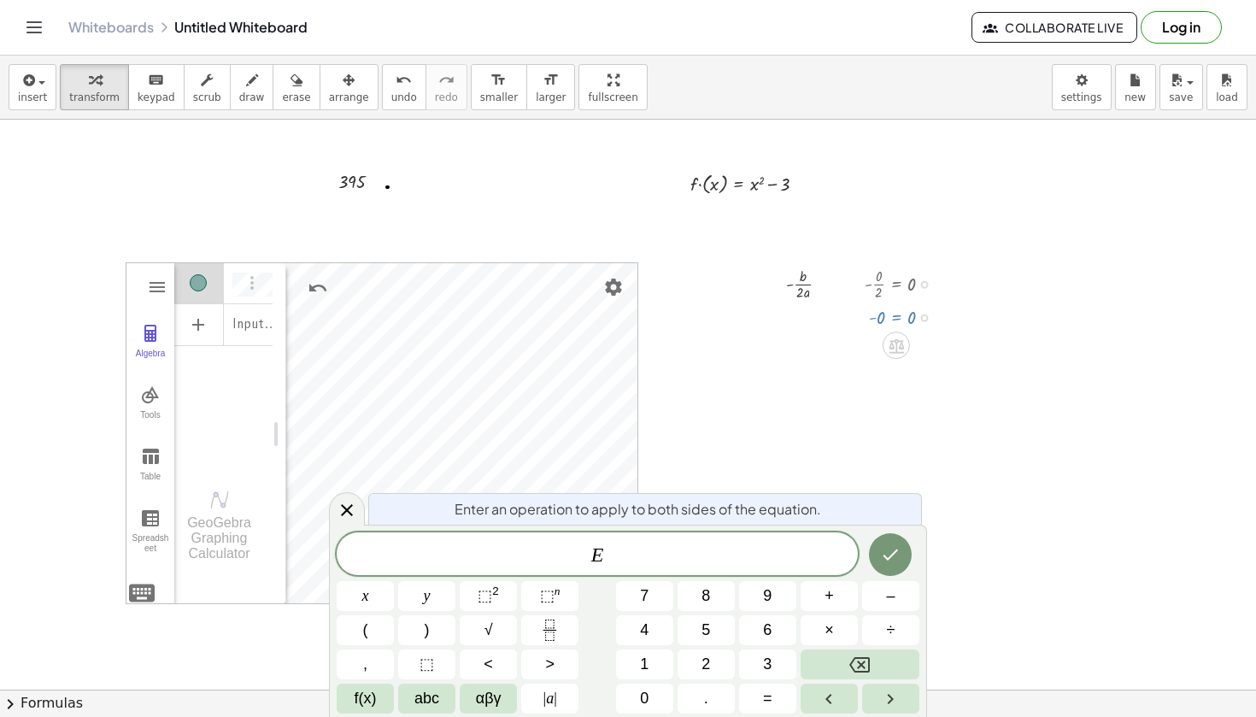
click at [964, 362] on div at bounding box center [628, 717] width 1256 height 1251
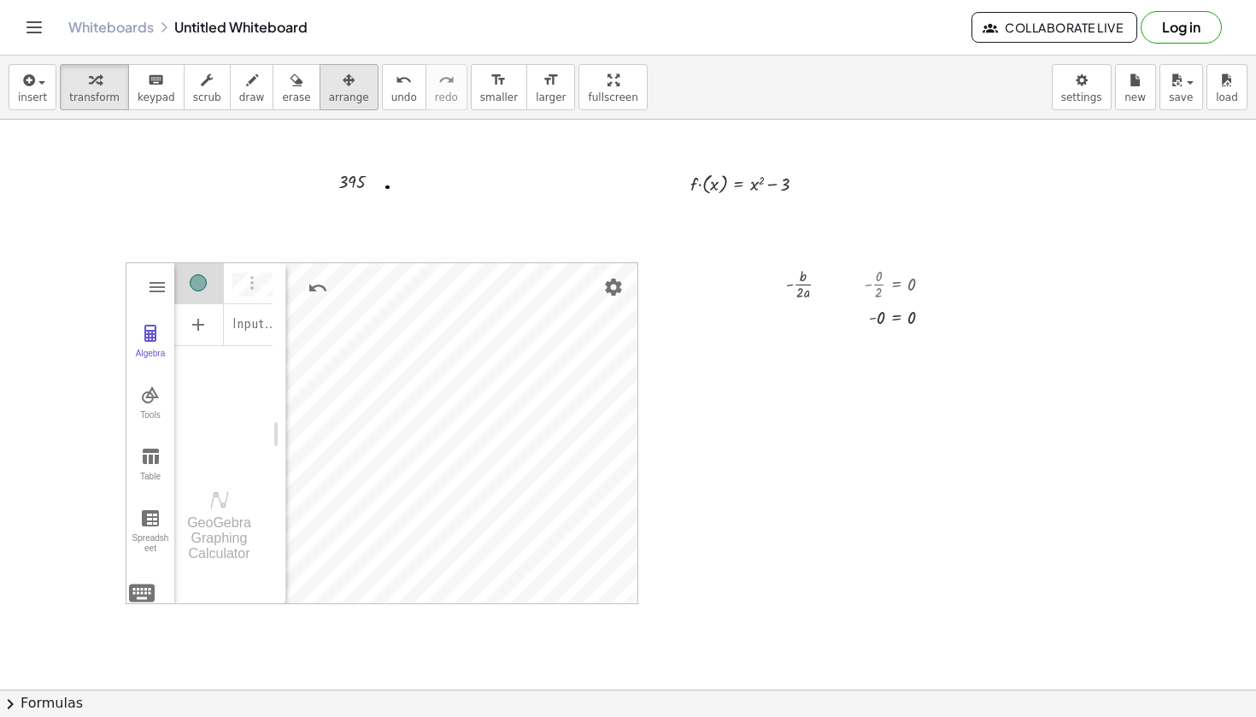
click at [338, 91] on span "arrange" at bounding box center [349, 97] width 40 height 12
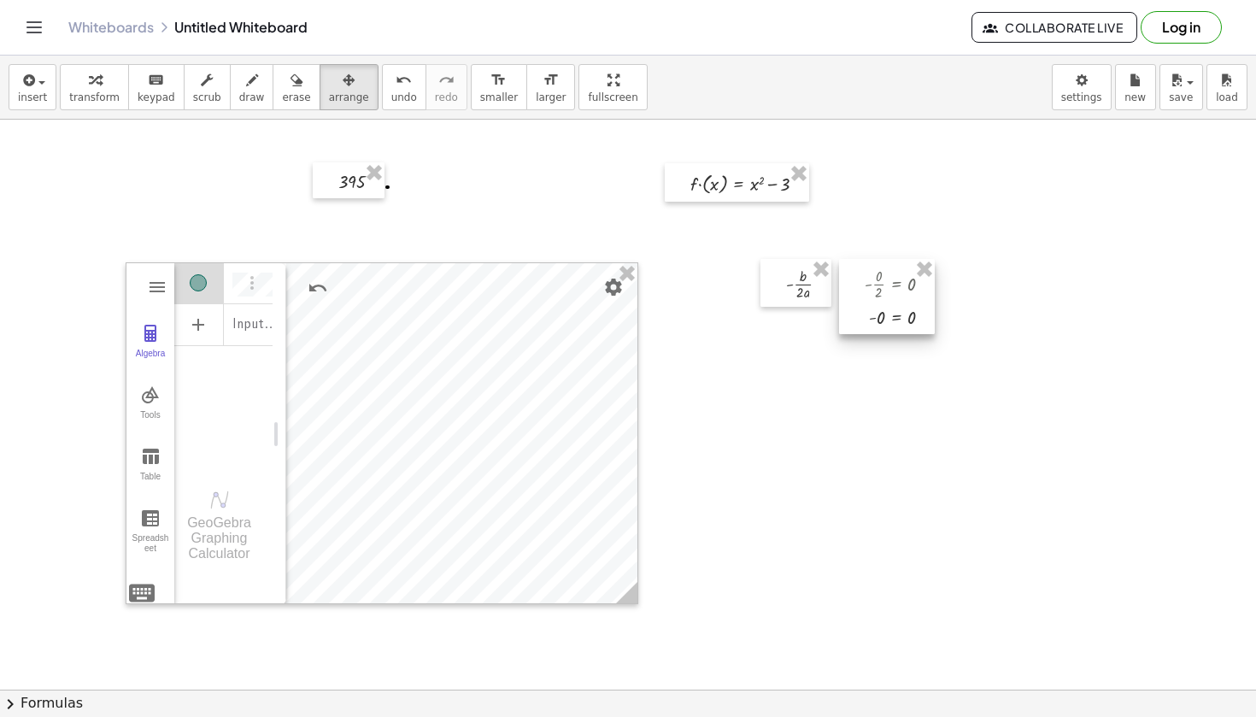
click at [902, 304] on div at bounding box center [887, 296] width 96 height 75
click at [24, 94] on span "insert" at bounding box center [32, 97] width 29 height 12
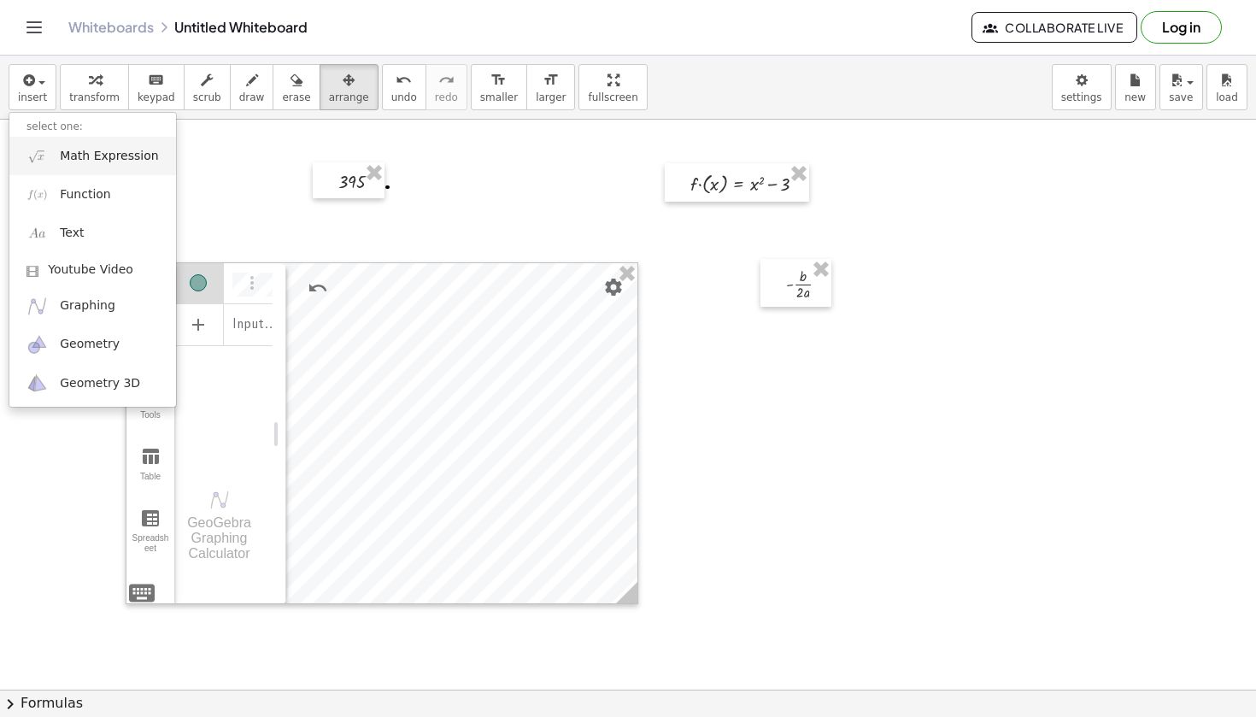
click at [108, 149] on span "Math Expression" at bounding box center [109, 156] width 98 height 17
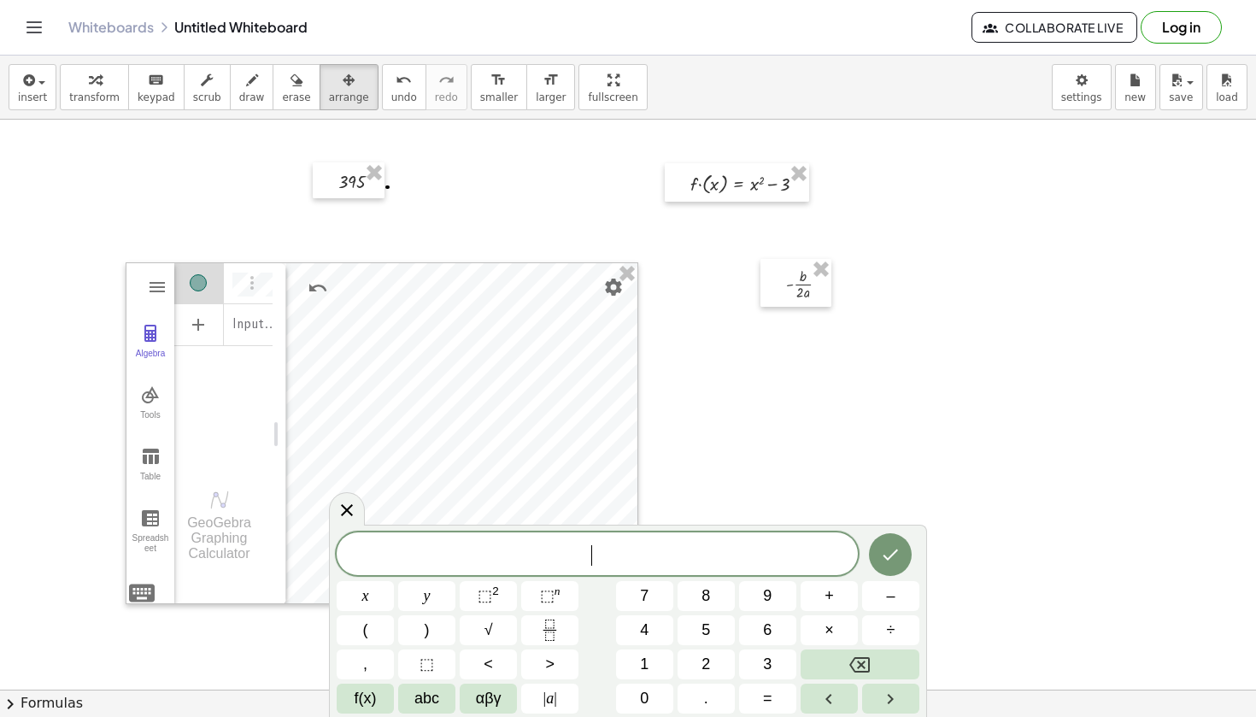
click at [108, 149] on div at bounding box center [628, 717] width 1256 height 1251
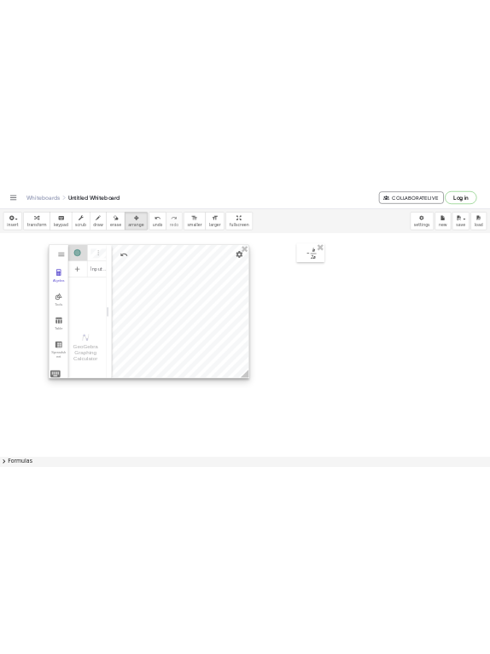
scroll to position [146, 0]
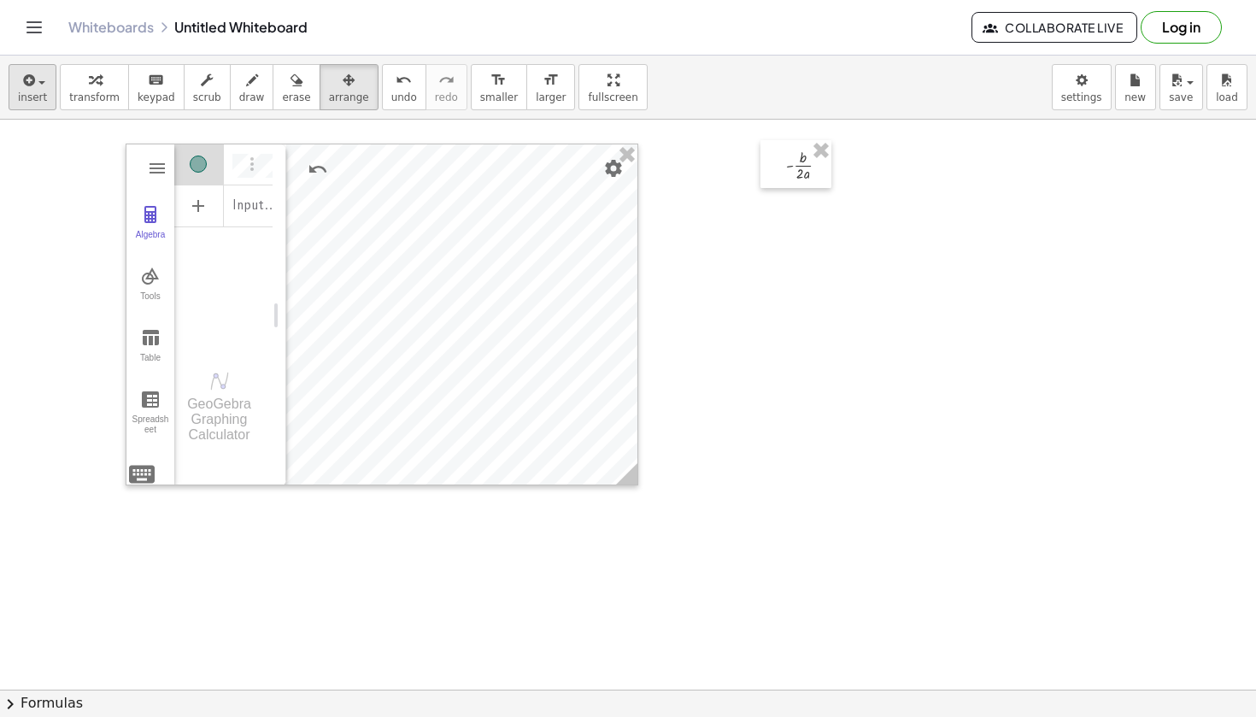
click at [13, 69] on button "insert" at bounding box center [33, 87] width 48 height 46
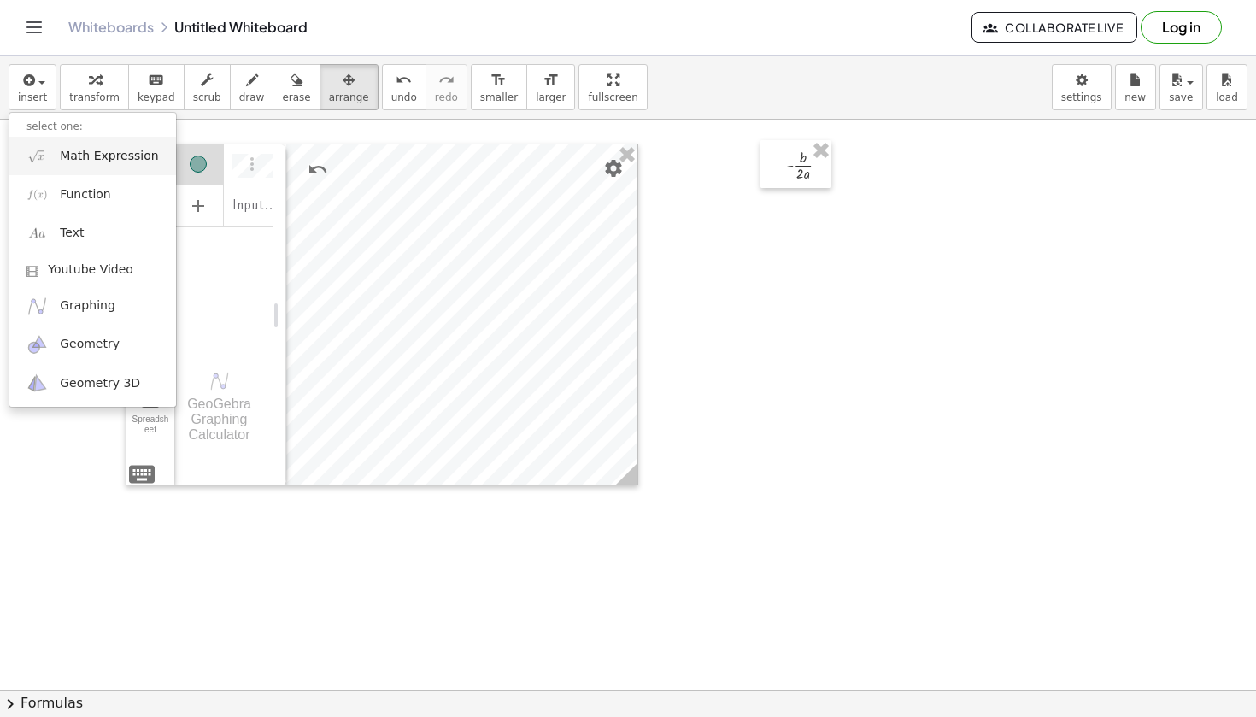
click at [114, 155] on span "Math Expression" at bounding box center [109, 156] width 98 height 17
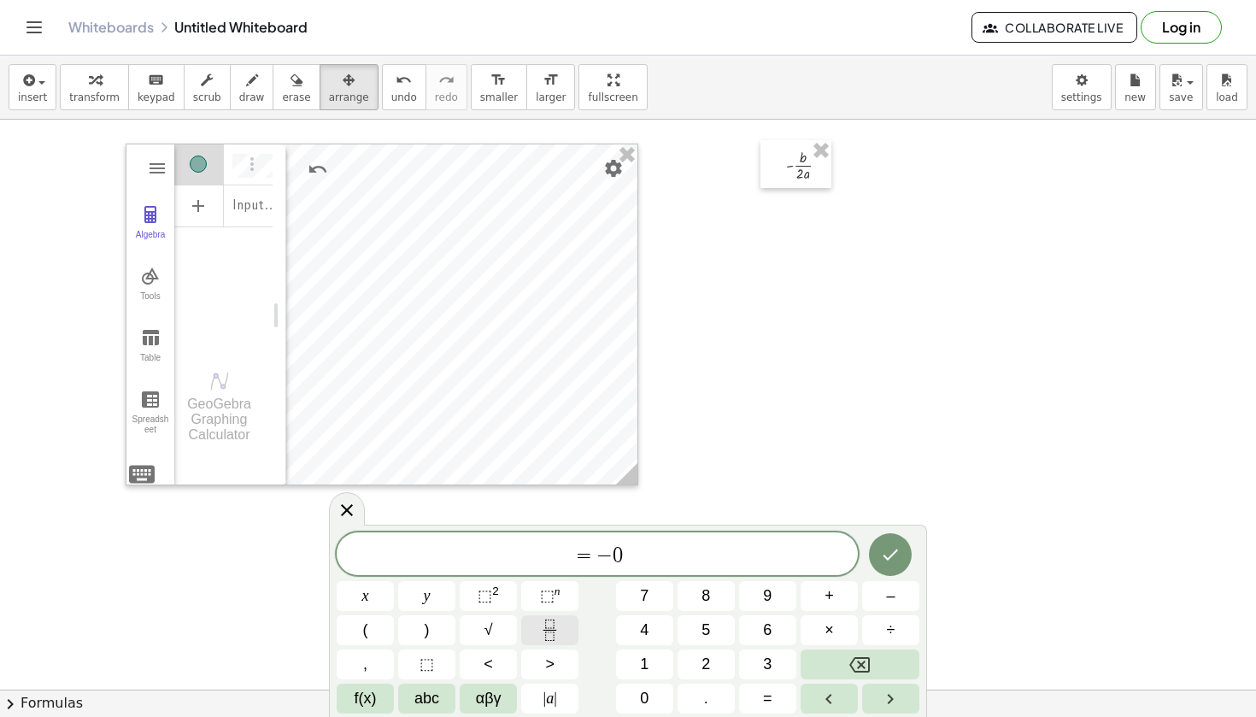
click at [548, 629] on icon "Fraction" at bounding box center [549, 629] width 21 height 21
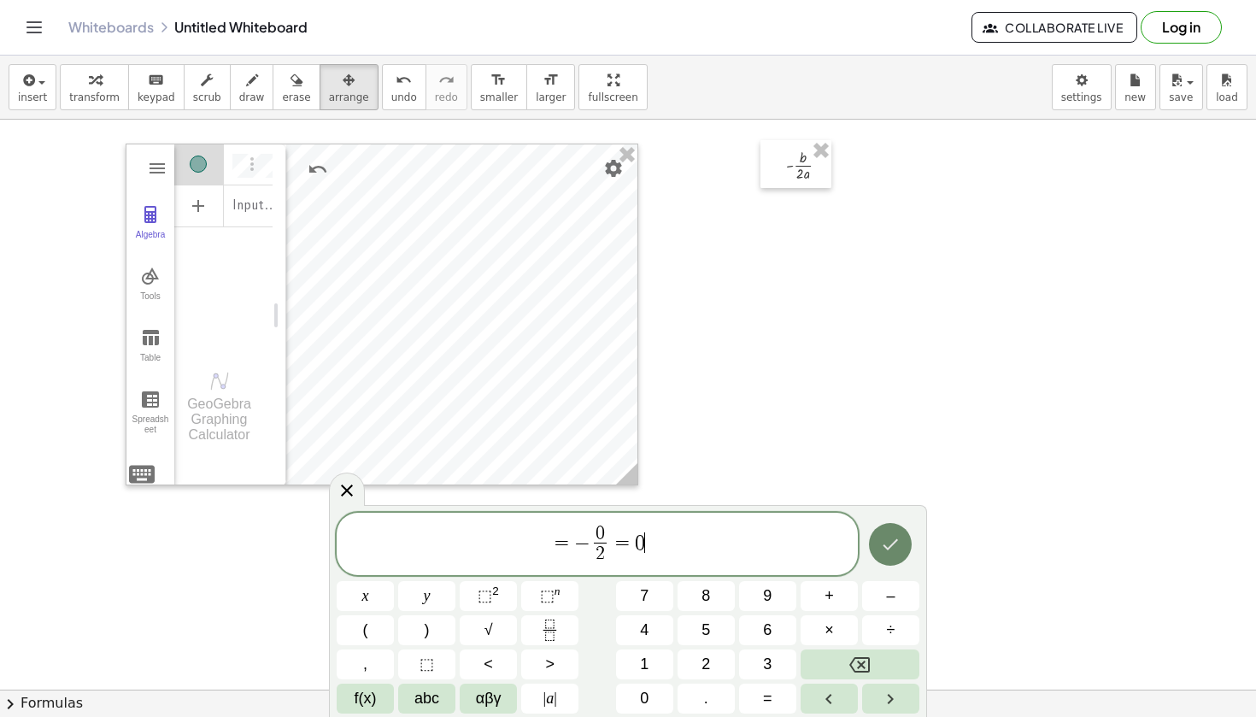
click at [888, 538] on icon "Done" at bounding box center [890, 544] width 21 height 21
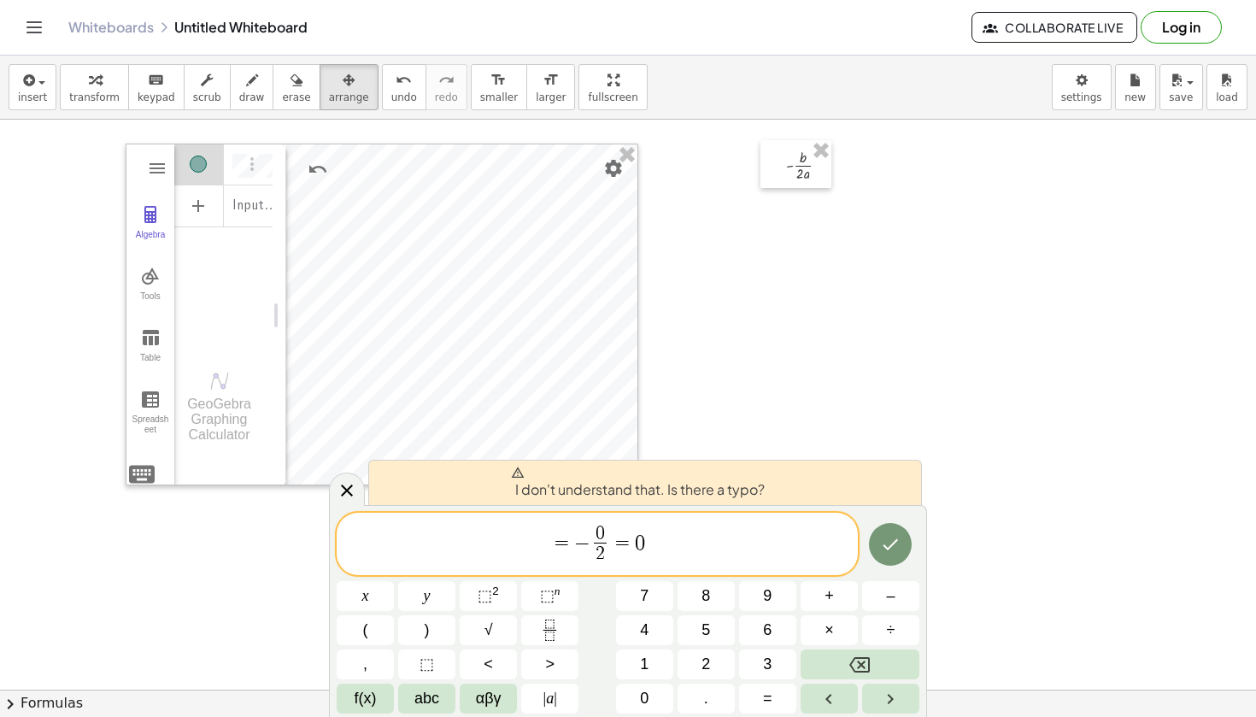
click at [572, 555] on span "= − 0 2 ​ = 0 ​" at bounding box center [597, 545] width 521 height 45
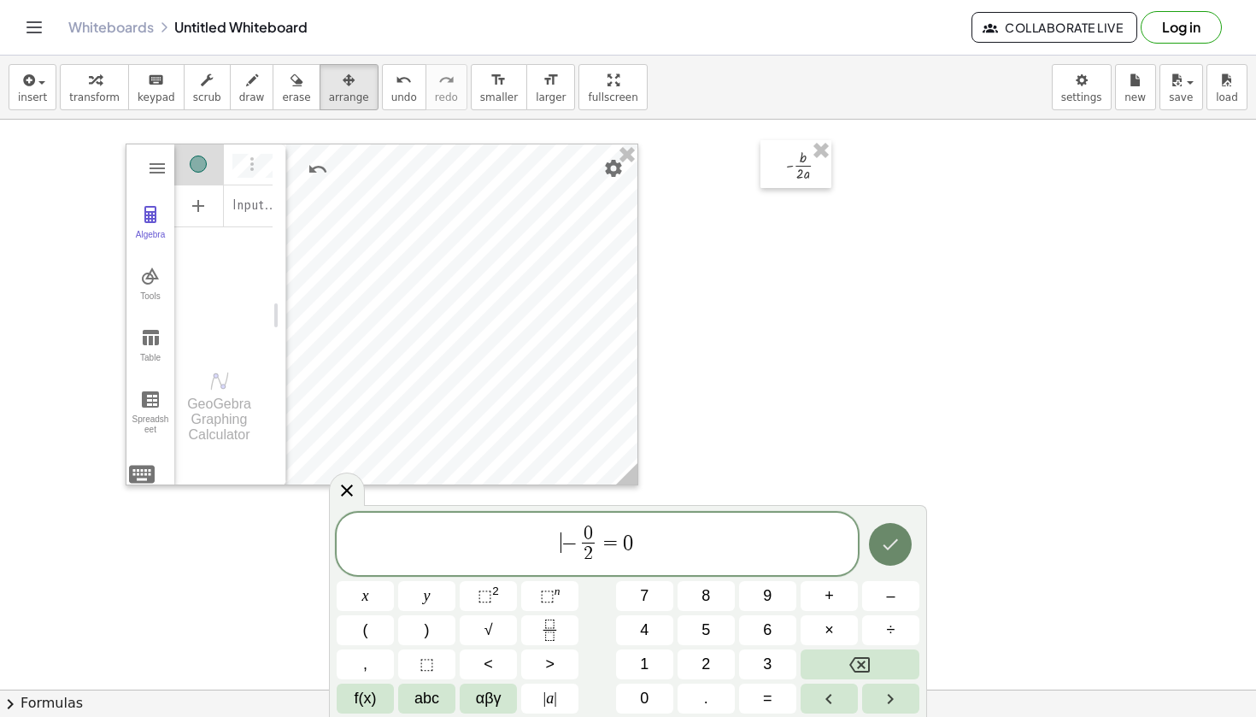
click at [891, 542] on icon "Done" at bounding box center [890, 544] width 21 height 21
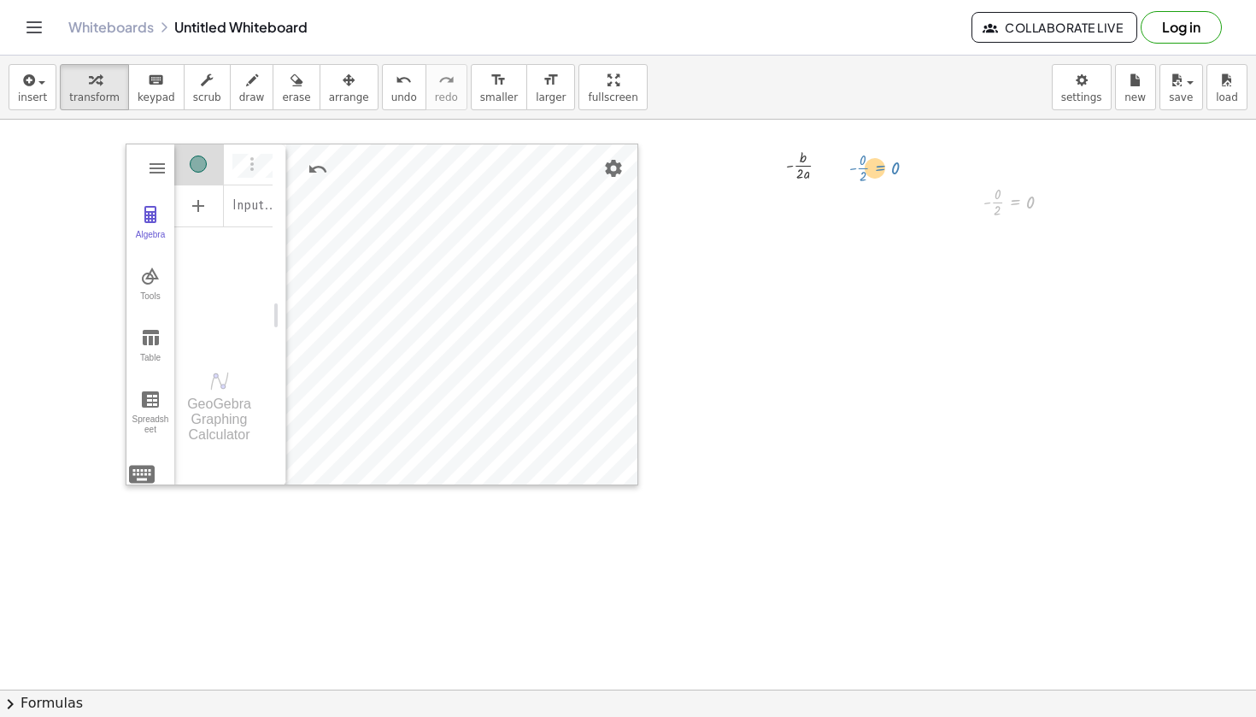
drag, startPoint x: 1015, startPoint y: 207, endPoint x: 882, endPoint y: 171, distance: 138.0
click at [875, 339] on div at bounding box center [628, 599] width 1256 height 1251
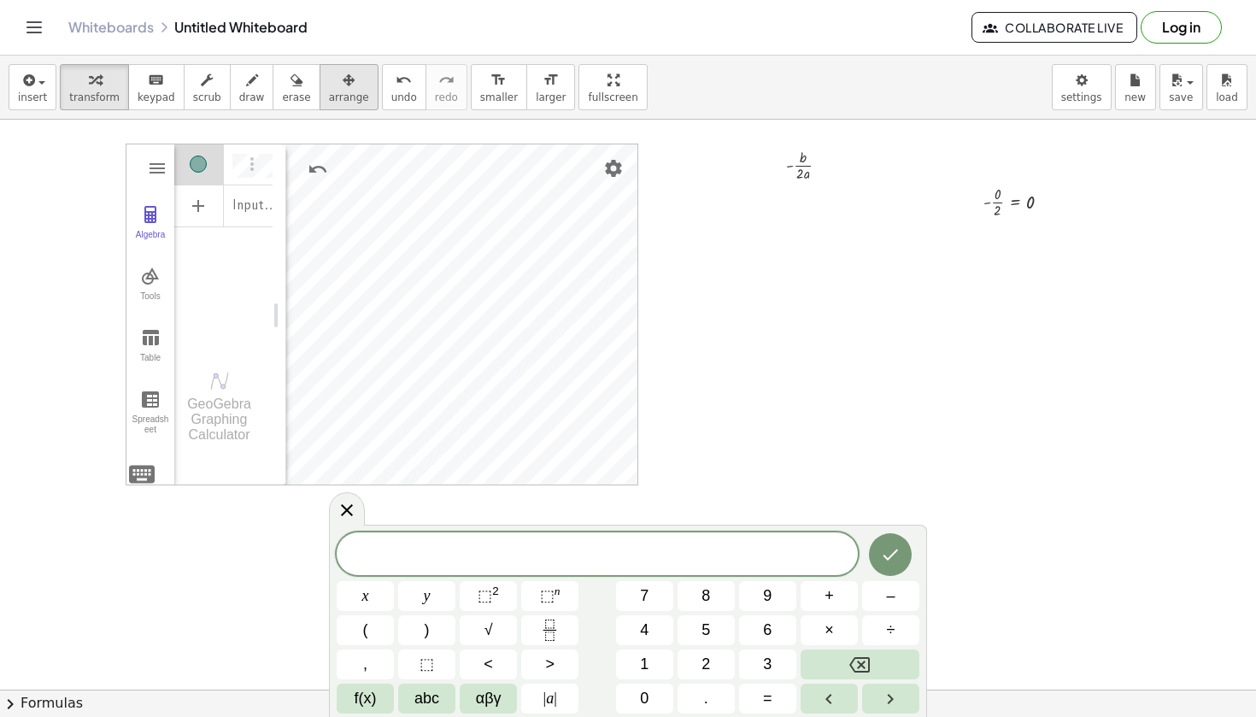
click at [329, 93] on span "arrange" at bounding box center [349, 97] width 40 height 12
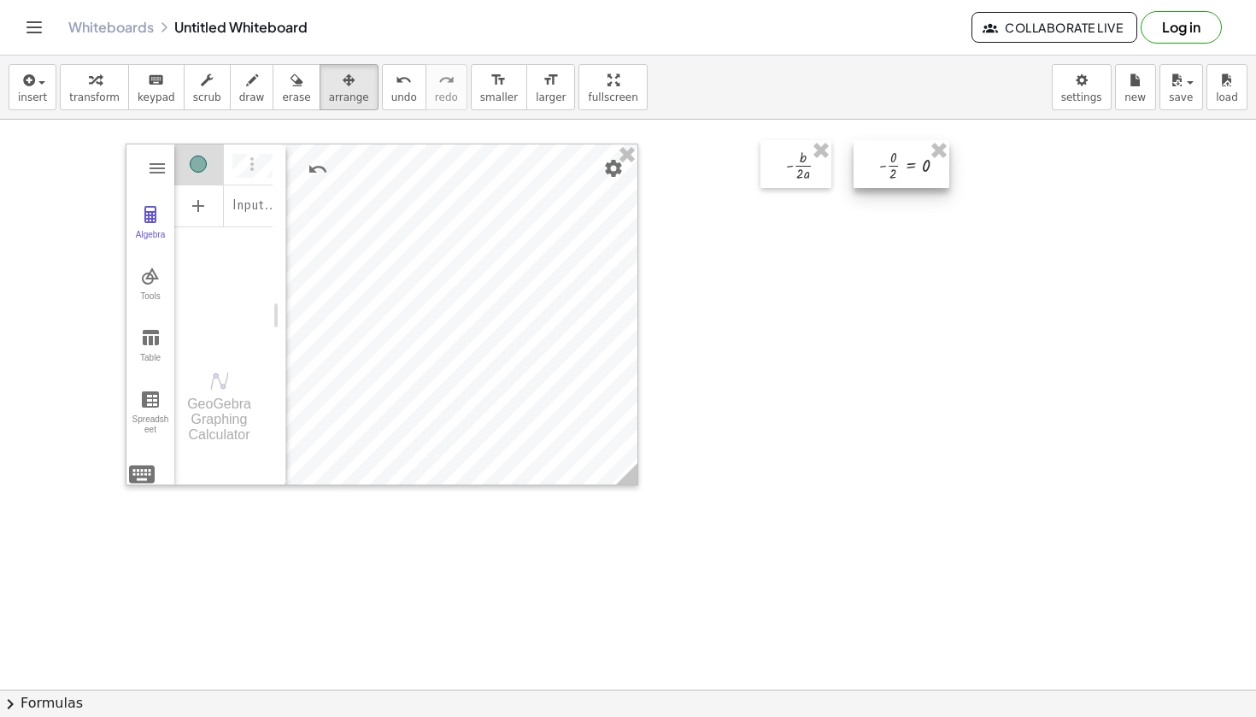
drag, startPoint x: 989, startPoint y: 204, endPoint x: 886, endPoint y: 167, distance: 109.7
click at [886, 167] on div at bounding box center [901, 164] width 96 height 48
click at [826, 284] on div at bounding box center [628, 599] width 1256 height 1251
click at [92, 94] on span "transform" at bounding box center [94, 97] width 50 height 12
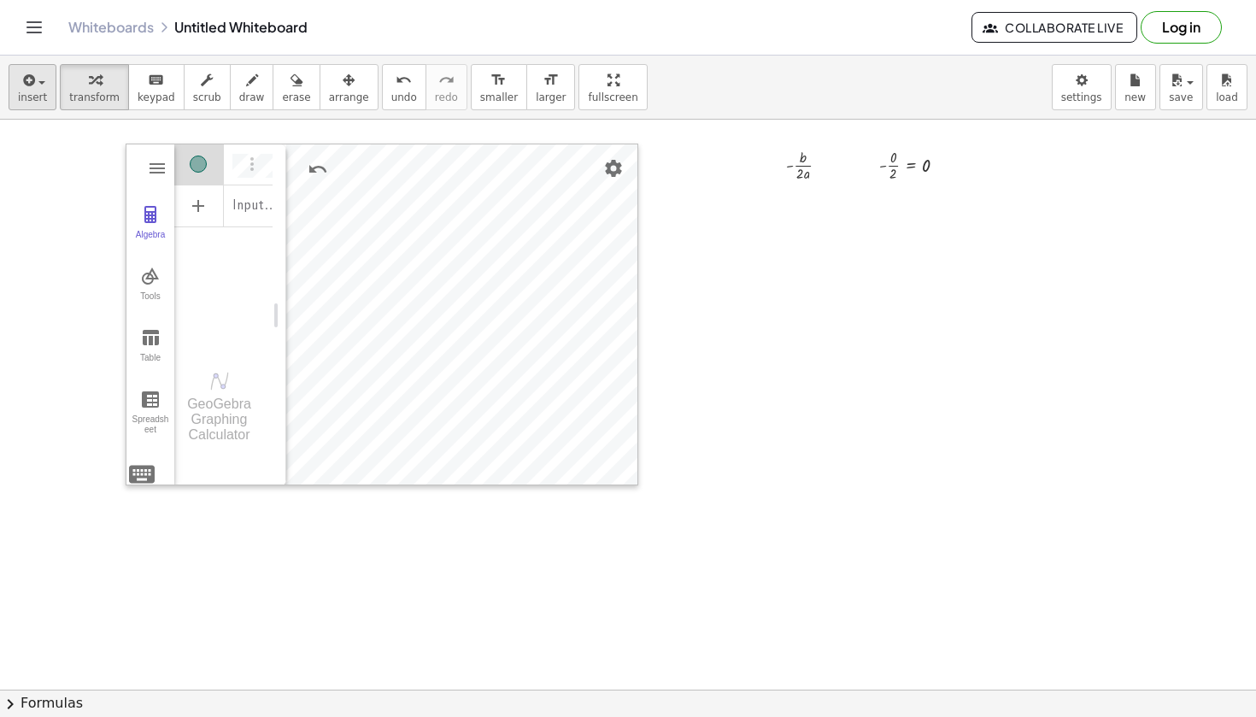
click at [41, 92] on span "insert" at bounding box center [32, 97] width 29 height 12
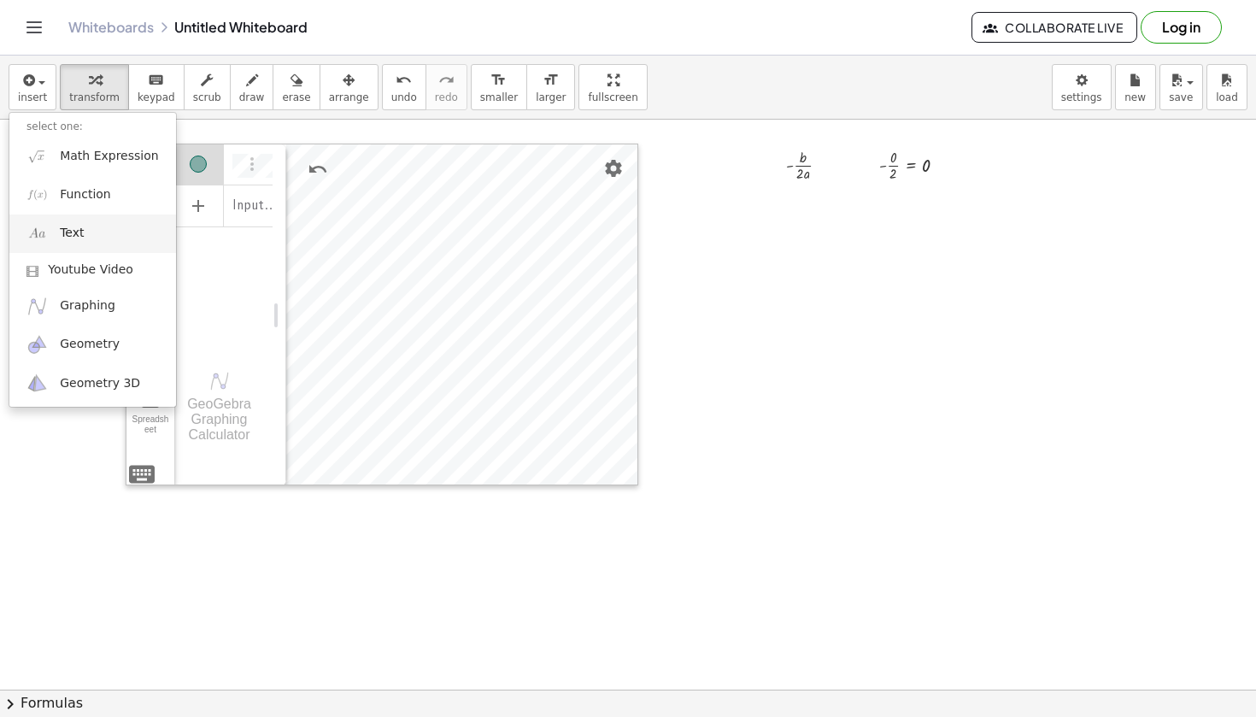
click at [98, 232] on link "Text" at bounding box center [92, 233] width 167 height 38
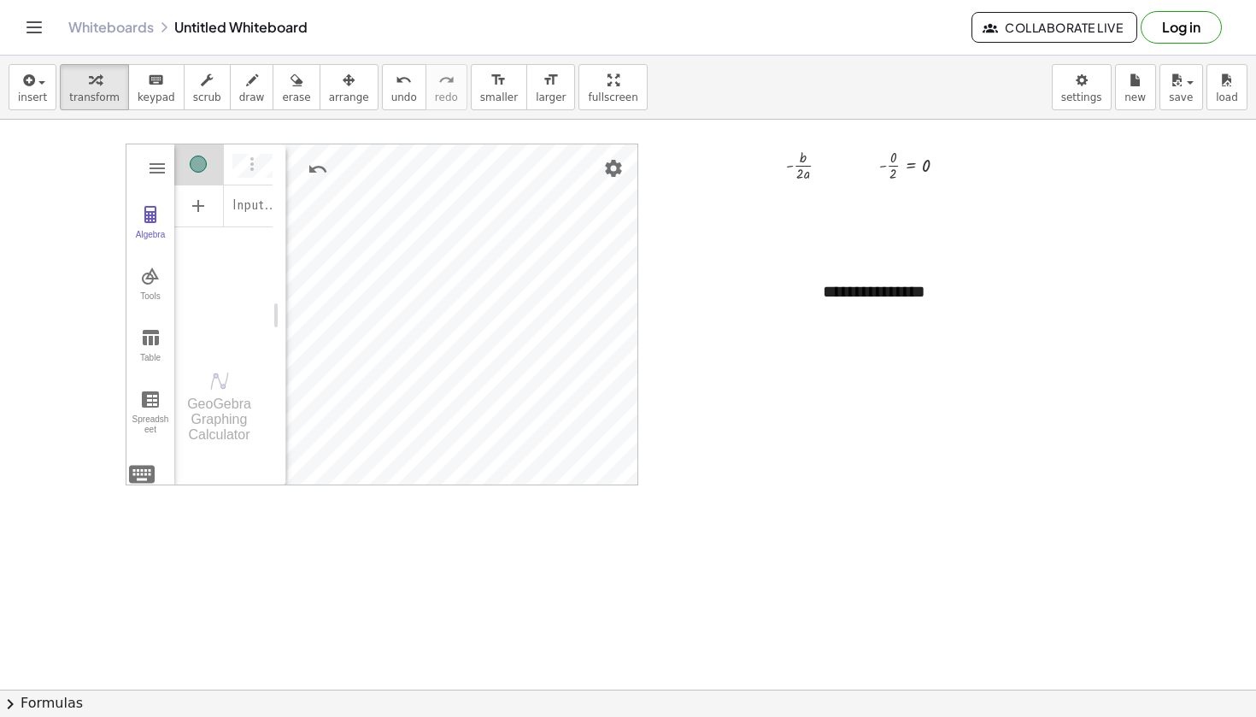
click at [750, 408] on div at bounding box center [628, 599] width 1256 height 1251
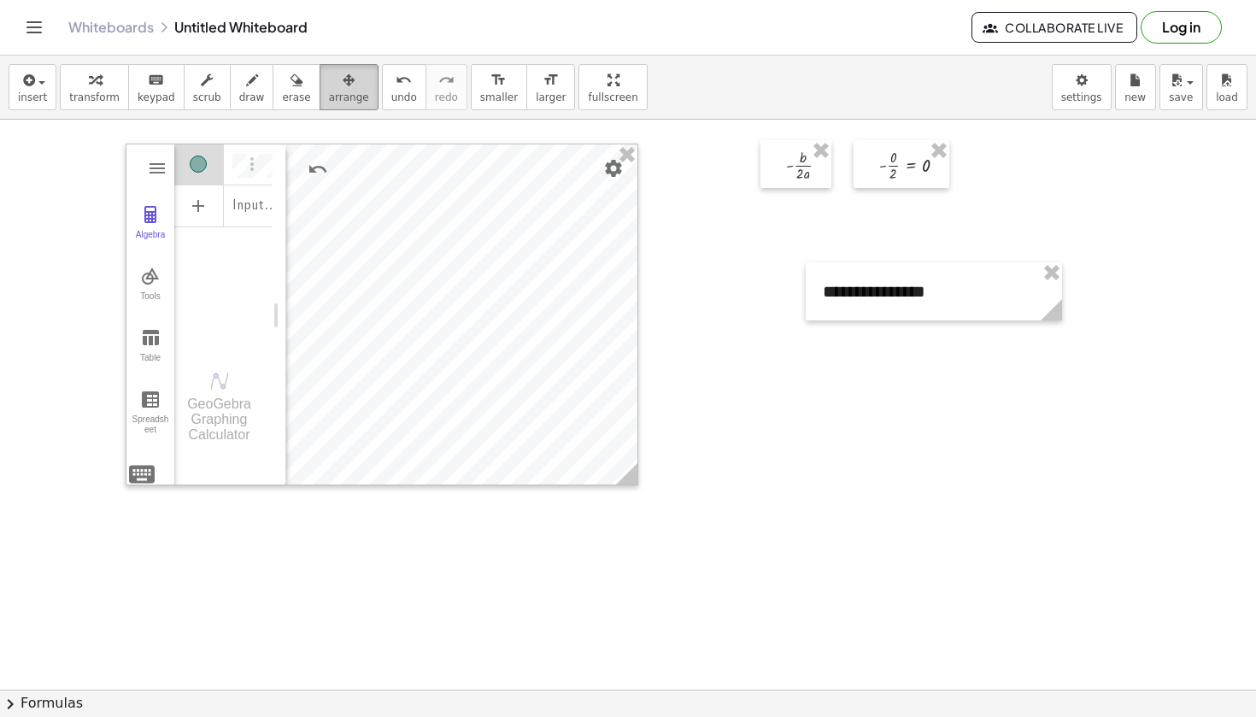
click at [343, 85] on icon "button" at bounding box center [349, 80] width 12 height 21
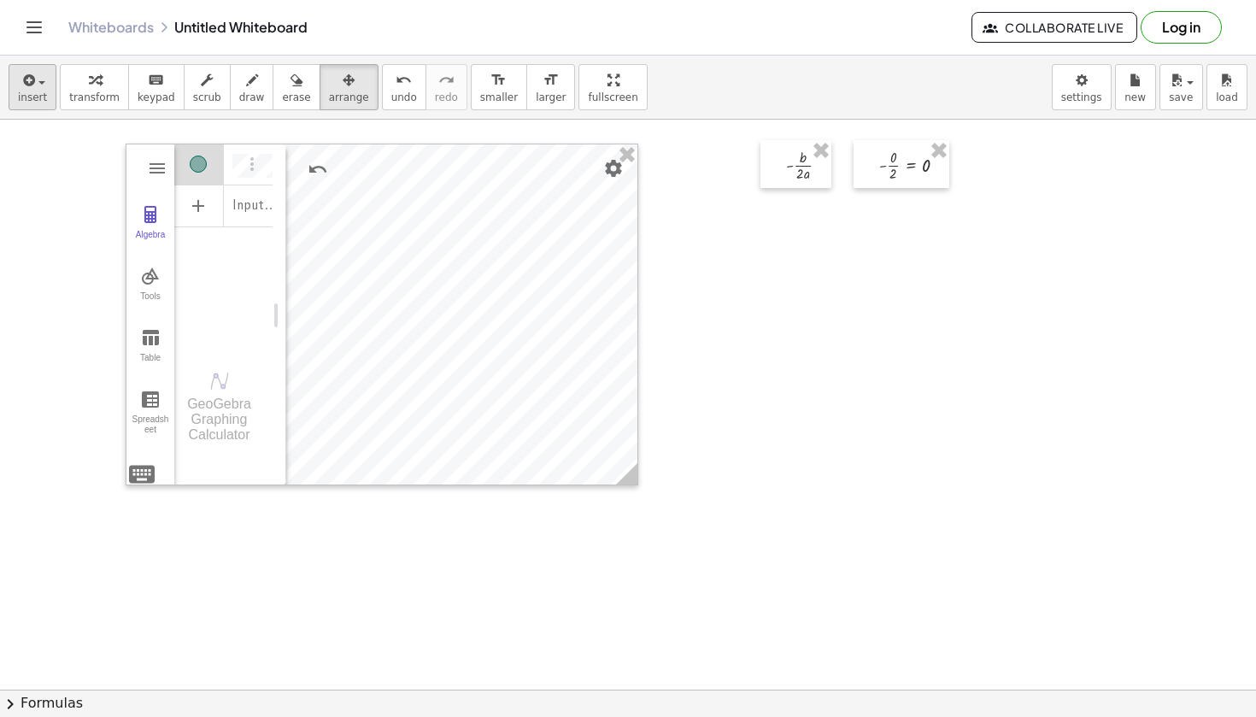
click at [14, 92] on button "insert" at bounding box center [33, 87] width 48 height 46
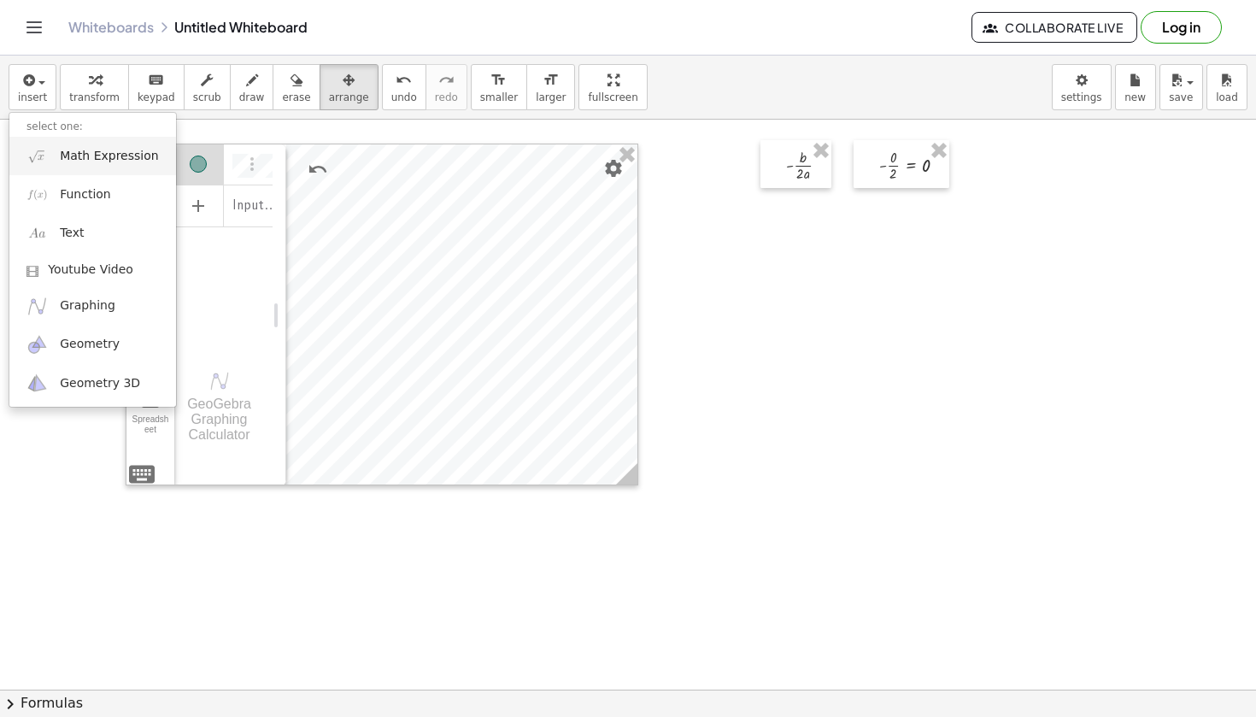
click at [86, 158] on span "Math Expression" at bounding box center [109, 156] width 98 height 17
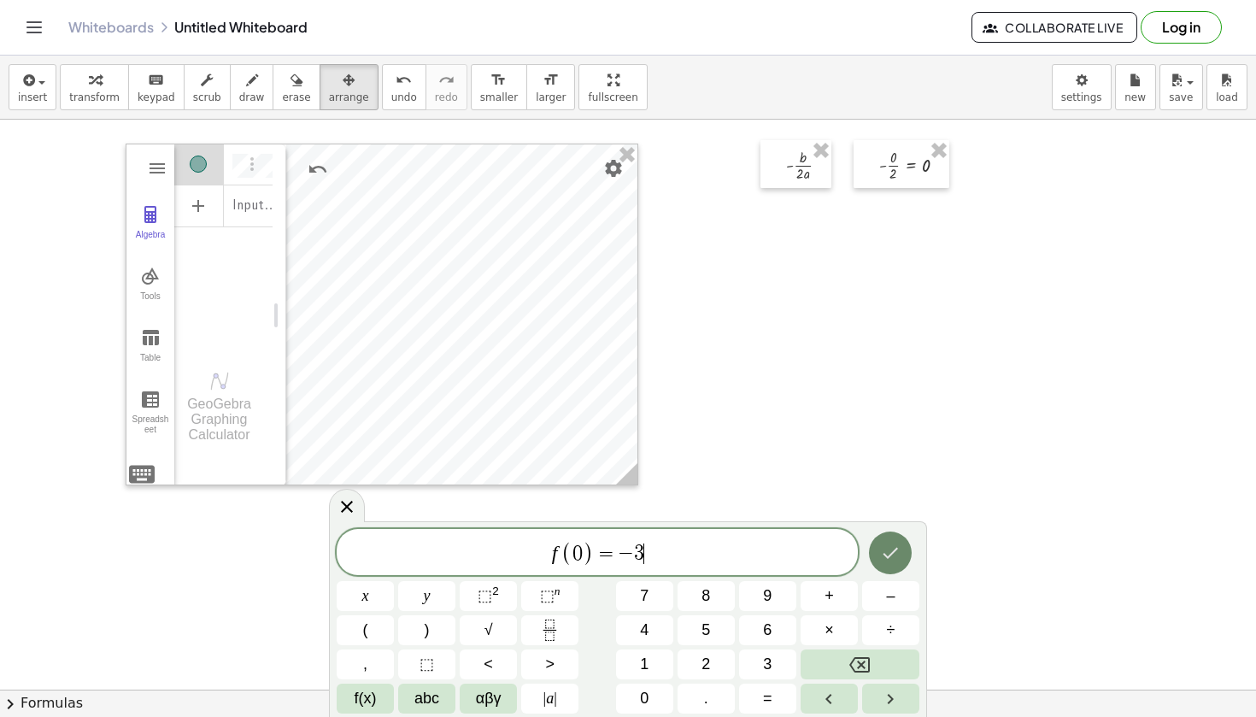
click at [885, 548] on icon "Done" at bounding box center [890, 552] width 21 height 21
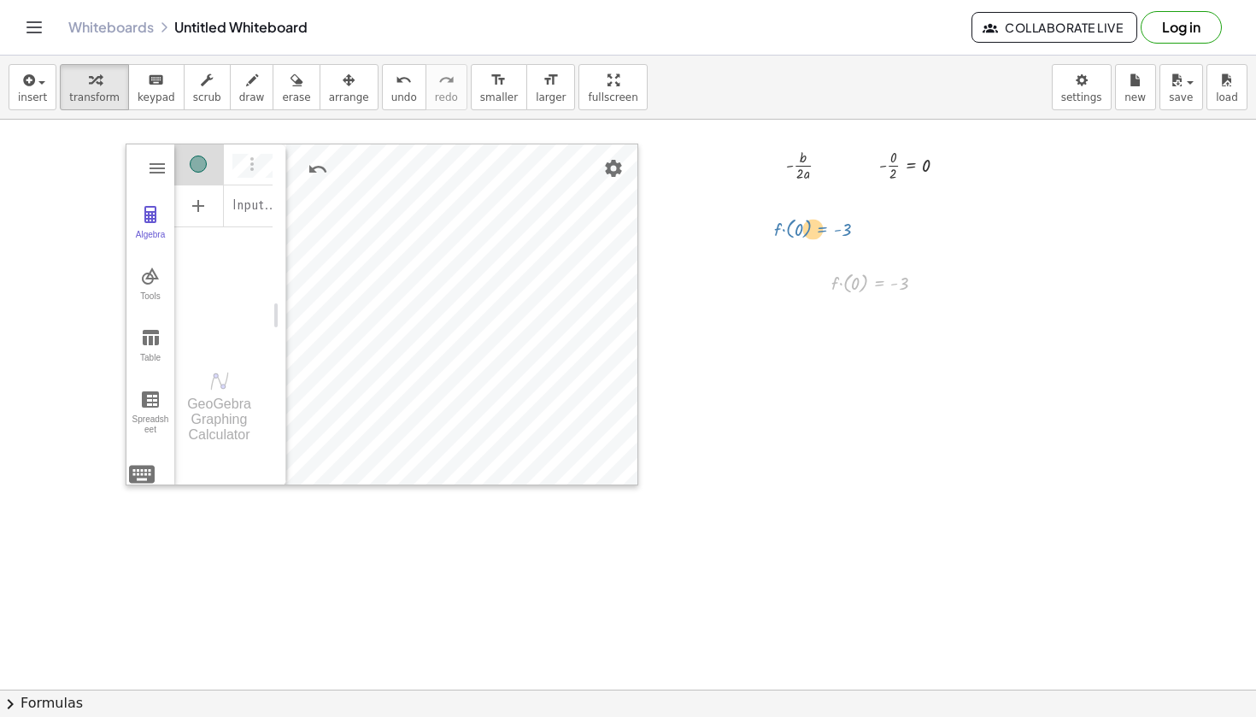
drag, startPoint x: 874, startPoint y: 283, endPoint x: 817, endPoint y: 229, distance: 78.6
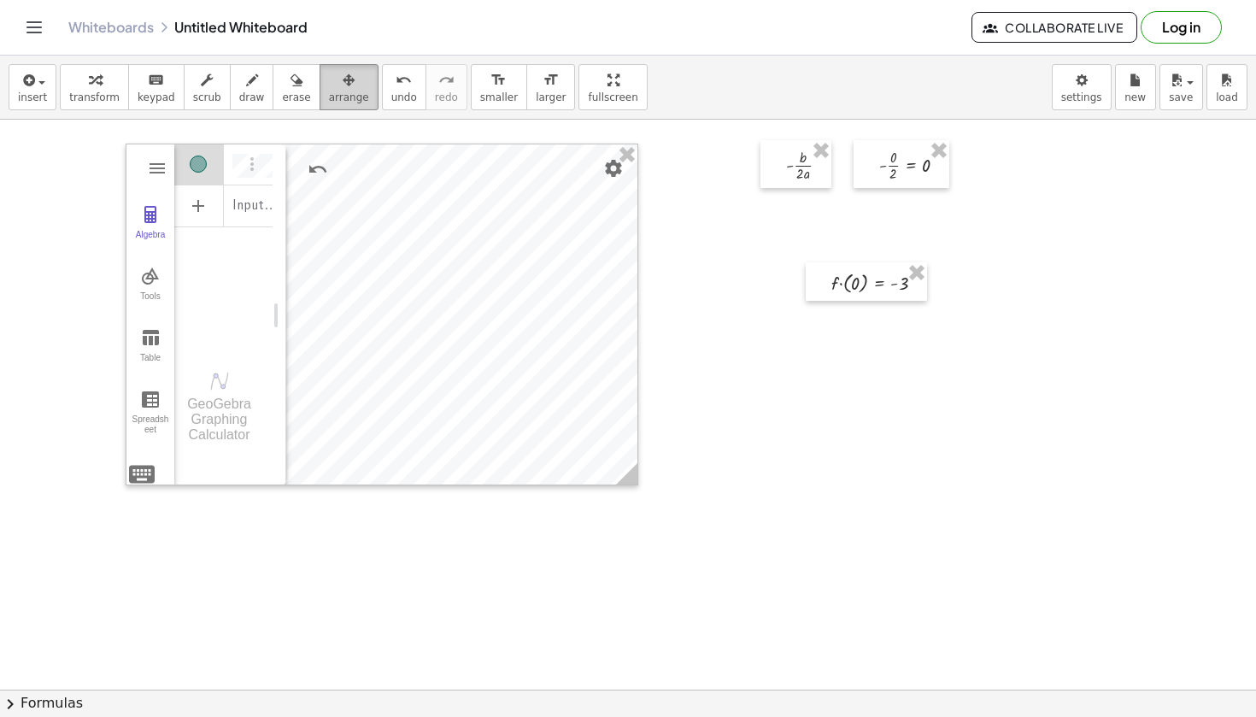
click at [343, 89] on icon "button" at bounding box center [349, 80] width 12 height 21
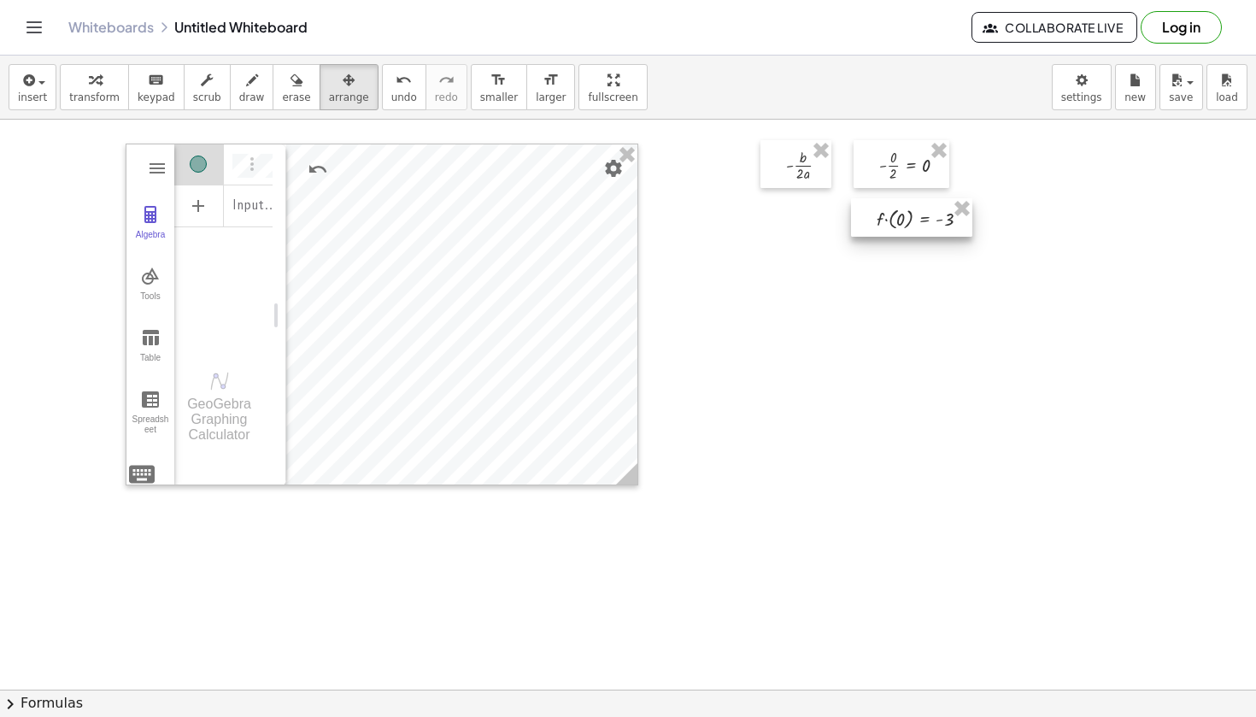
drag, startPoint x: 876, startPoint y: 283, endPoint x: 921, endPoint y: 219, distance: 78.0
click at [921, 219] on div at bounding box center [911, 217] width 121 height 38
click at [878, 344] on div at bounding box center [628, 599] width 1256 height 1251
click at [46, 101] on button "insert" at bounding box center [33, 87] width 48 height 46
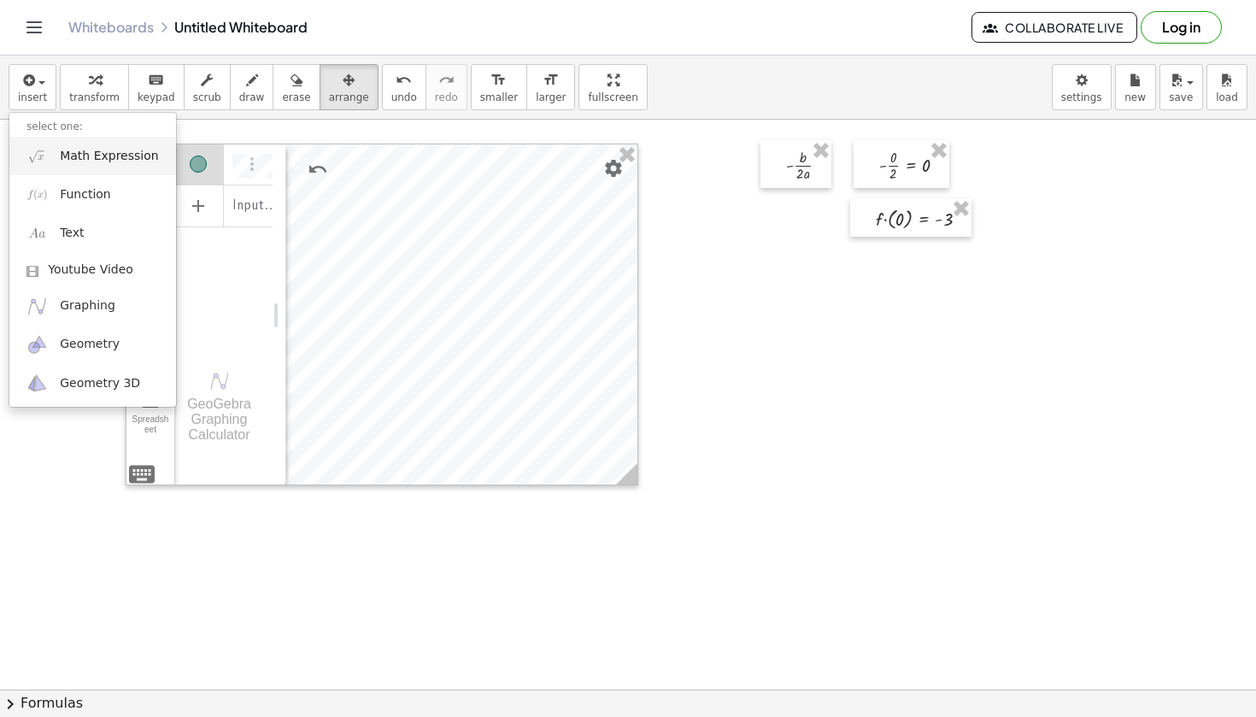
click at [108, 149] on span "Math Expression" at bounding box center [109, 156] width 98 height 17
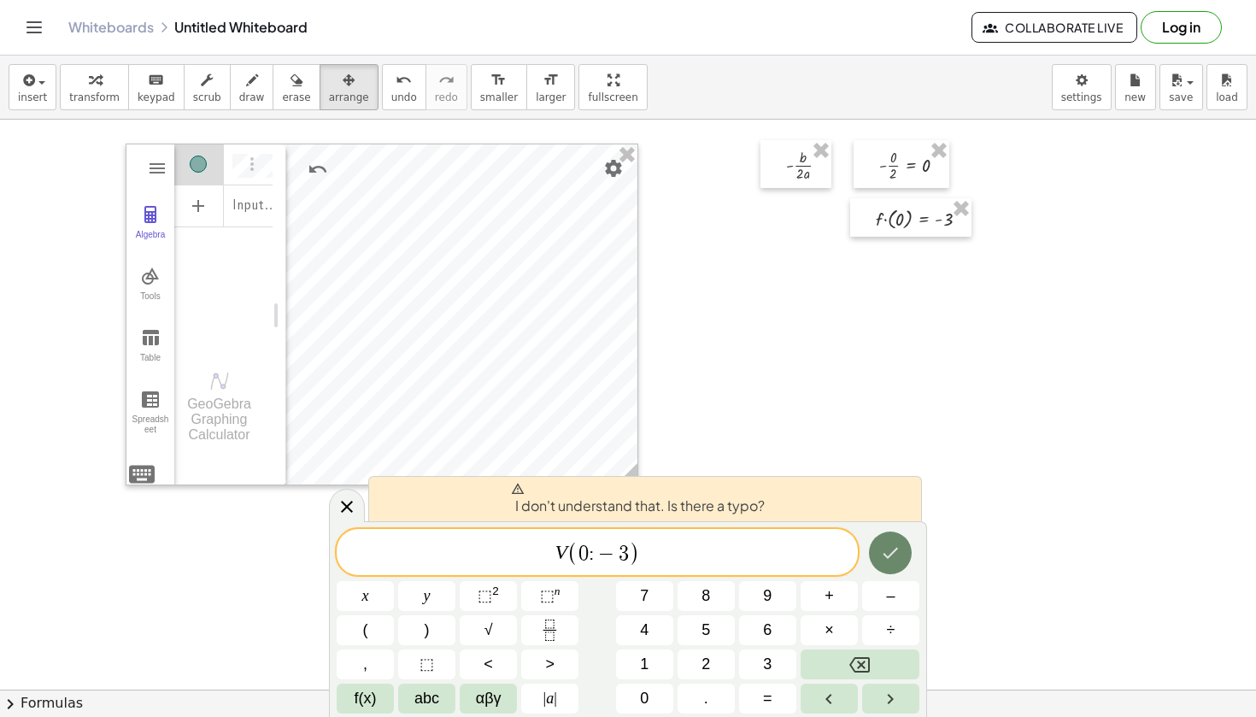
click at [882, 556] on icon "Done" at bounding box center [890, 552] width 21 height 21
click at [741, 512] on span "I don't understand that. Is there a typo?" at bounding box center [638, 499] width 254 height 34
drag, startPoint x: 654, startPoint y: 551, endPoint x: 486, endPoint y: 552, distance: 167.4
click at [486, 552] on span "V ( 0 : − 3 )" at bounding box center [597, 553] width 521 height 28
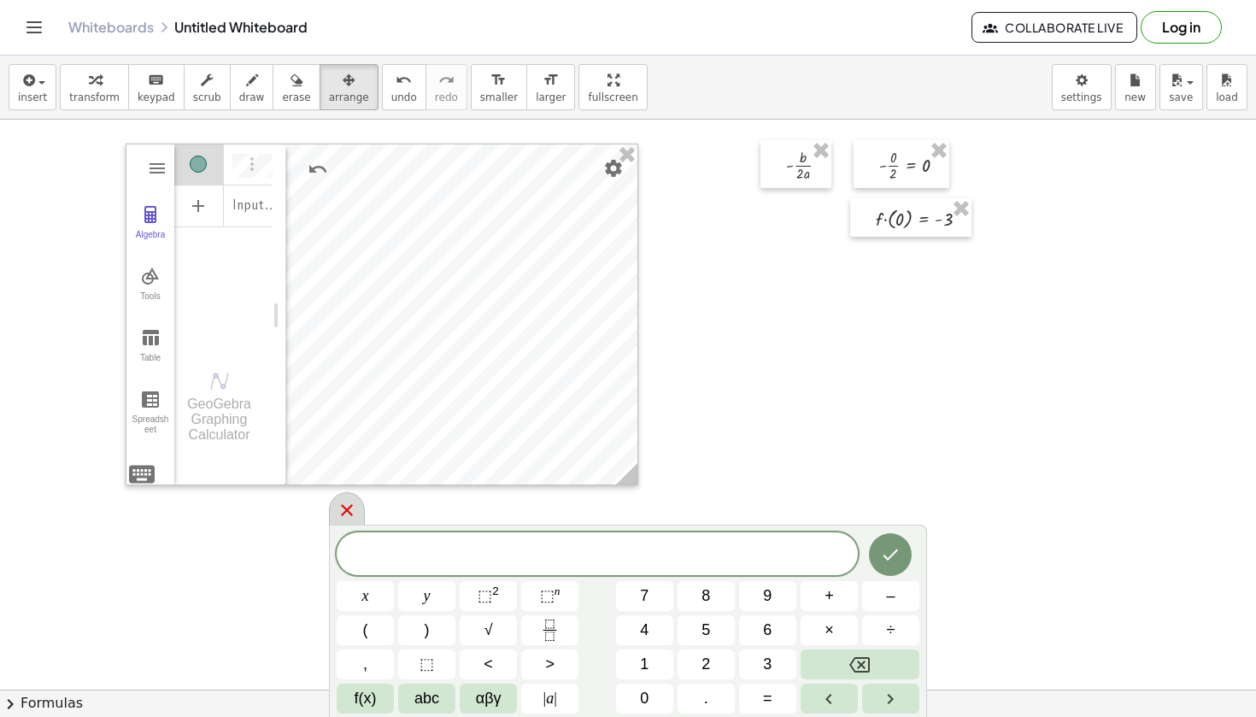
click at [343, 501] on icon at bounding box center [347, 510] width 21 height 21
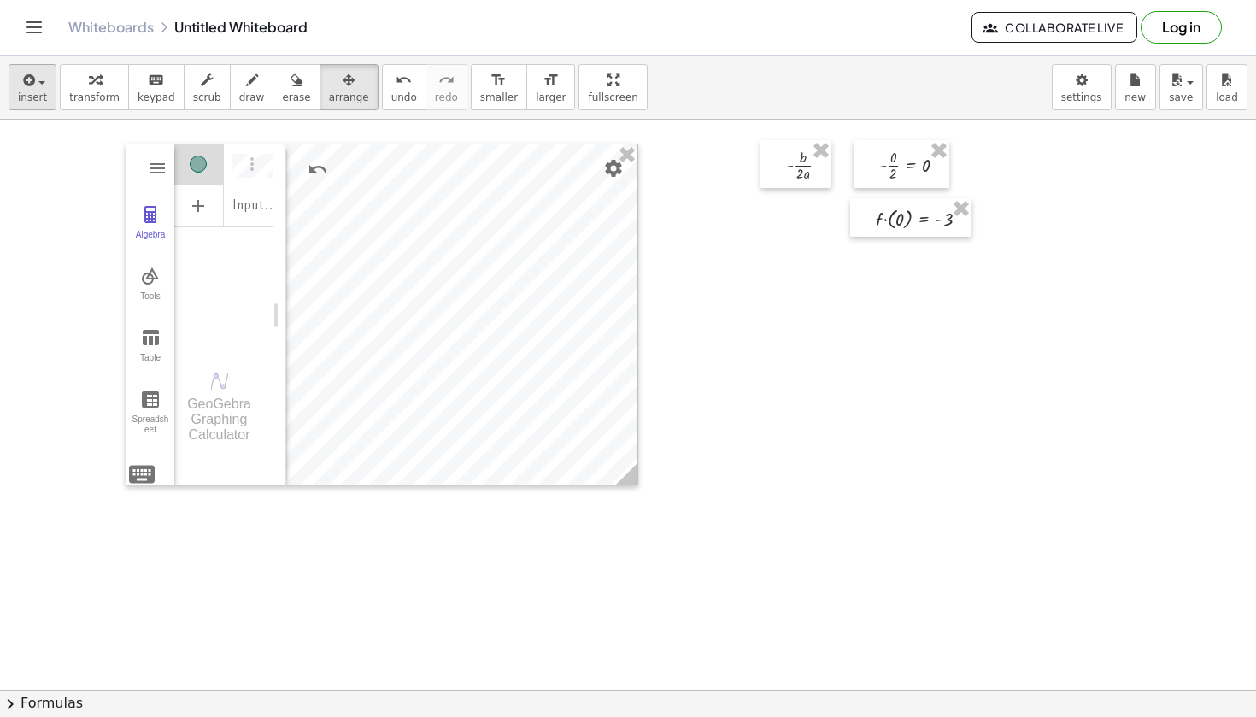
click at [41, 85] on div "button" at bounding box center [32, 79] width 29 height 21
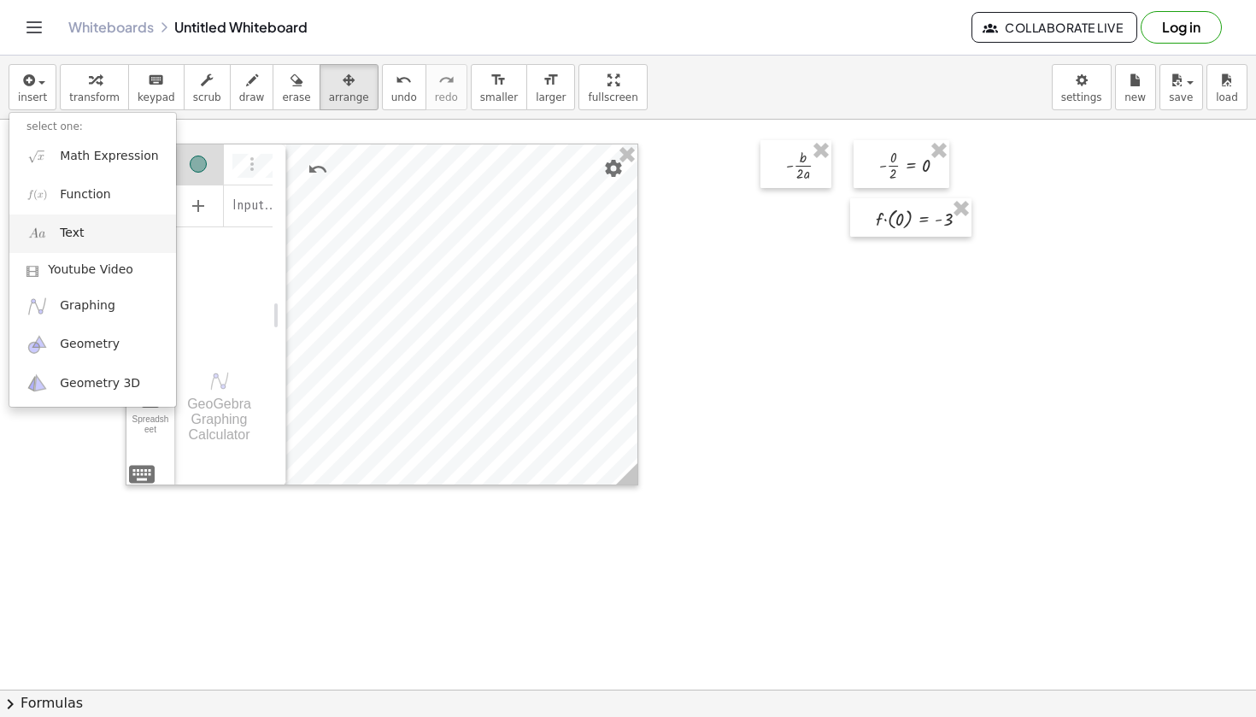
click at [93, 241] on link "Text" at bounding box center [92, 233] width 167 height 38
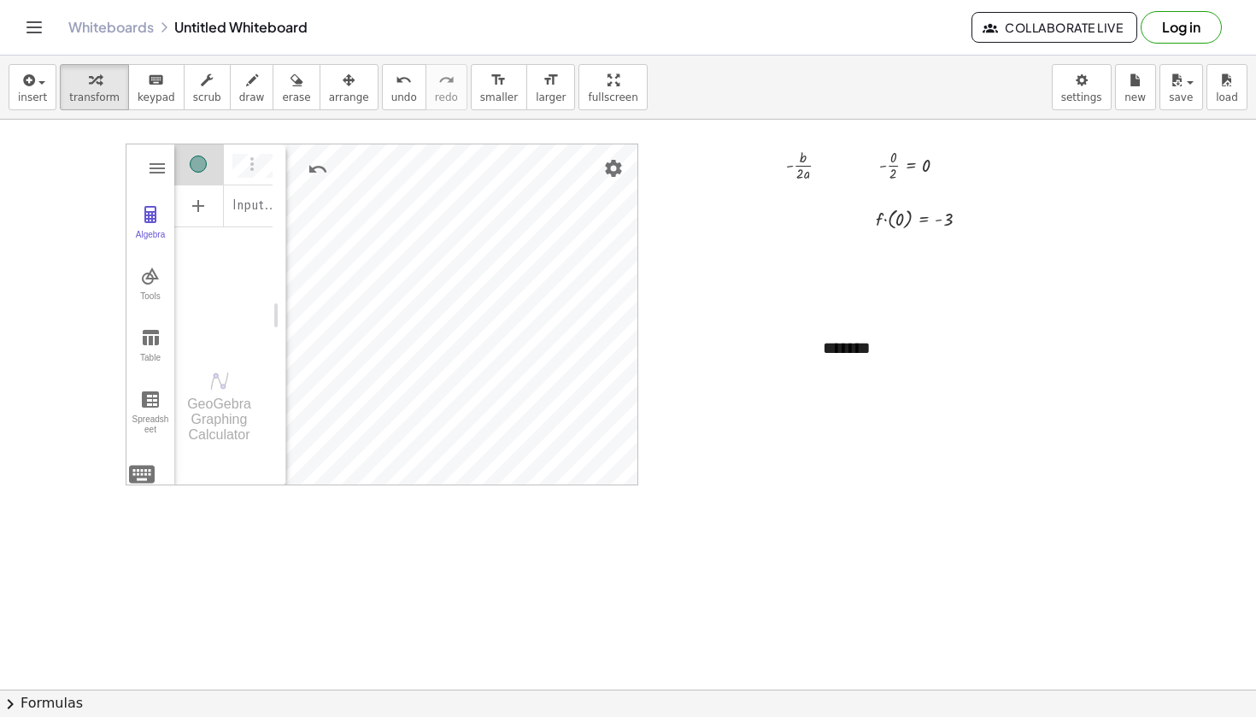
click at [1110, 428] on div at bounding box center [628, 599] width 1256 height 1251
click at [172, 90] on button "keyboard keypad" at bounding box center [156, 87] width 56 height 46
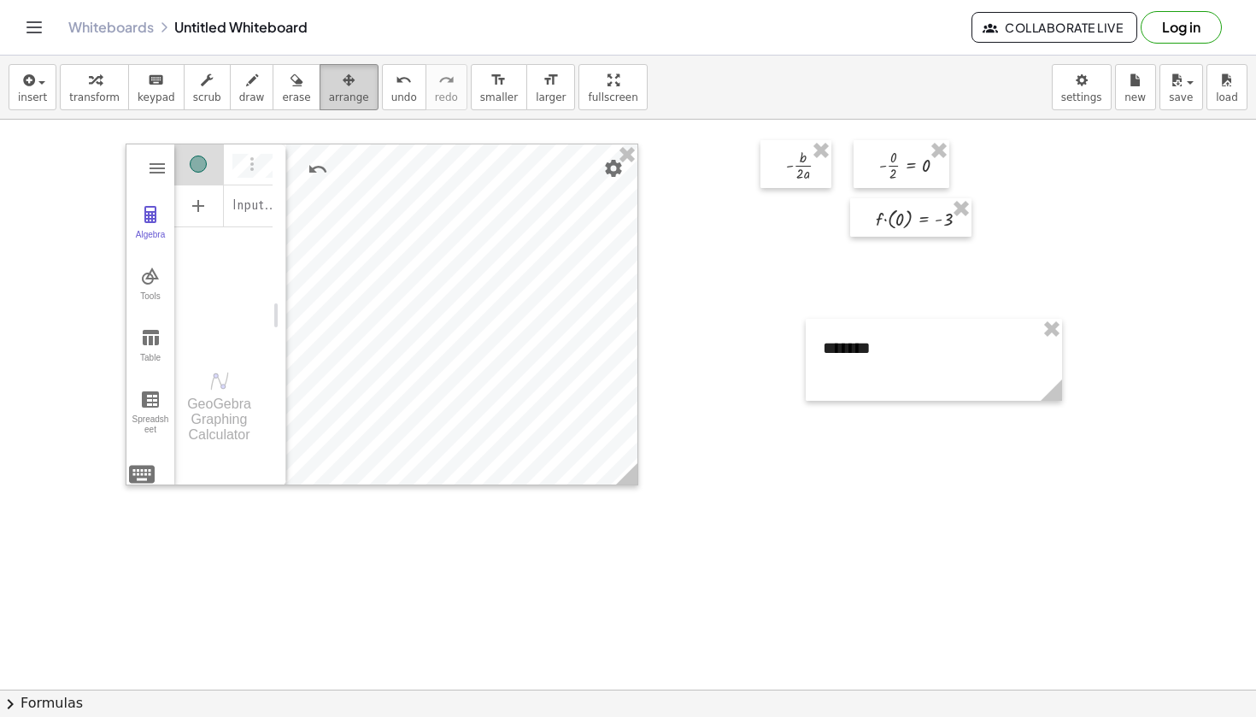
click at [351, 79] on div "button" at bounding box center [349, 79] width 40 height 21
click at [1014, 364] on div at bounding box center [934, 360] width 256 height 82
click at [490, 84] on icon "format_size" at bounding box center [498, 80] width 16 height 21
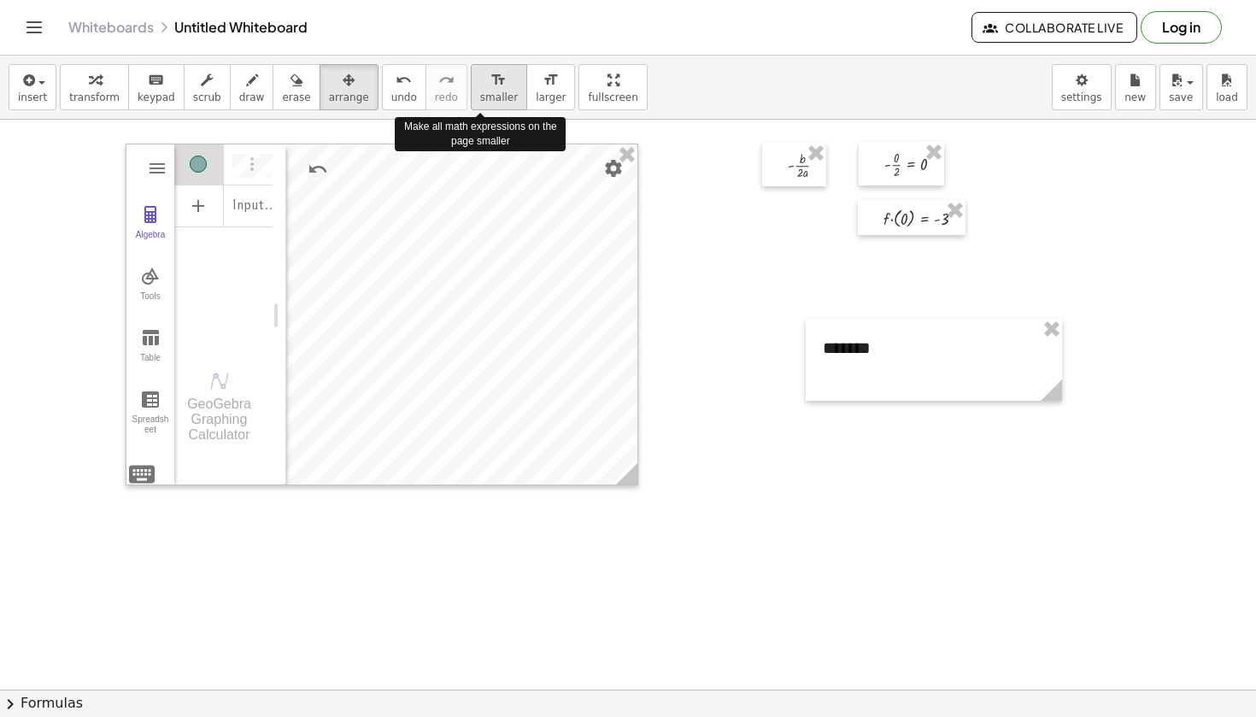
click at [490, 84] on icon "format_size" at bounding box center [498, 80] width 16 height 21
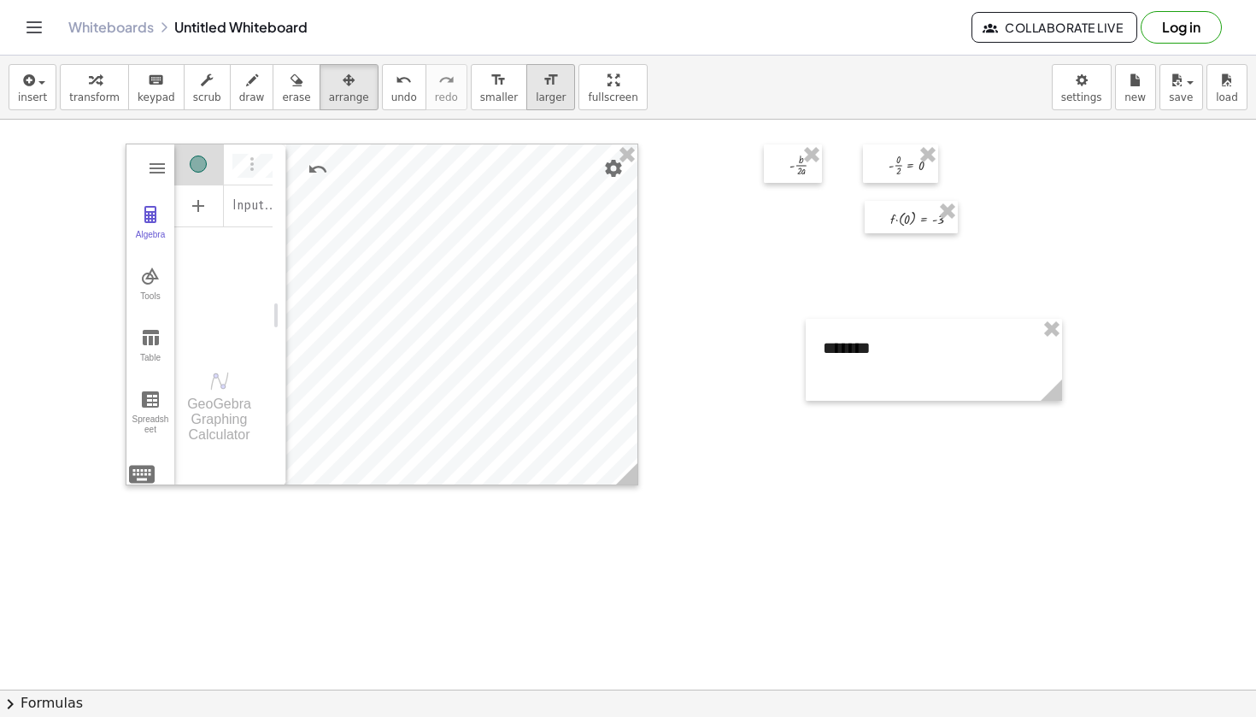
click at [542, 78] on icon "format_size" at bounding box center [550, 80] width 16 height 21
click at [929, 401] on div at bounding box center [628, 599] width 1256 height 1251
click at [920, 385] on div at bounding box center [934, 360] width 256 height 82
click at [480, 97] on span "smaller" at bounding box center [499, 97] width 38 height 12
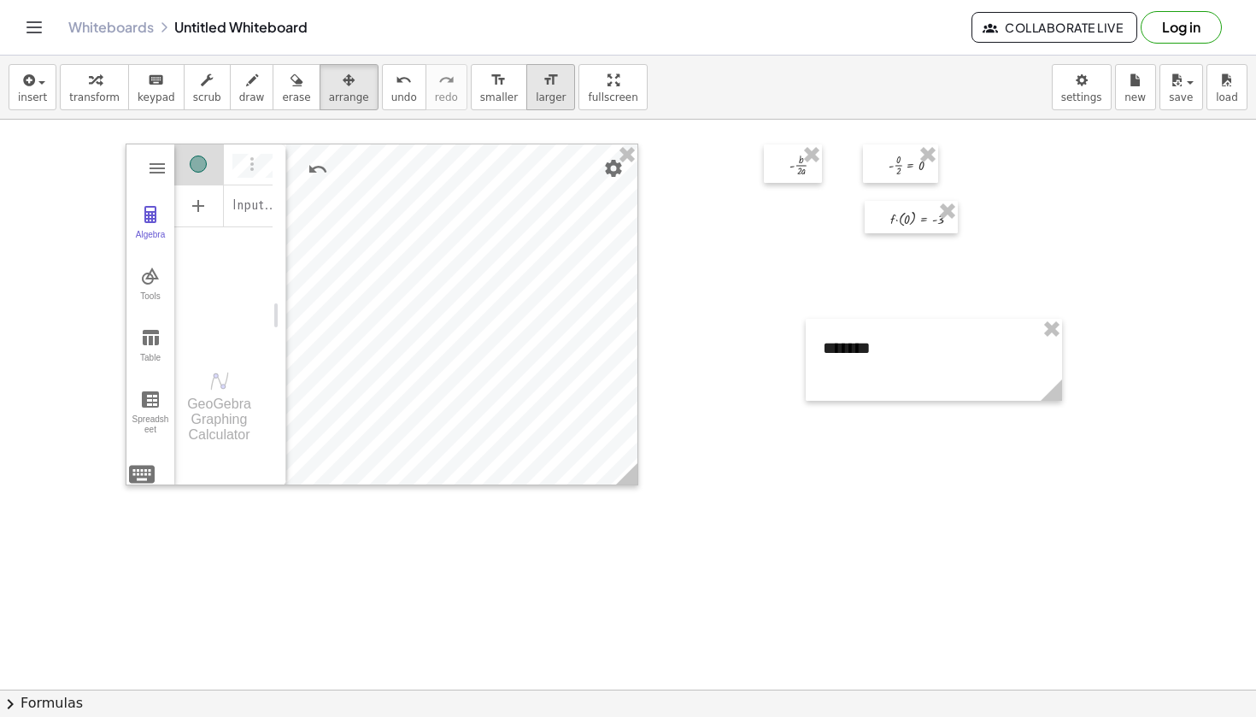
click at [542, 85] on icon "format_size" at bounding box center [550, 80] width 16 height 21
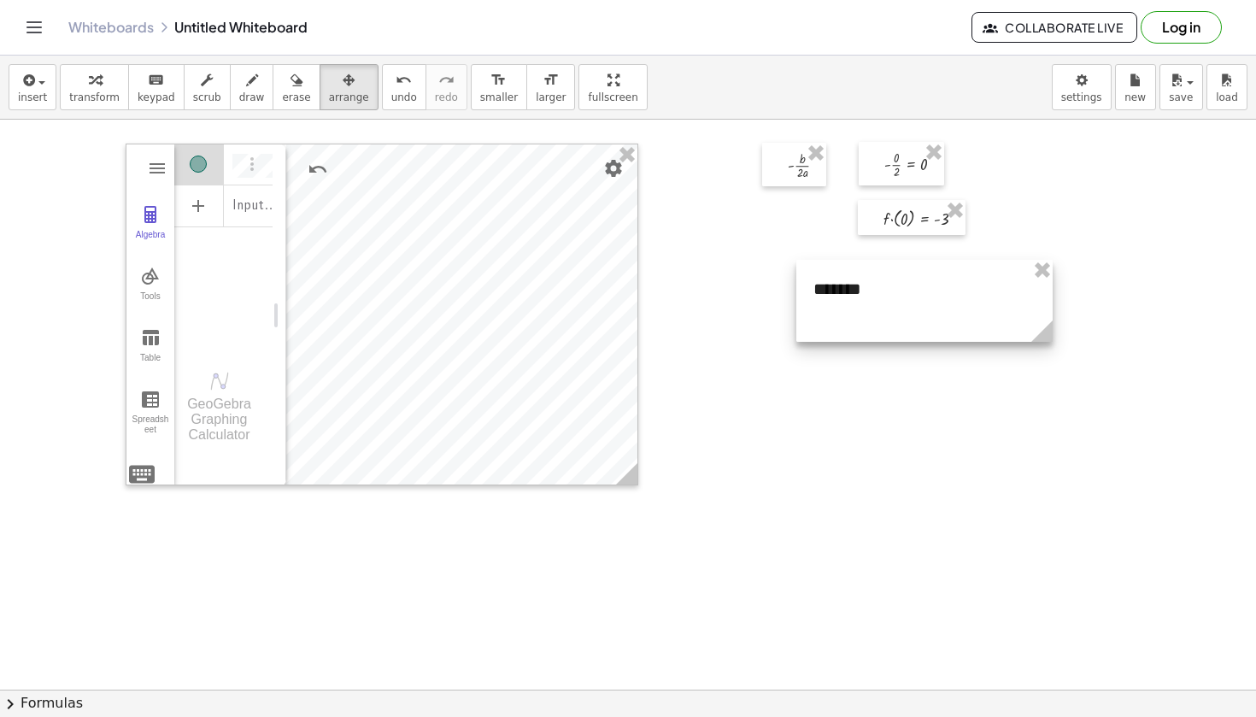
drag, startPoint x: 937, startPoint y: 379, endPoint x: 924, endPoint y: 313, distance: 67.9
click at [924, 313] on div at bounding box center [924, 301] width 256 height 82
click at [935, 417] on div at bounding box center [628, 599] width 1256 height 1251
click at [935, 286] on div at bounding box center [921, 293] width 256 height 82
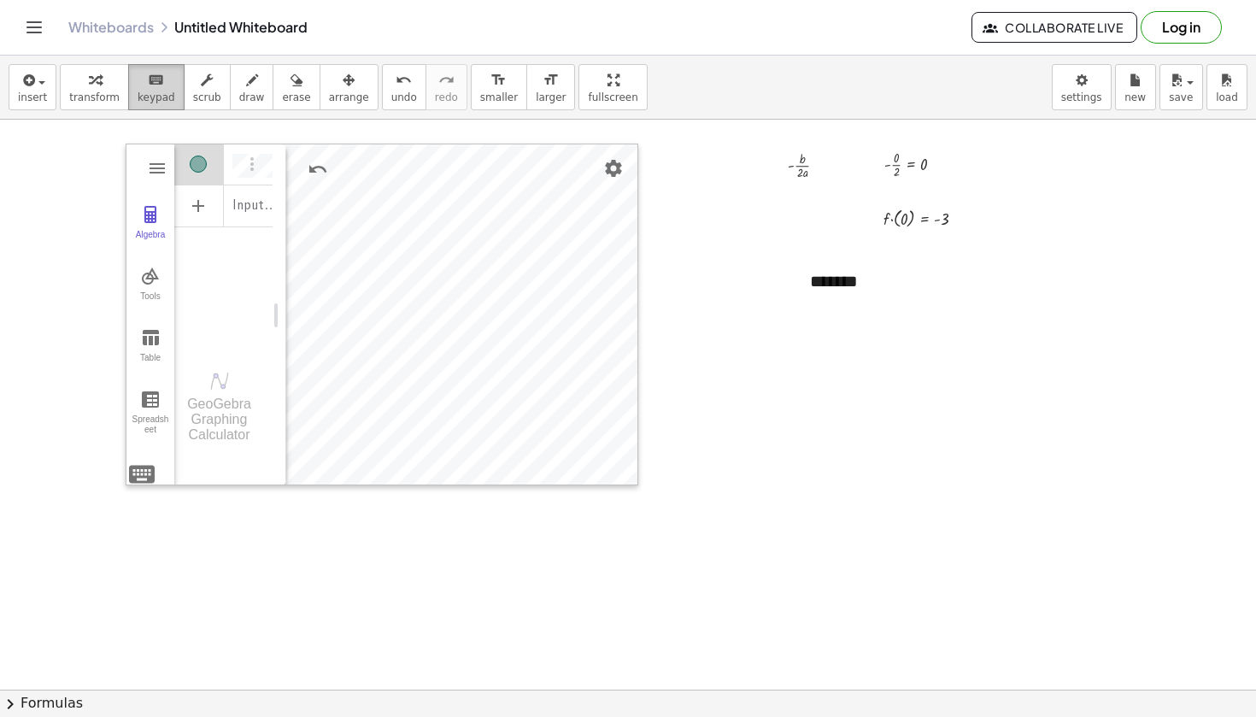
click at [138, 92] on span "keypad" at bounding box center [157, 97] width 38 height 12
click at [832, 281] on div "*******" at bounding box center [921, 293] width 256 height 82
click at [1008, 257] on button "-" at bounding box center [1000, 249] width 26 height 29
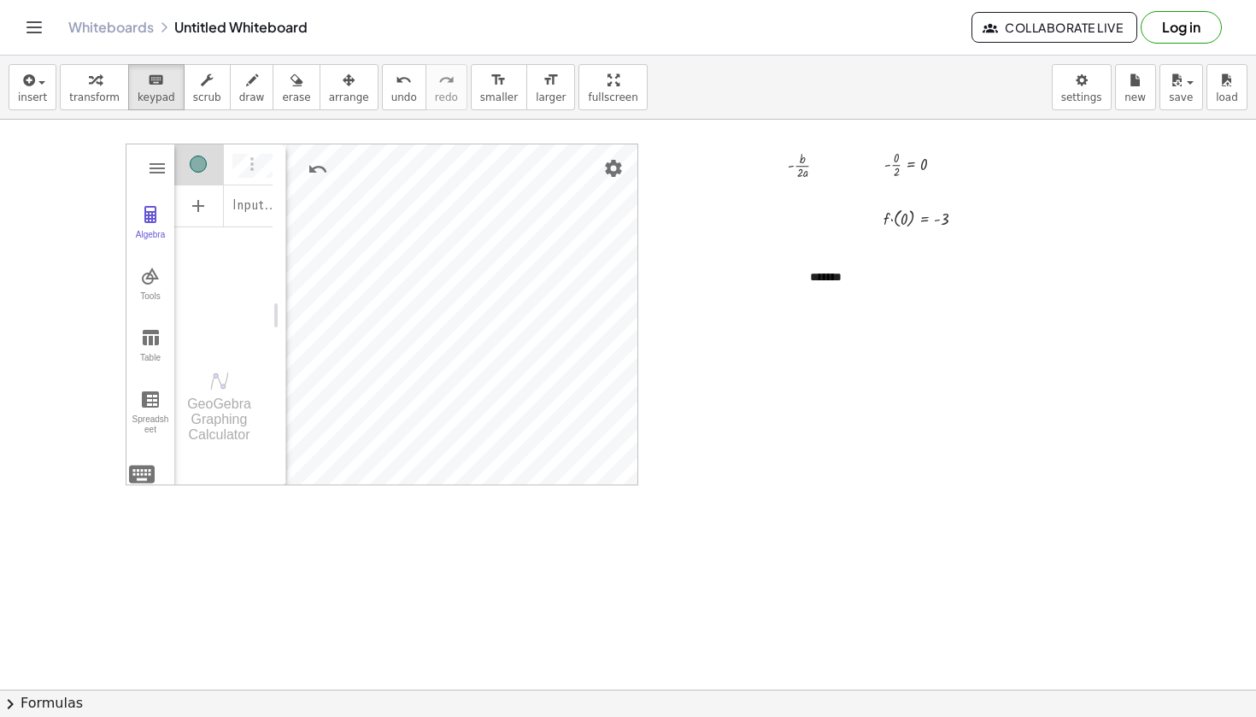
click at [911, 371] on div at bounding box center [628, 599] width 1256 height 1251
click at [831, 278] on div "*******" at bounding box center [921, 286] width 256 height 68
click at [838, 349] on div at bounding box center [628, 599] width 1256 height 1251
drag, startPoint x: 836, startPoint y: 273, endPoint x: 939, endPoint y: 255, distance: 104.1
click at [939, 255] on div "- + *******" at bounding box center [921, 286] width 256 height 68
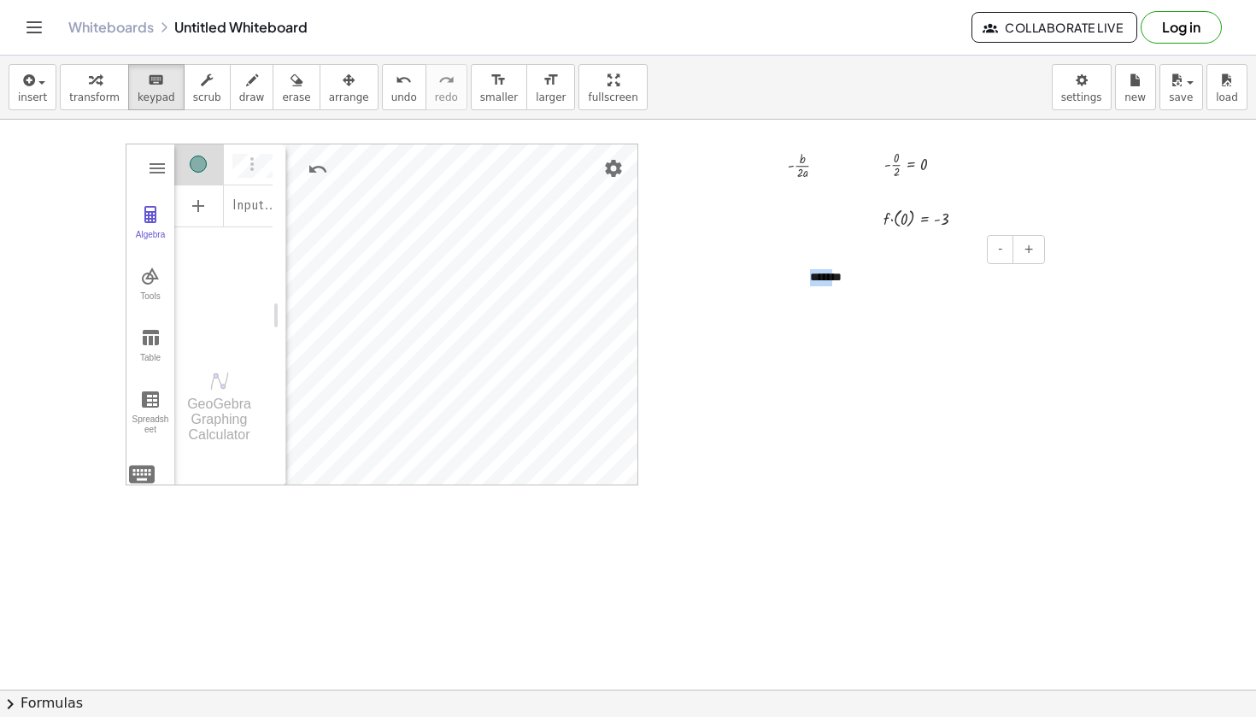
click at [879, 372] on div at bounding box center [628, 599] width 1256 height 1251
click at [39, 93] on span "insert" at bounding box center [32, 97] width 29 height 12
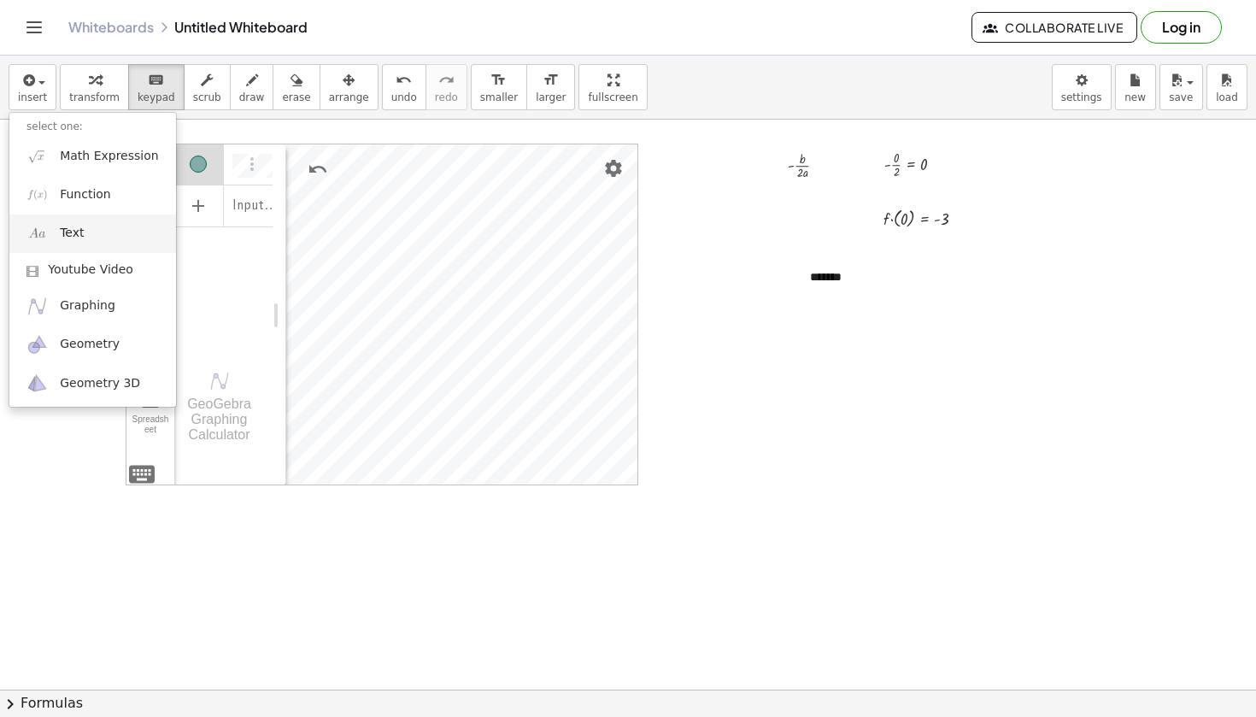
click at [103, 229] on link "Text" at bounding box center [92, 233] width 167 height 38
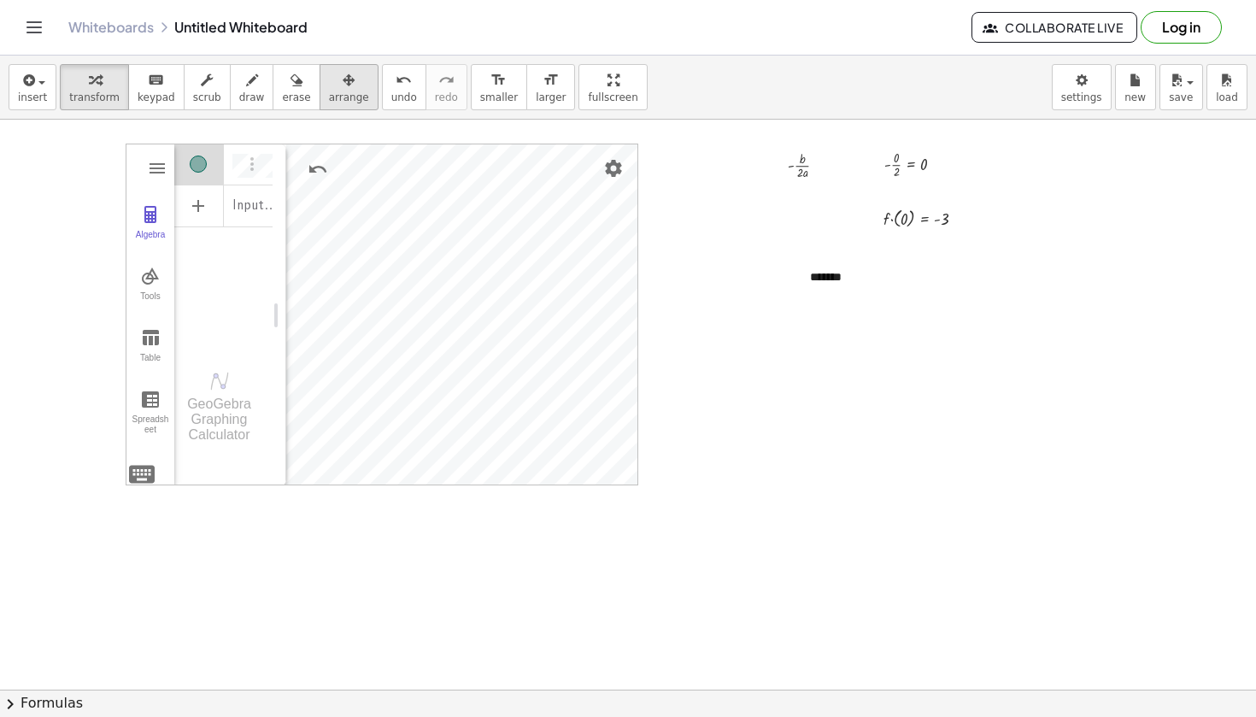
click at [343, 83] on icon "button" at bounding box center [349, 80] width 12 height 21
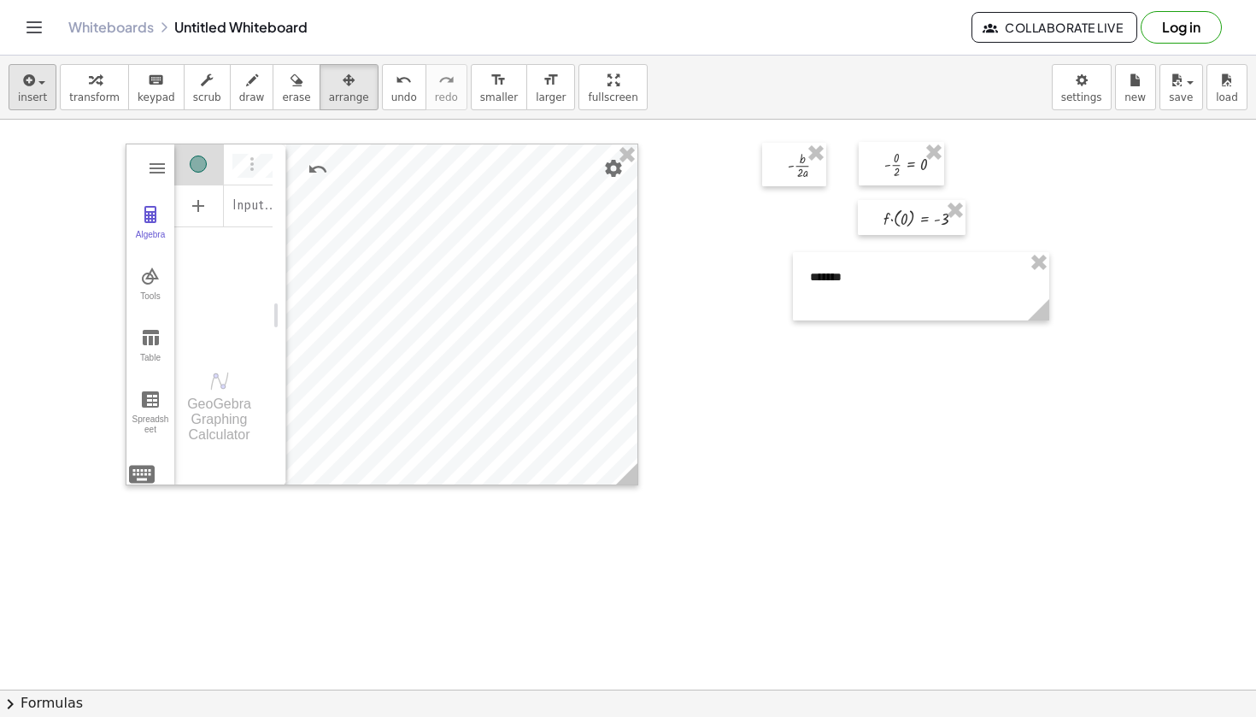
click at [32, 89] on icon "button" at bounding box center [27, 80] width 15 height 21
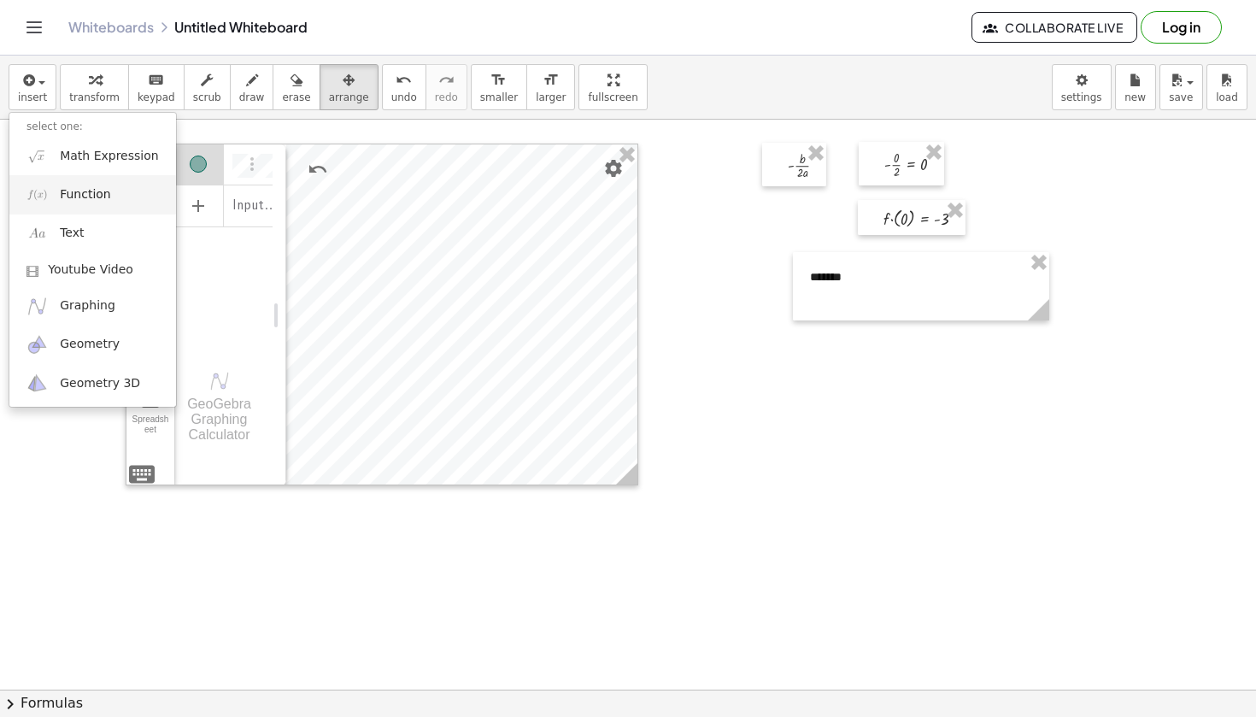
click at [96, 184] on link "Function" at bounding box center [92, 194] width 167 height 38
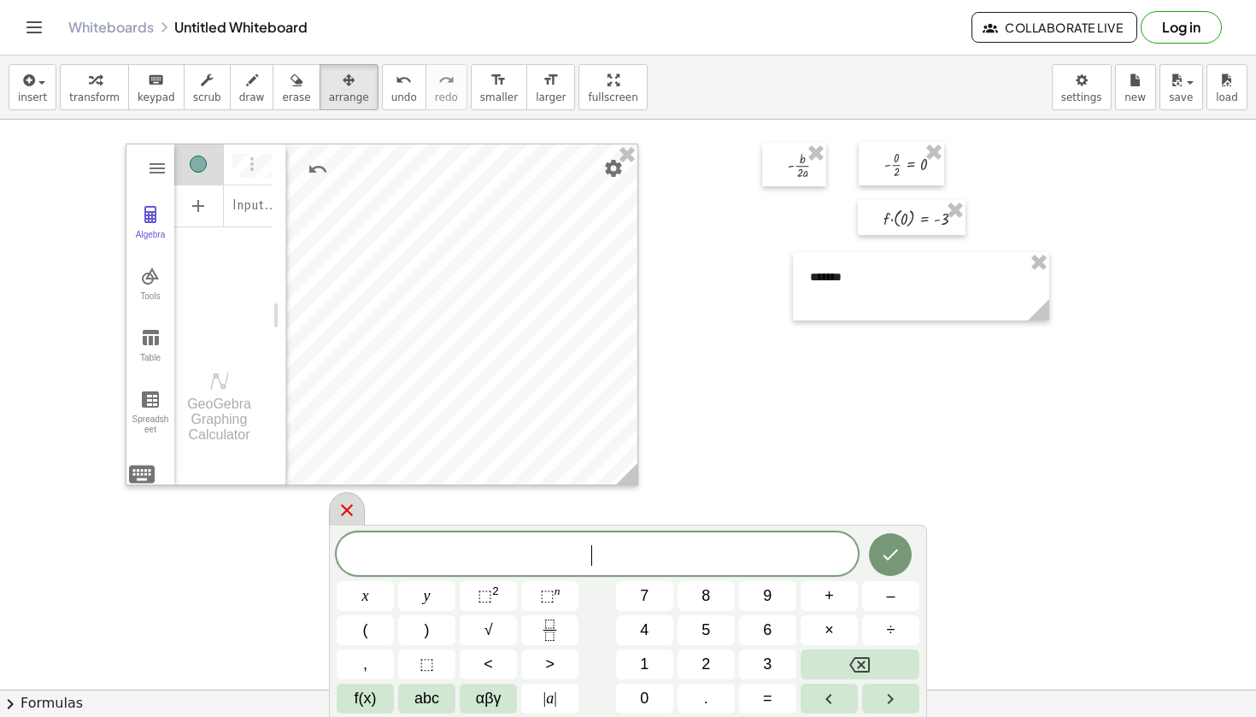
click at [338, 507] on icon at bounding box center [347, 510] width 21 height 21
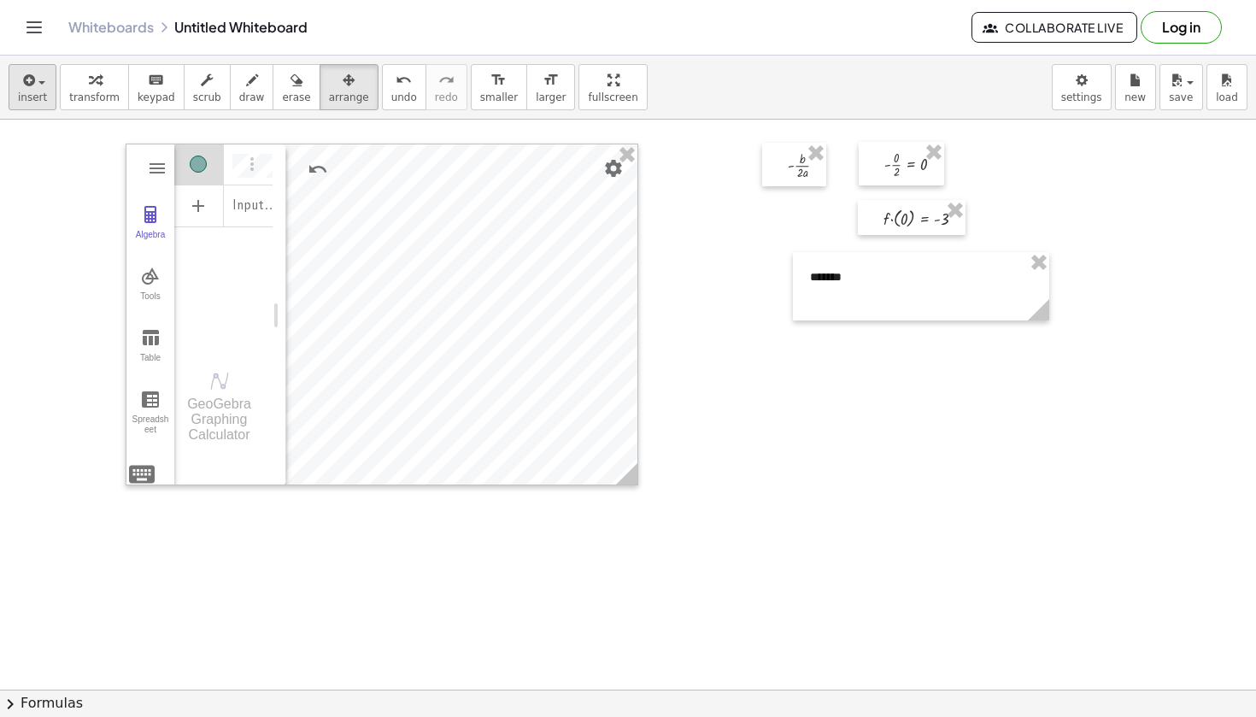
click at [31, 95] on span "insert" at bounding box center [32, 97] width 29 height 12
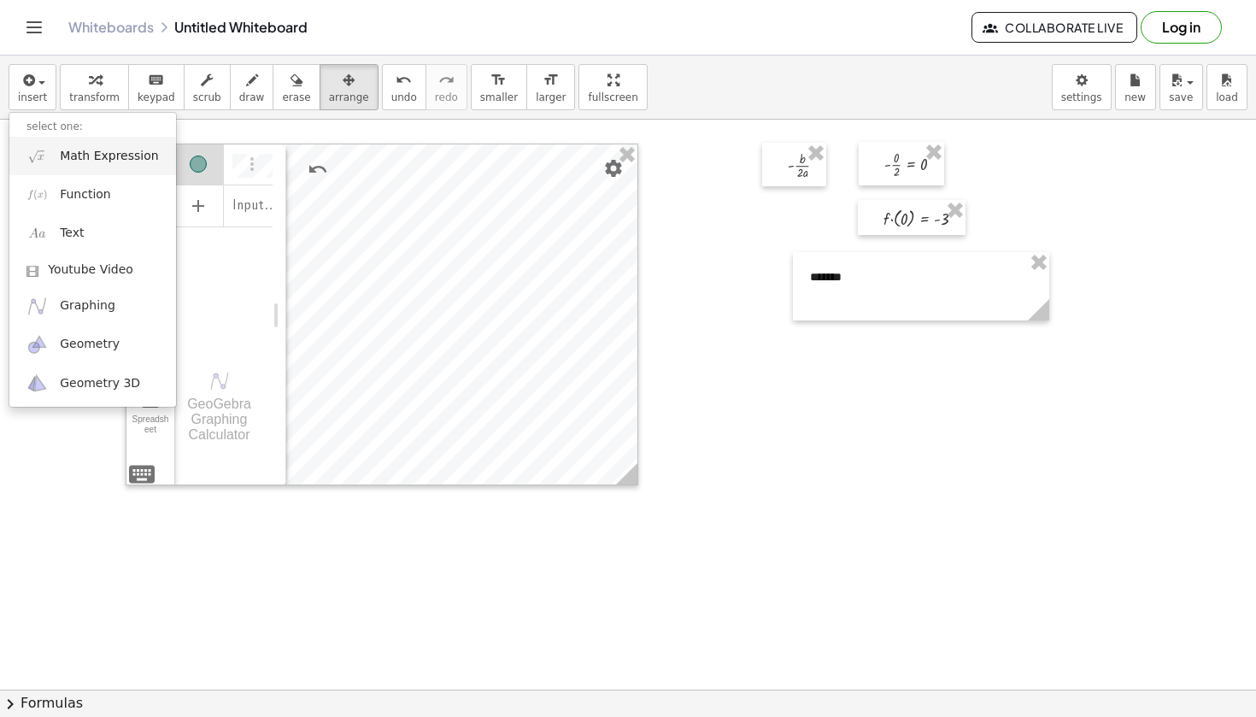
click at [97, 152] on span "Math Expression" at bounding box center [109, 156] width 98 height 17
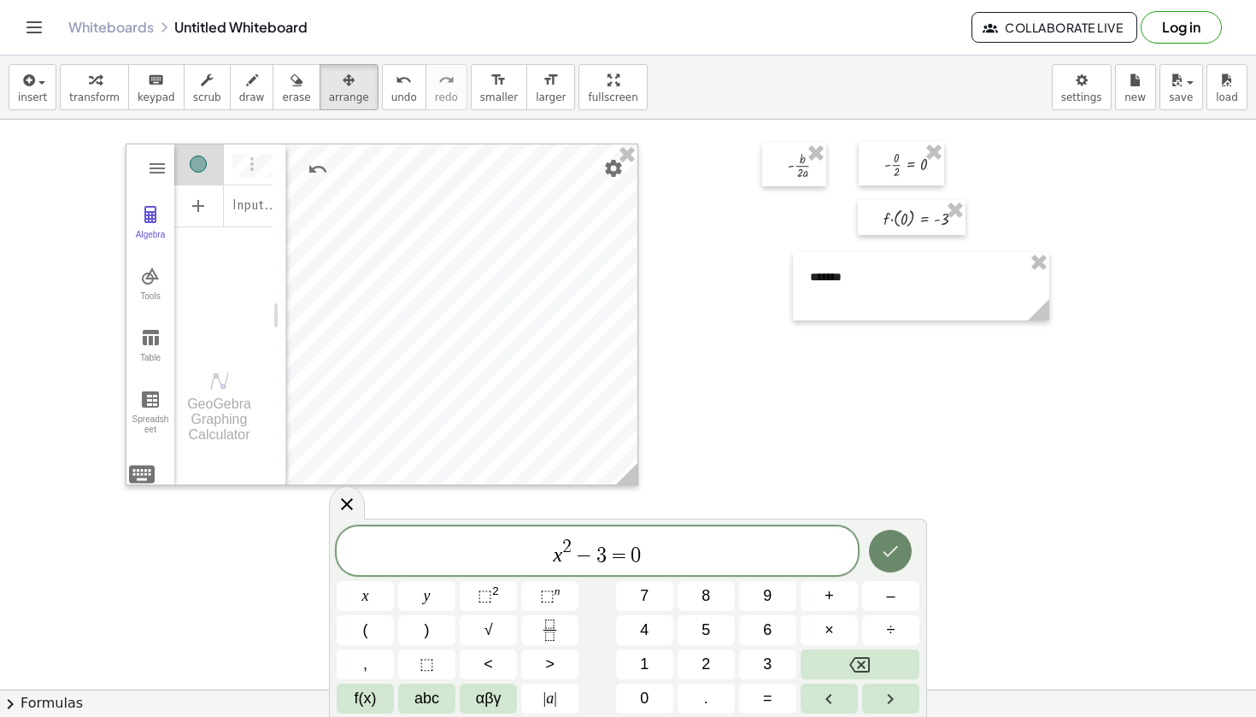
click at [871, 544] on button "Done" at bounding box center [890, 551] width 43 height 43
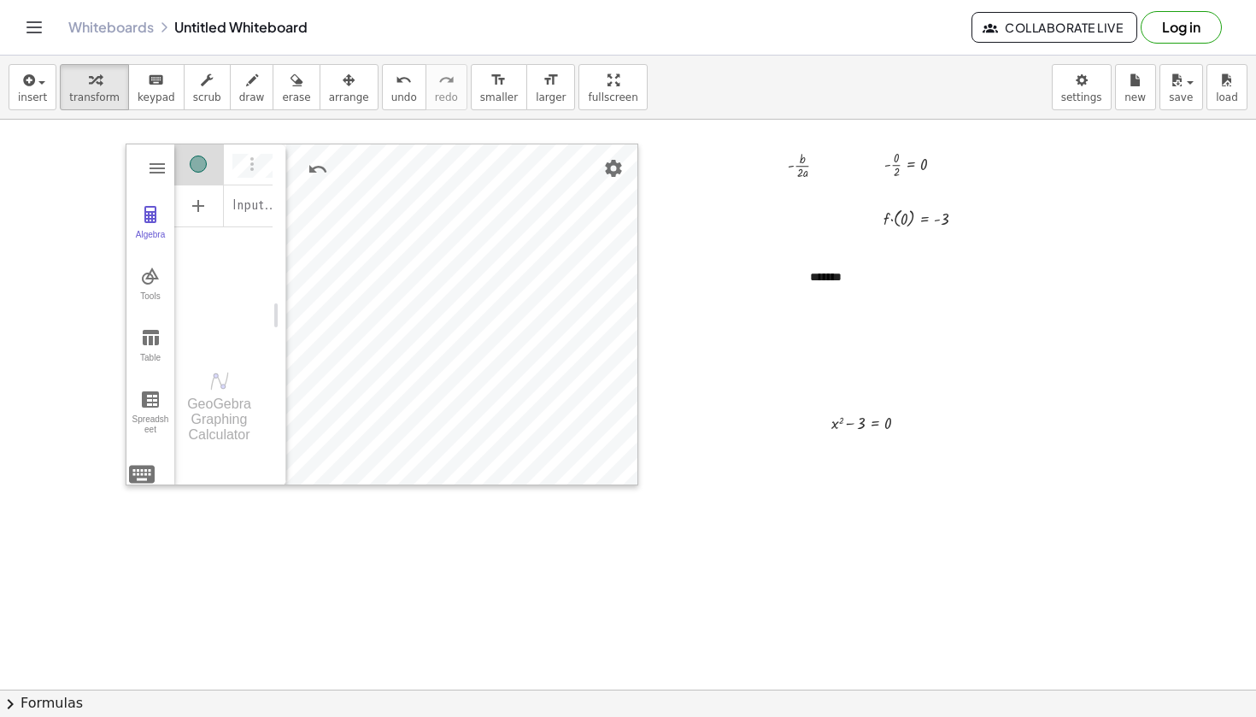
click at [884, 546] on div at bounding box center [628, 599] width 1256 height 1251
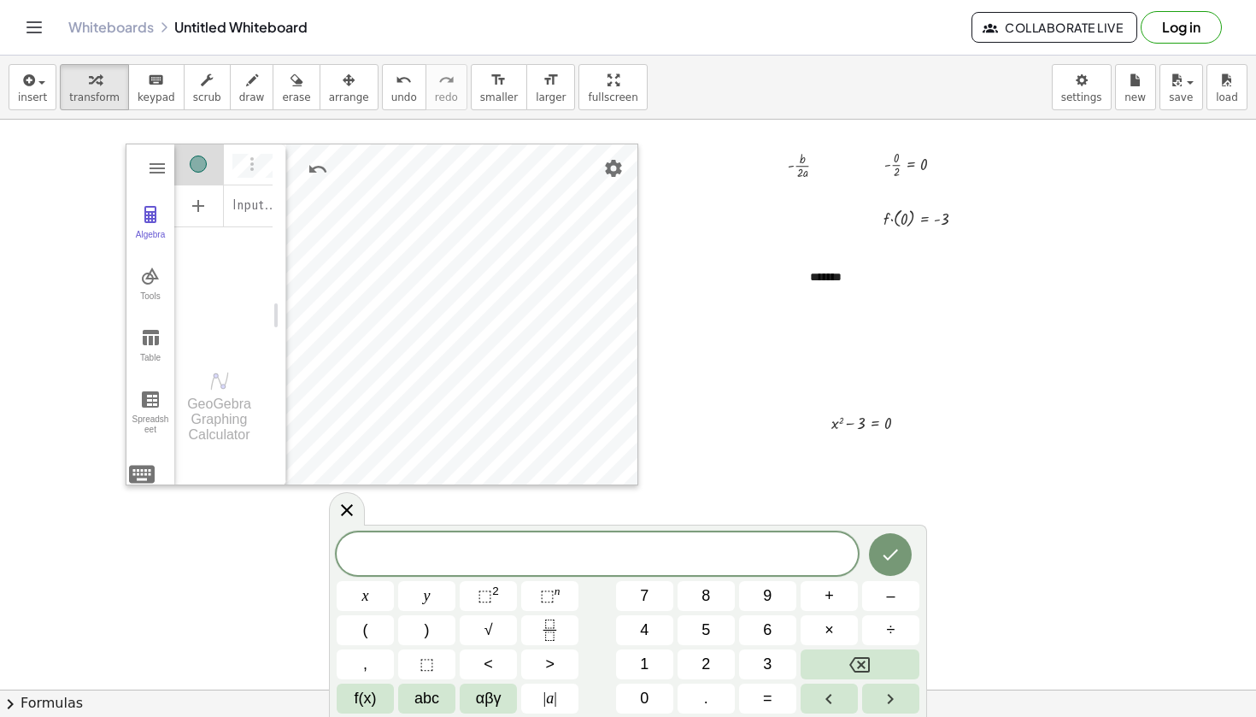
click at [936, 431] on div at bounding box center [628, 599] width 1256 height 1251
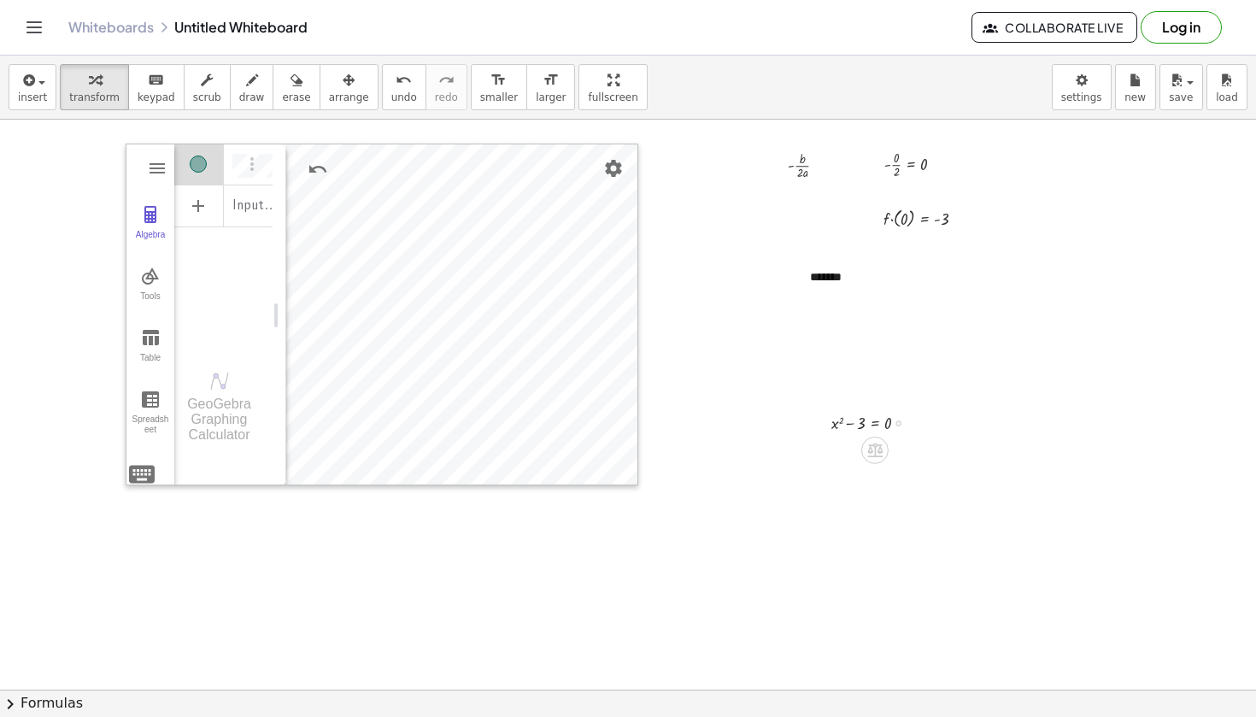
click at [860, 437] on div "+ x 2 − 3 = 0" at bounding box center [857, 422] width 102 height 34
drag, startPoint x: 869, startPoint y: 425, endPoint x: 866, endPoint y: 344, distance: 80.3
click at [866, 344] on div at bounding box center [628, 599] width 1256 height 1251
click at [799, 475] on div at bounding box center [628, 599] width 1256 height 1251
drag, startPoint x: 840, startPoint y: 495, endPoint x: 864, endPoint y: 464, distance: 39.0
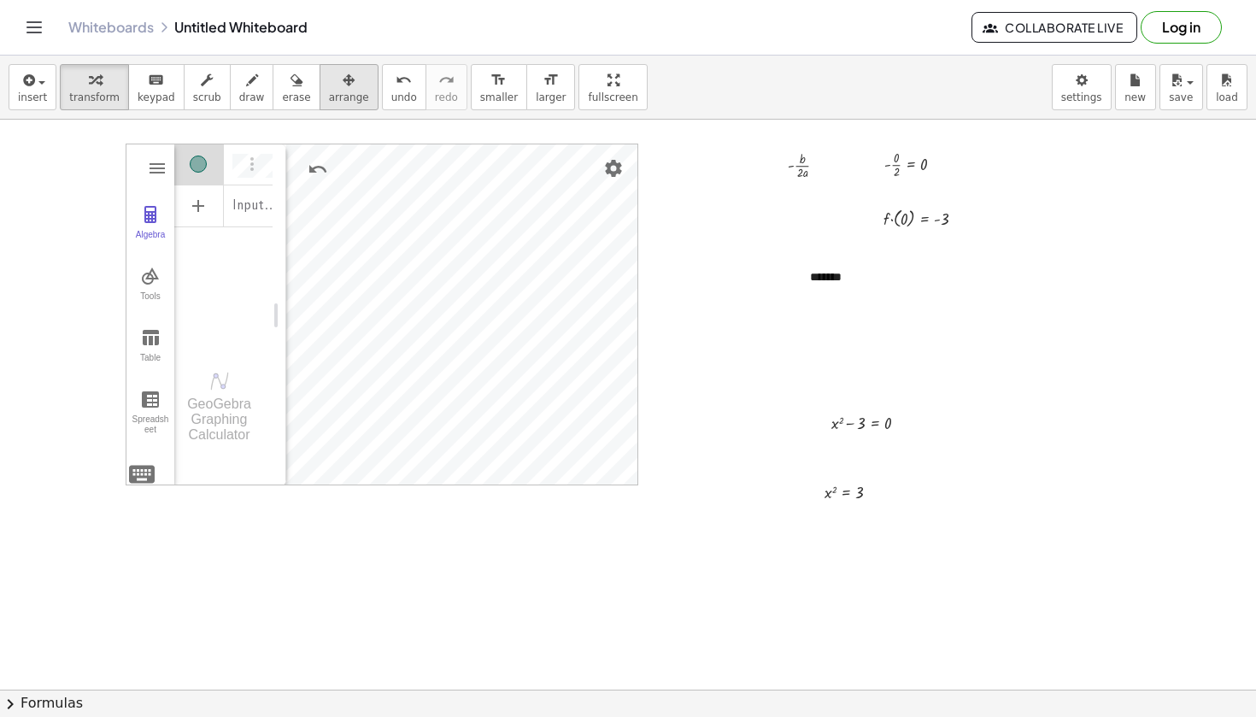
click at [329, 85] on div "button" at bounding box center [349, 79] width 40 height 21
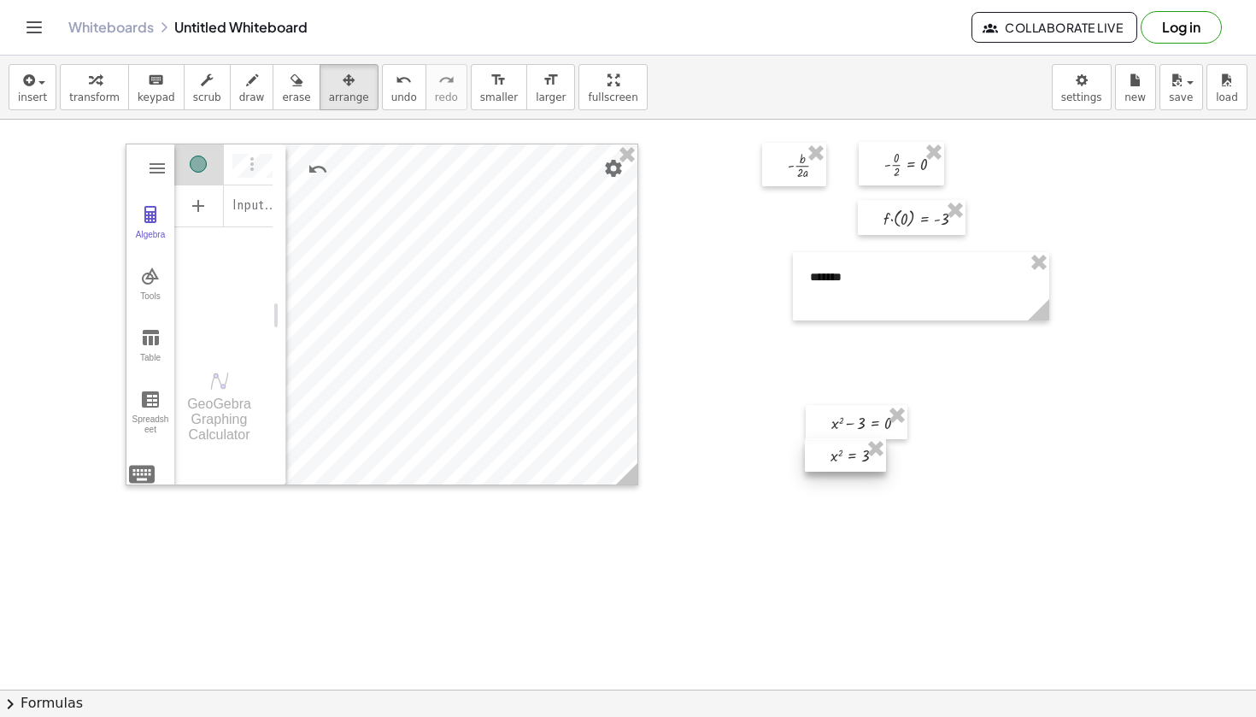
drag, startPoint x: 844, startPoint y: 493, endPoint x: 850, endPoint y: 456, distance: 37.2
click at [850, 456] on div at bounding box center [845, 454] width 81 height 33
click at [850, 449] on div at bounding box center [845, 447] width 81 height 33
click at [844, 555] on div at bounding box center [628, 599] width 1256 height 1251
click at [344, 82] on div "button" at bounding box center [349, 79] width 40 height 21
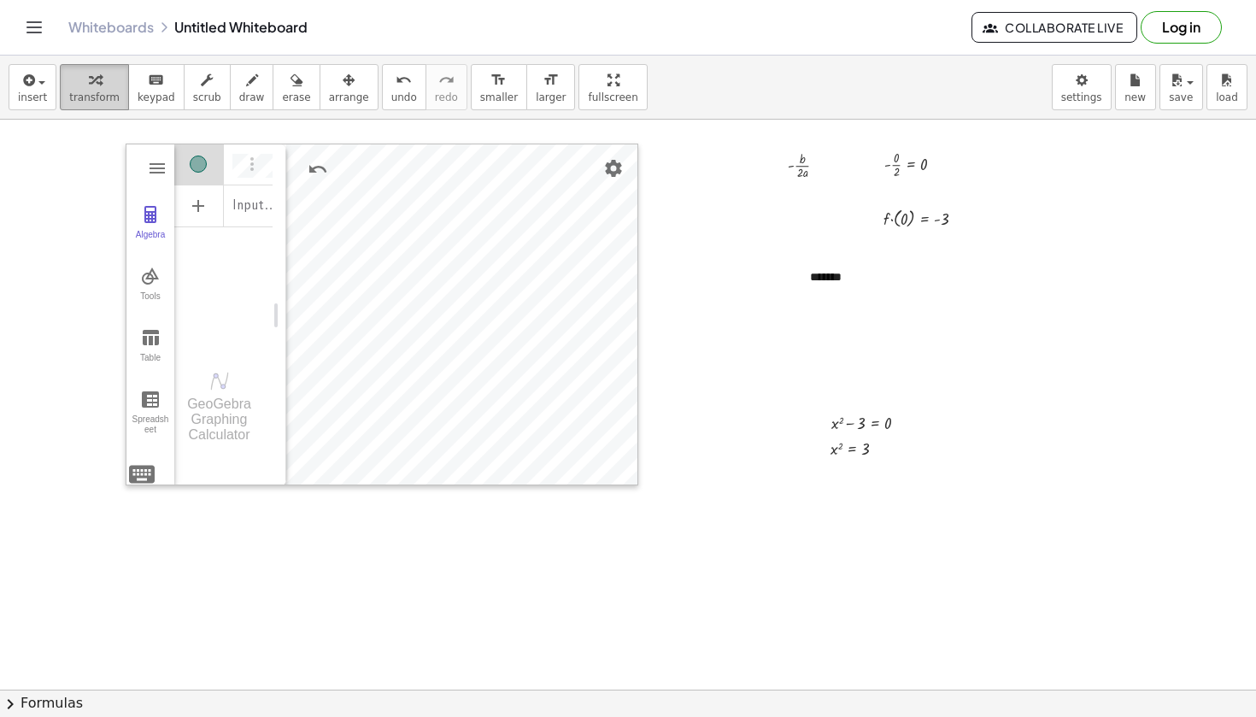
click at [89, 90] on button "transform" at bounding box center [94, 87] width 69 height 46
click at [40, 95] on span "insert" at bounding box center [32, 97] width 29 height 12
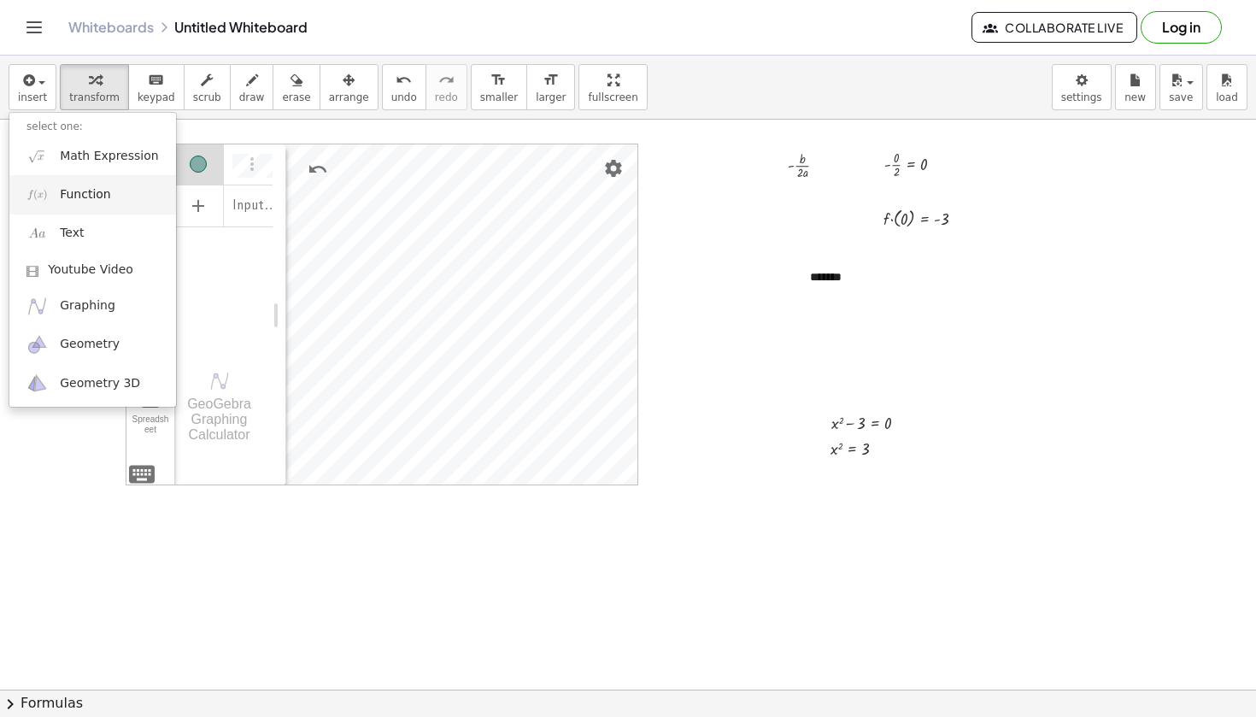
click at [95, 189] on span "Function" at bounding box center [85, 194] width 51 height 17
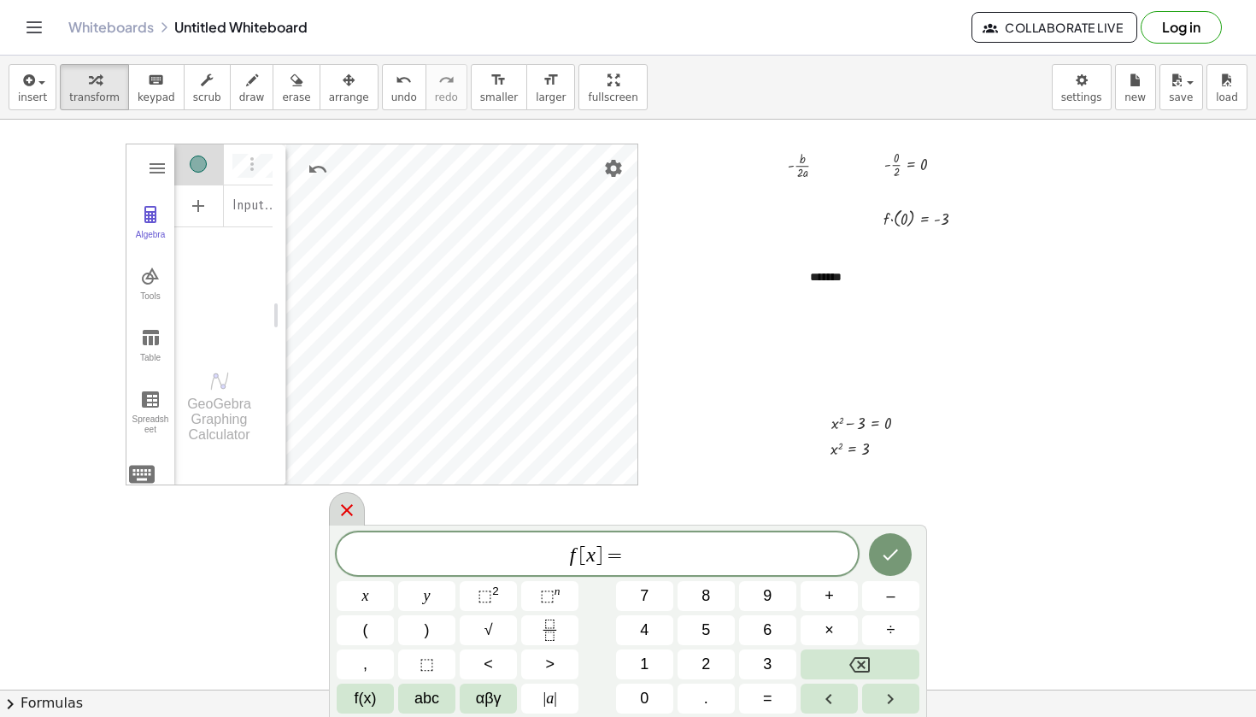
click at [356, 514] on div at bounding box center [347, 508] width 36 height 33
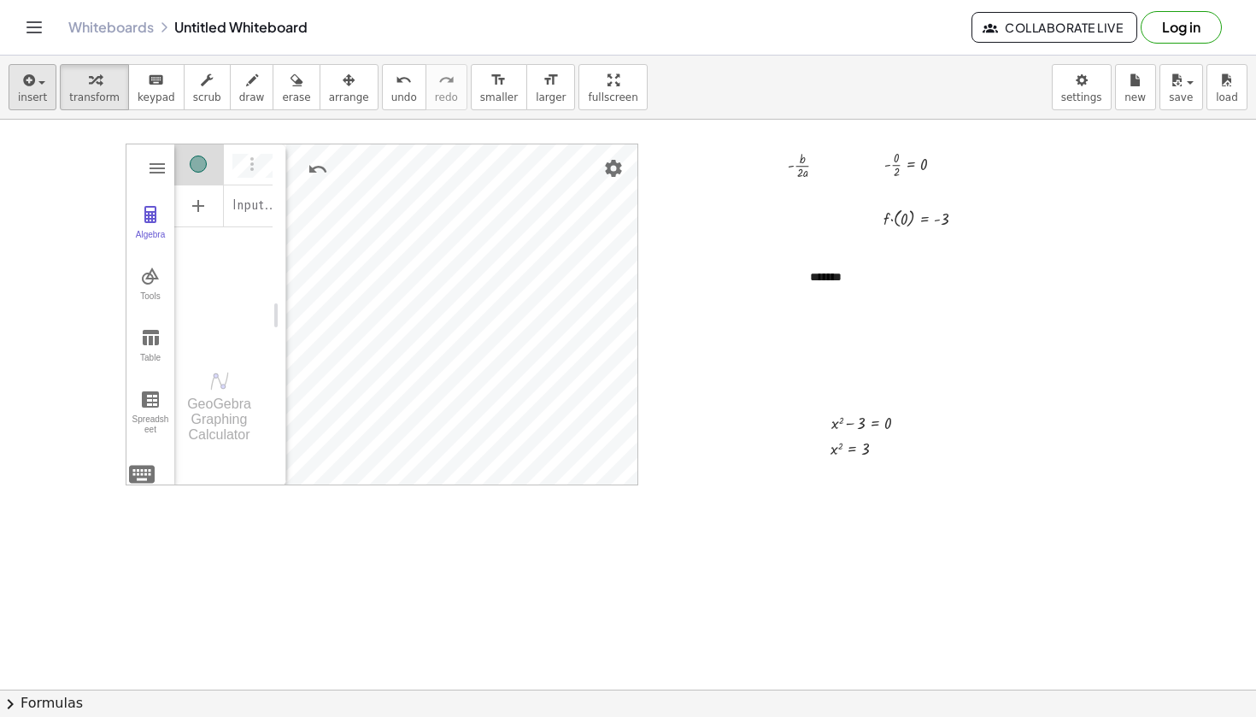
click at [44, 87] on div "button" at bounding box center [32, 79] width 29 height 21
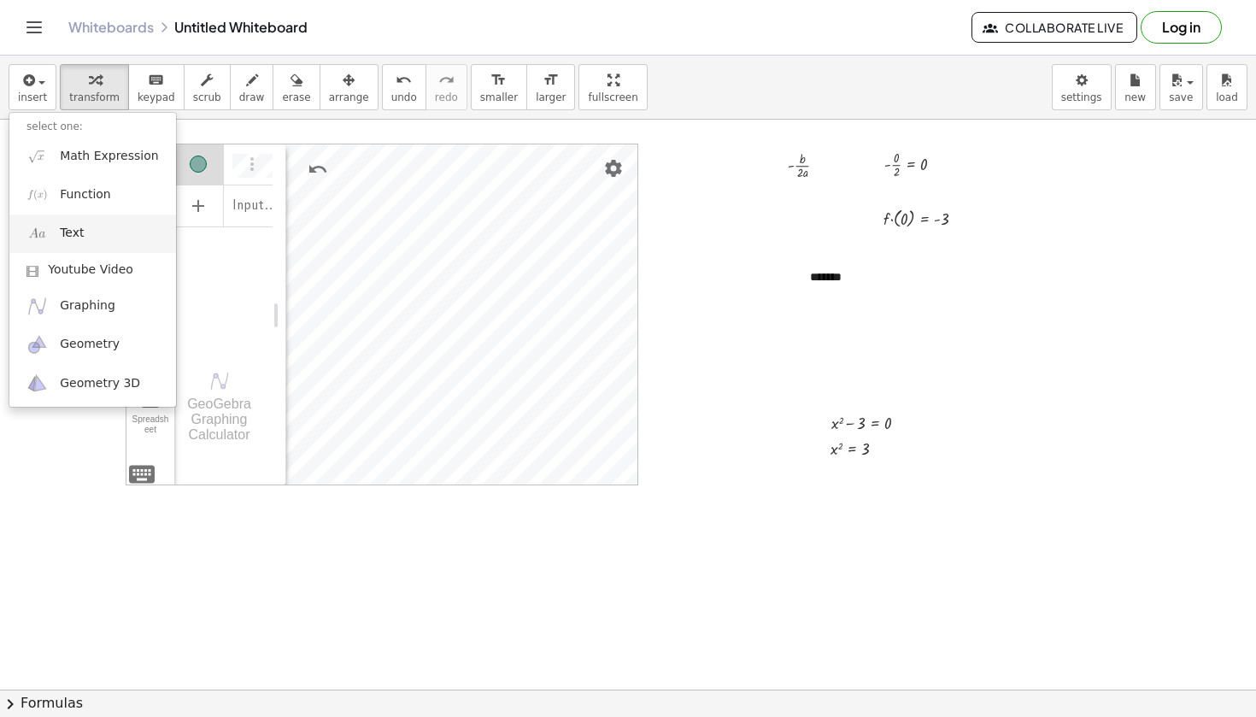
click at [114, 225] on link "Text" at bounding box center [92, 233] width 167 height 38
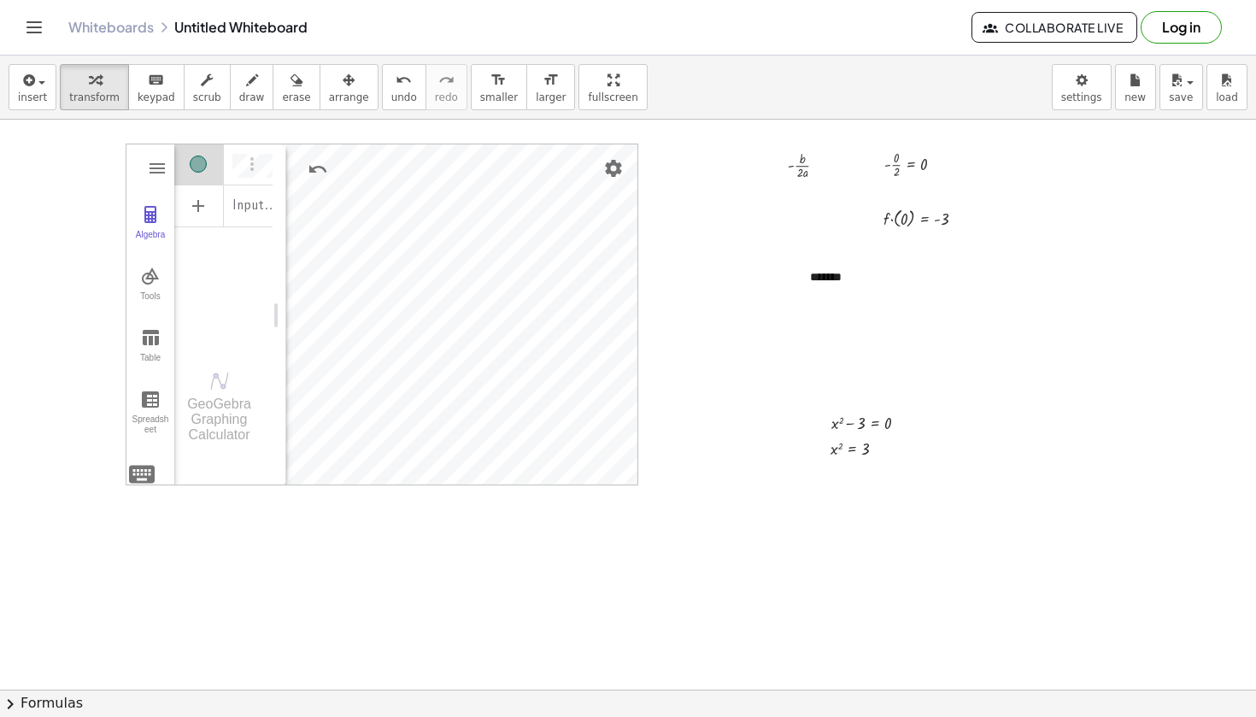
click at [390, 623] on div at bounding box center [628, 599] width 1256 height 1251
click at [342, 86] on div "button" at bounding box center [349, 79] width 40 height 21
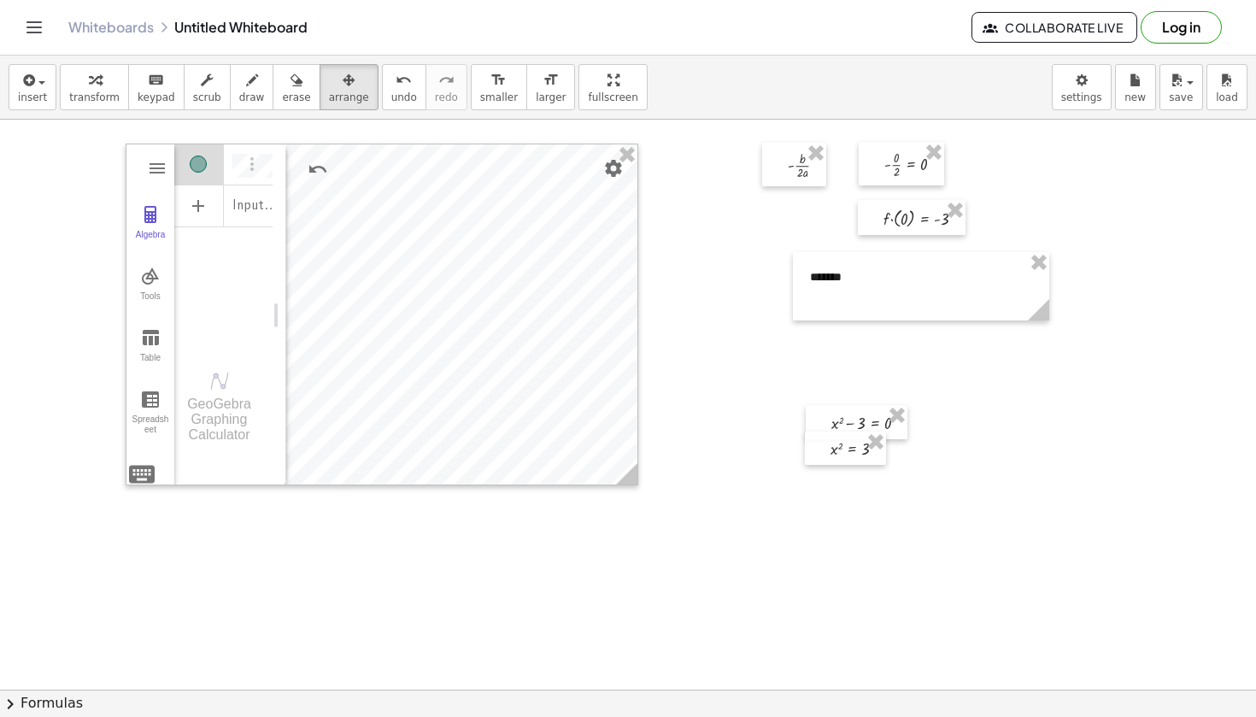
click at [728, 583] on div at bounding box center [628, 599] width 1256 height 1251
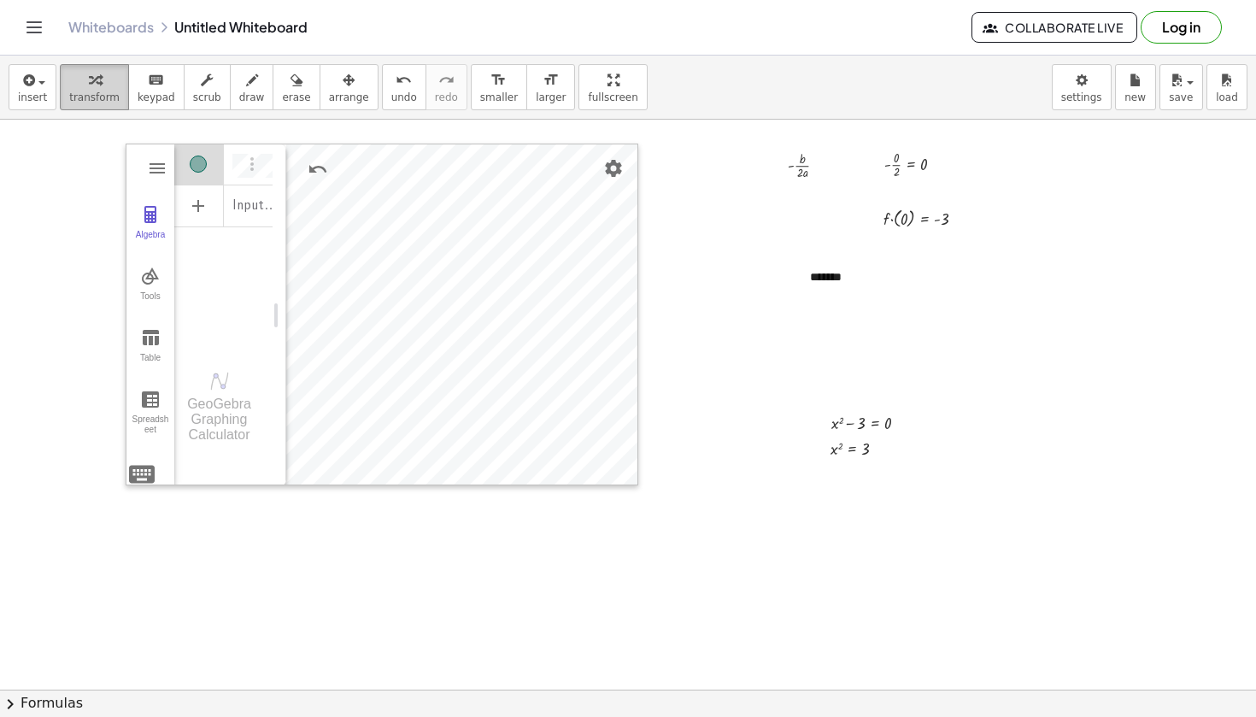
click at [97, 78] on icon "button" at bounding box center [95, 80] width 12 height 21
click at [230, 95] on button "draw" at bounding box center [252, 87] width 44 height 46
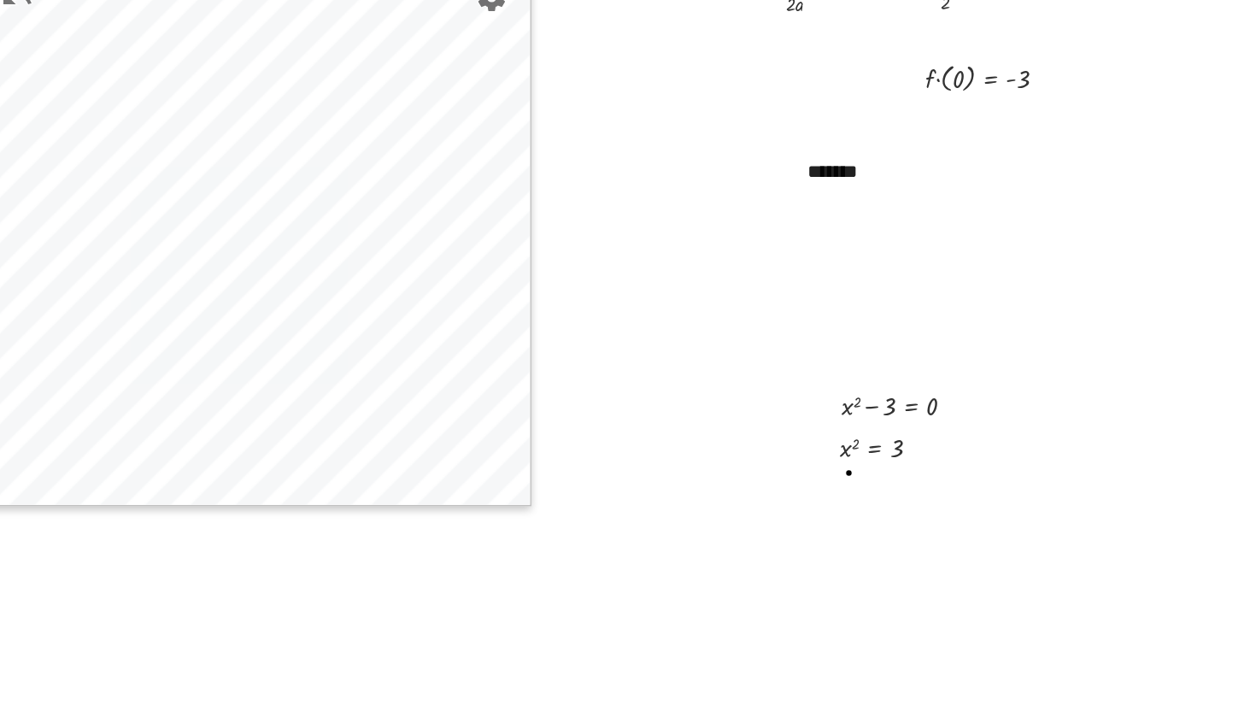
drag, startPoint x: 529, startPoint y: 295, endPoint x: 520, endPoint y: 308, distance: 16.1
click at [520, 308] on div at bounding box center [628, 599] width 1256 height 1251
drag, startPoint x: 522, startPoint y: 296, endPoint x: 530, endPoint y: 309, distance: 15.4
click at [530, 310] on div at bounding box center [628, 599] width 1256 height 1251
click at [542, 298] on div at bounding box center [628, 599] width 1256 height 1251
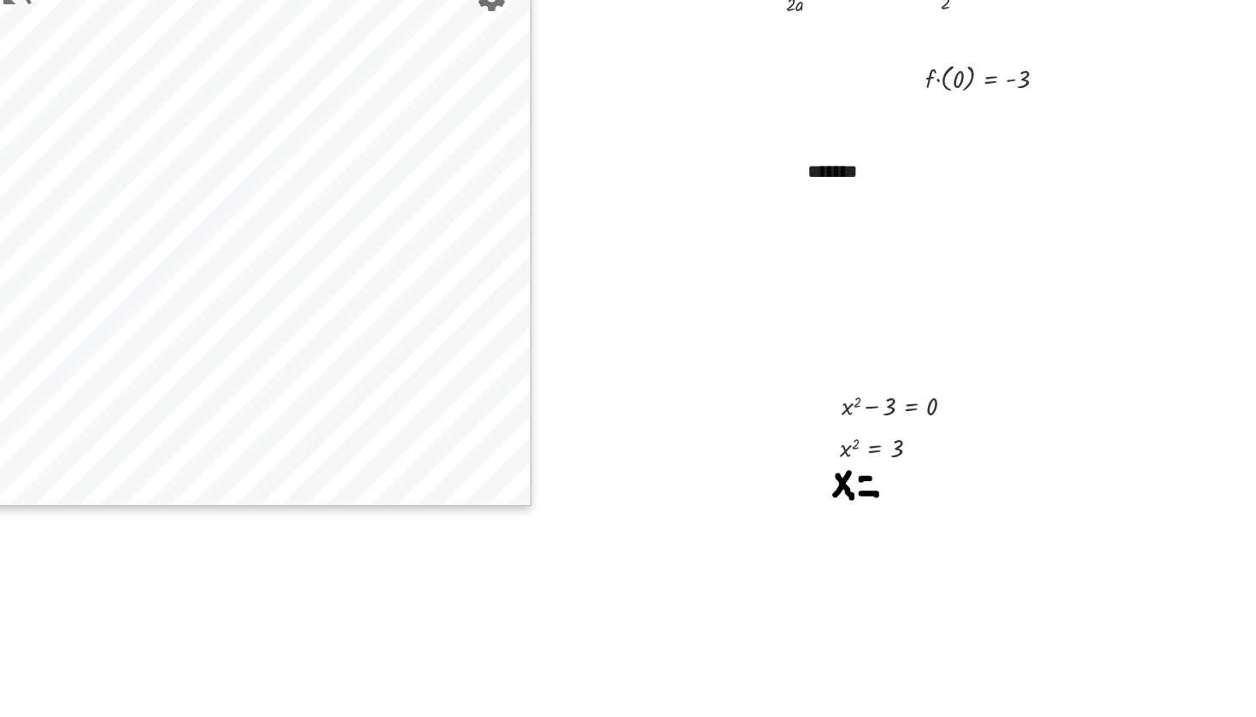
drag, startPoint x: 536, startPoint y: 308, endPoint x: 546, endPoint y: 308, distance: 9.4
click at [546, 308] on div at bounding box center [628, 599] width 1256 height 1251
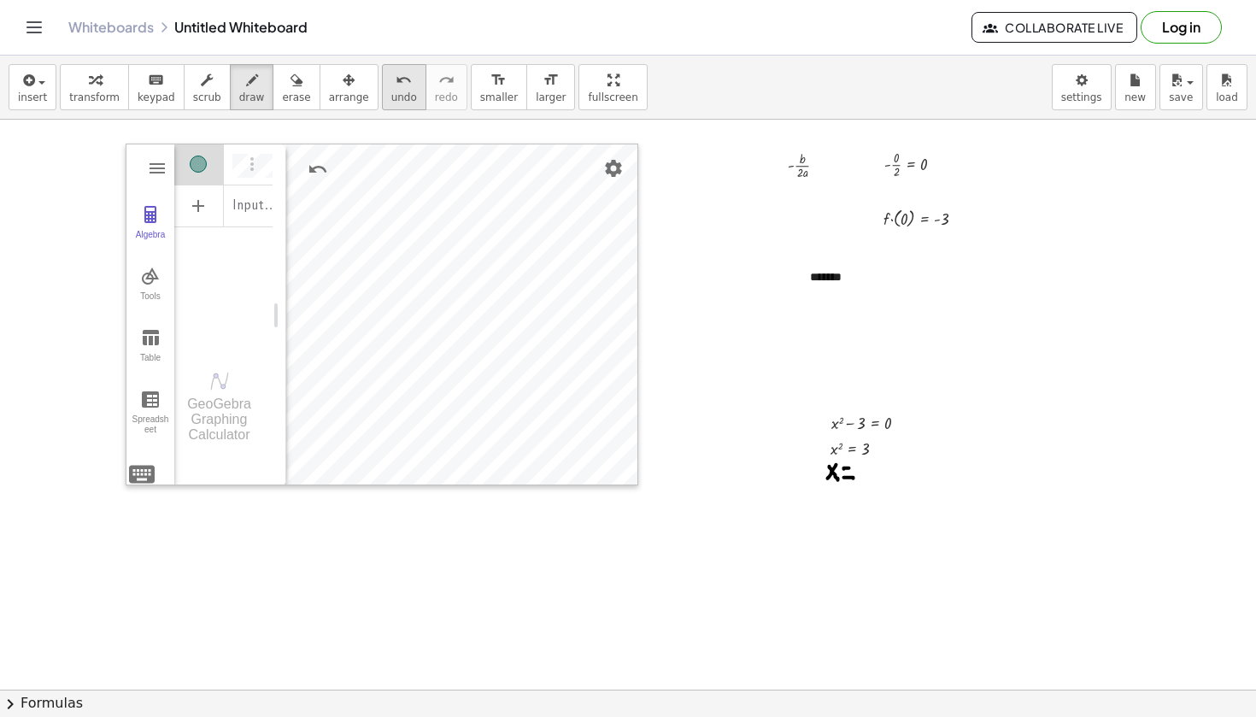
click at [396, 88] on icon "undo" at bounding box center [404, 80] width 16 height 21
click at [287, 102] on span "erase" at bounding box center [296, 97] width 28 height 12
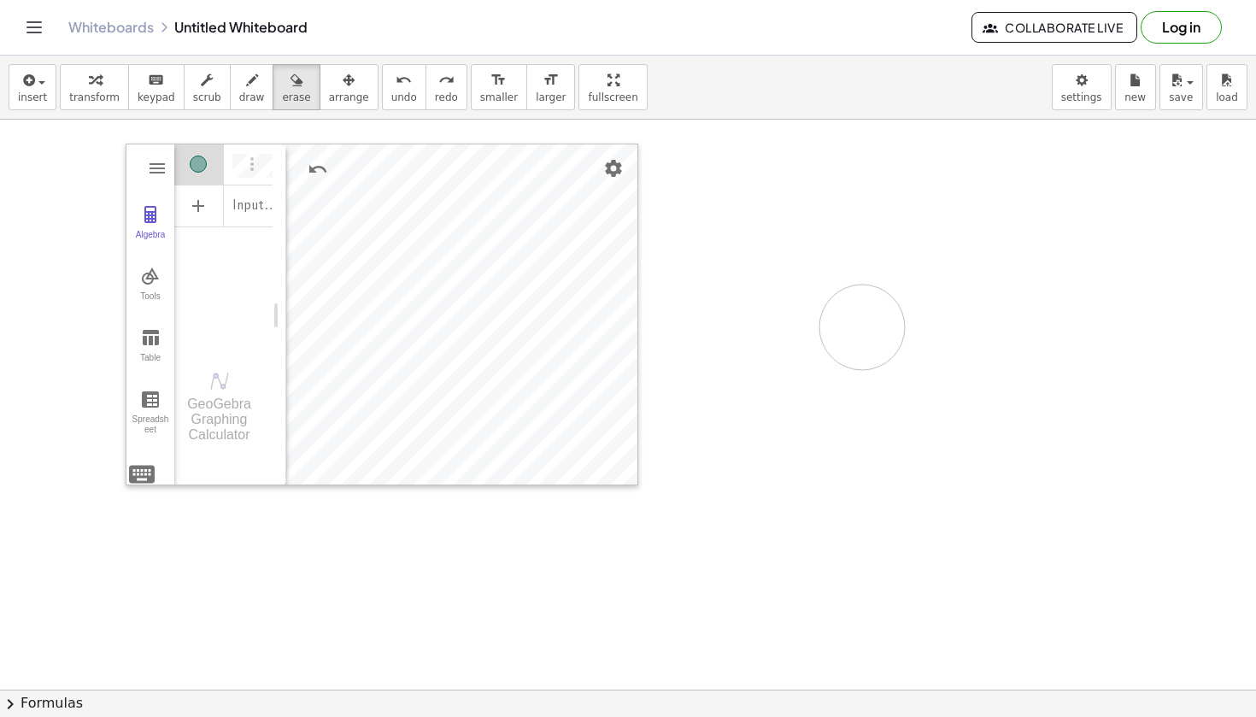
drag, startPoint x: 924, startPoint y: 331, endPoint x: 878, endPoint y: 349, distance: 49.5
click at [878, 349] on div at bounding box center [628, 599] width 1256 height 1251
drag, startPoint x: 827, startPoint y: 333, endPoint x: 870, endPoint y: 342, distance: 44.4
click at [870, 342] on div at bounding box center [628, 599] width 1256 height 1251
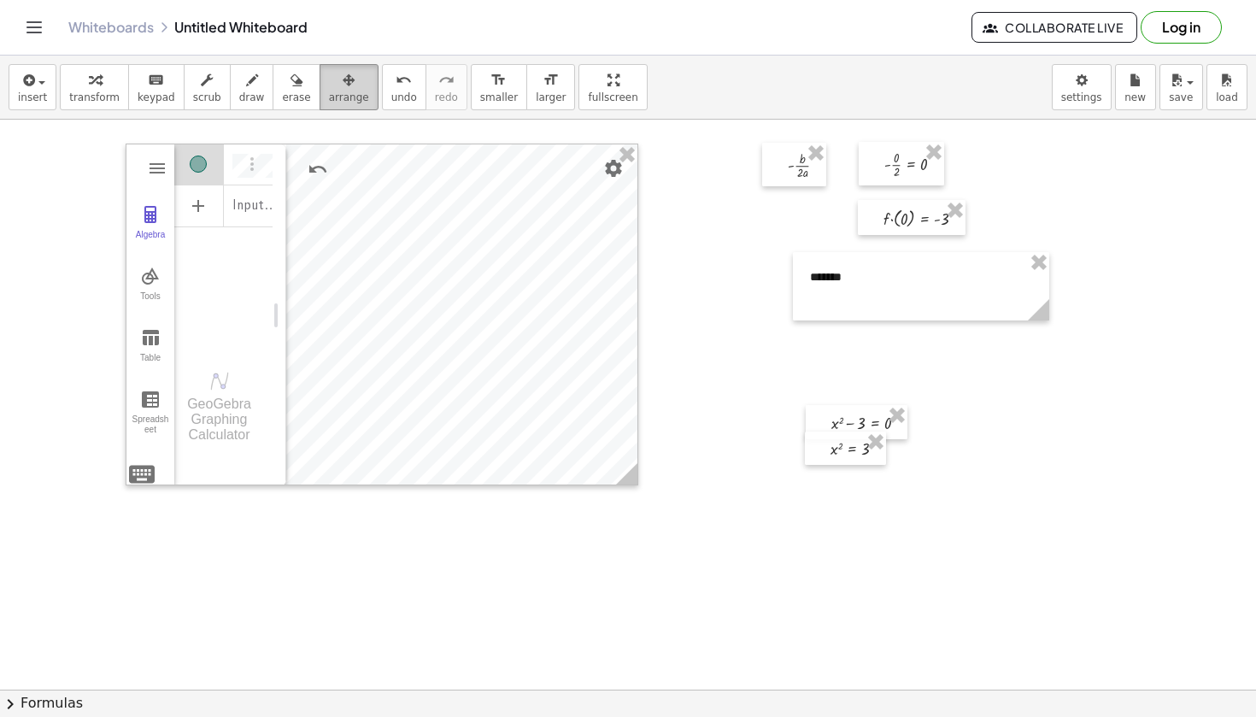
click at [343, 89] on icon "button" at bounding box center [349, 80] width 12 height 21
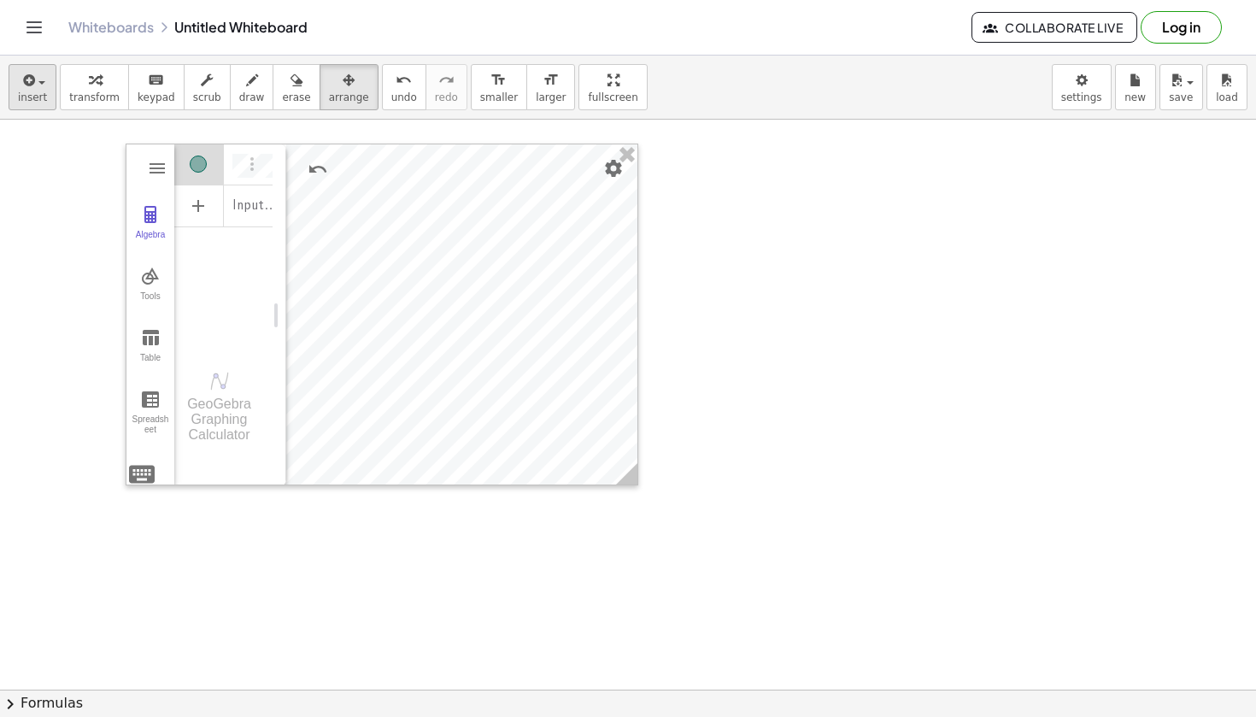
click at [37, 96] on span "insert" at bounding box center [32, 97] width 29 height 12
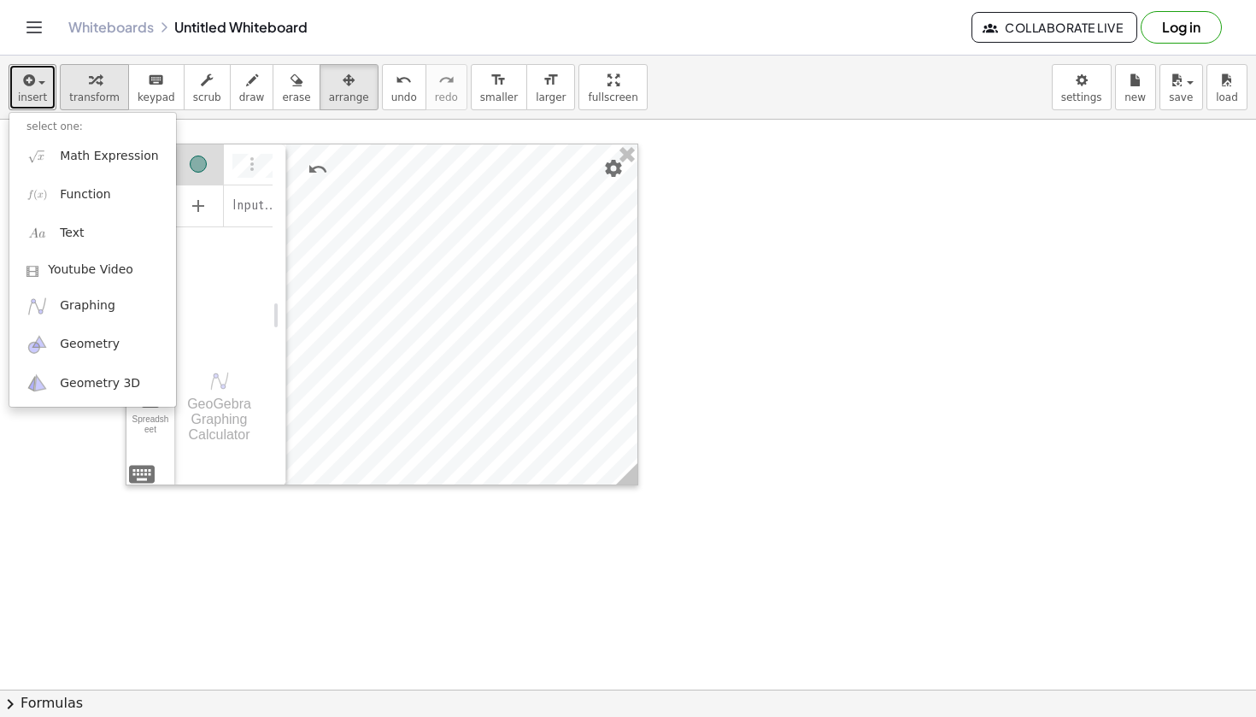
click at [89, 86] on icon "button" at bounding box center [95, 80] width 12 height 21
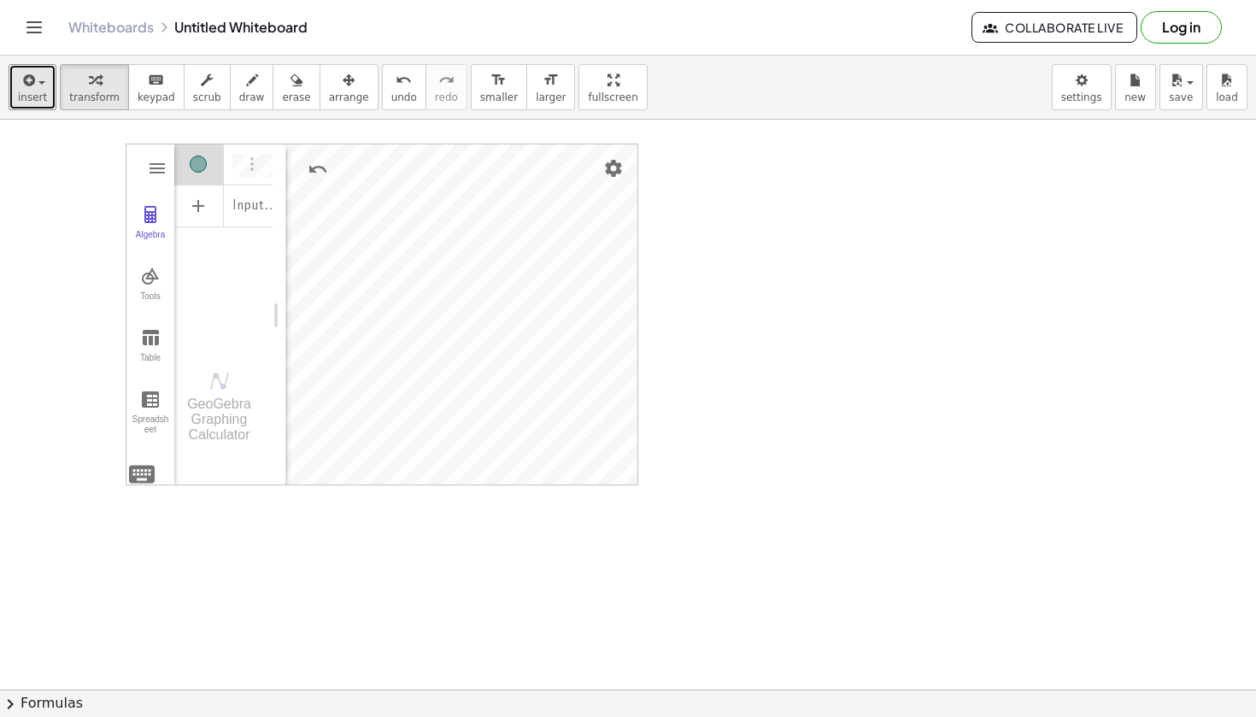
click at [734, 301] on div at bounding box center [628, 599] width 1256 height 1251
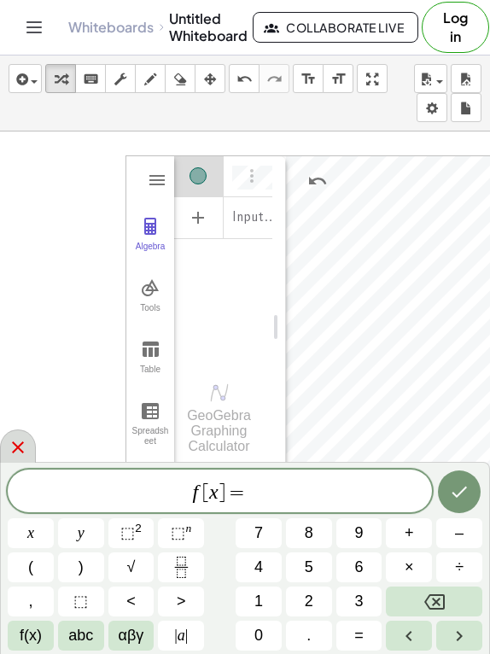
click at [21, 449] on icon at bounding box center [18, 447] width 21 height 21
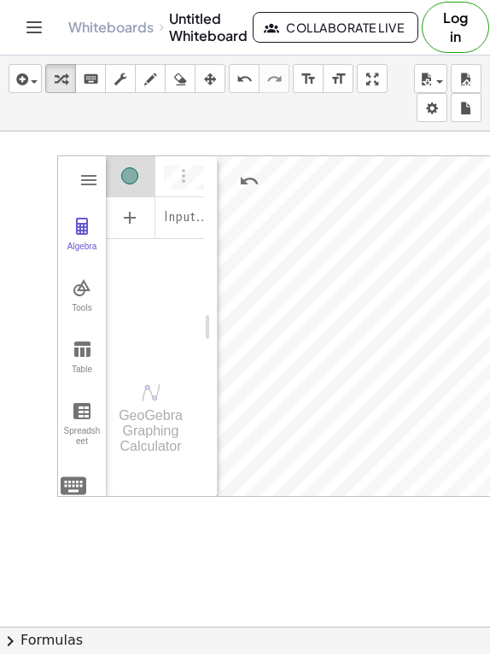
scroll to position [146, 97]
